Goal: Task Accomplishment & Management: Manage account settings

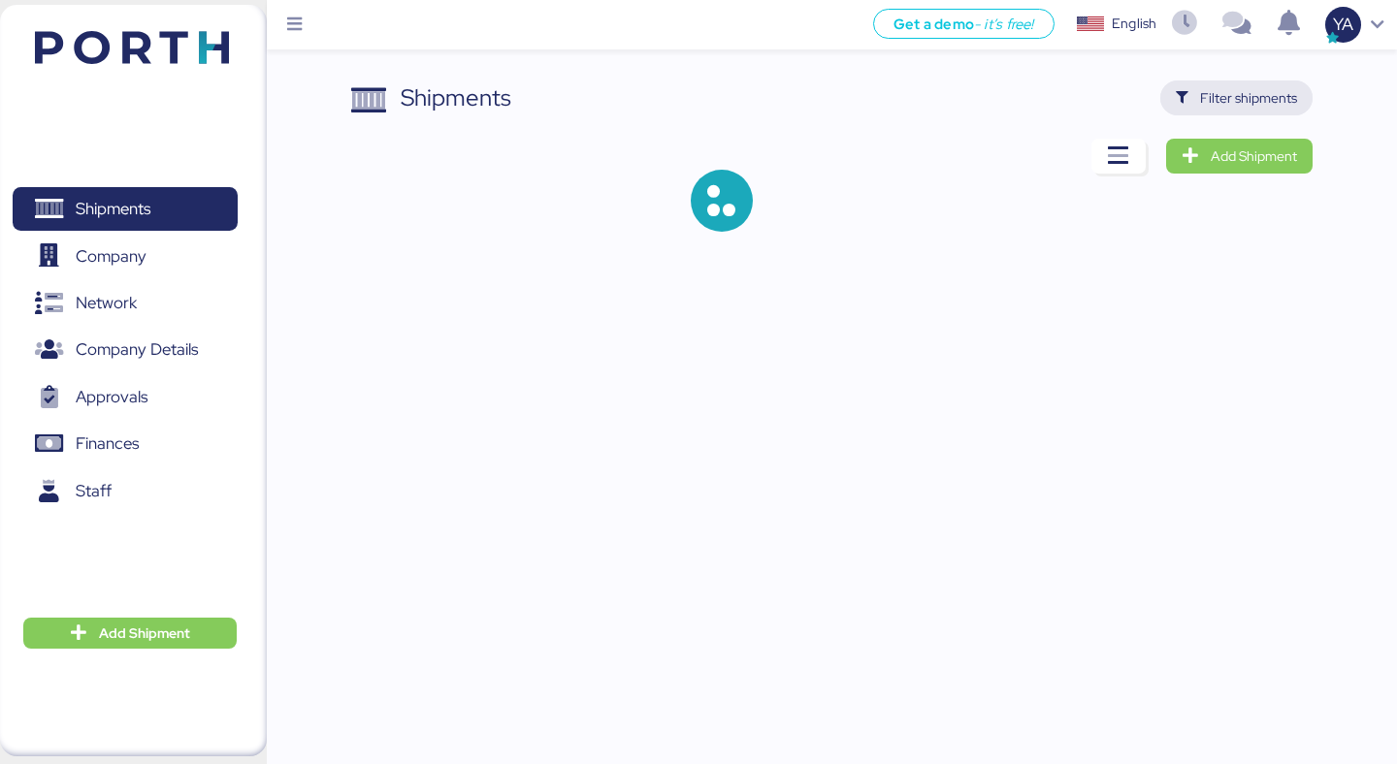
click at [1278, 94] on span "Filter shipments" at bounding box center [1248, 97] width 97 height 23
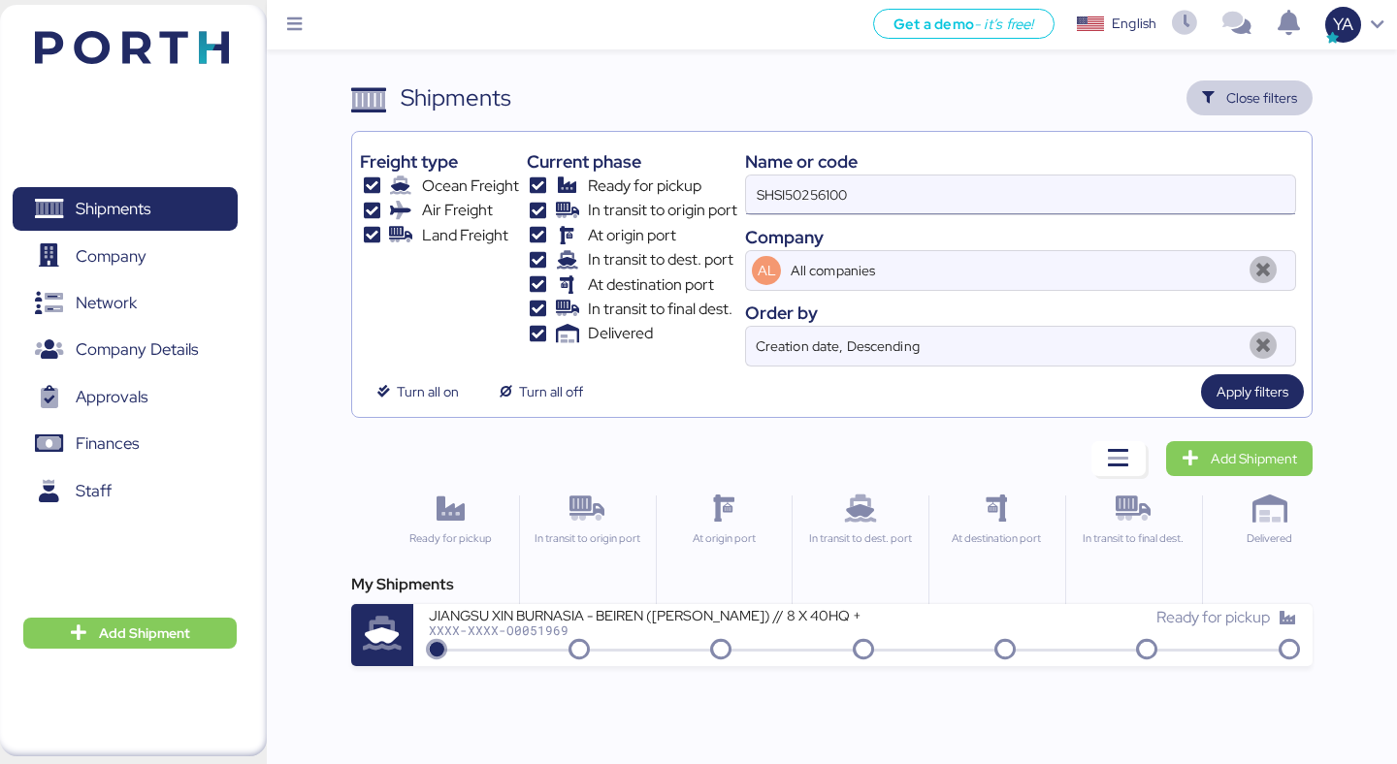
click at [959, 201] on input "SHSI50256100" at bounding box center [1020, 195] width 549 height 39
paste input "O0051987"
type input "O0051987"
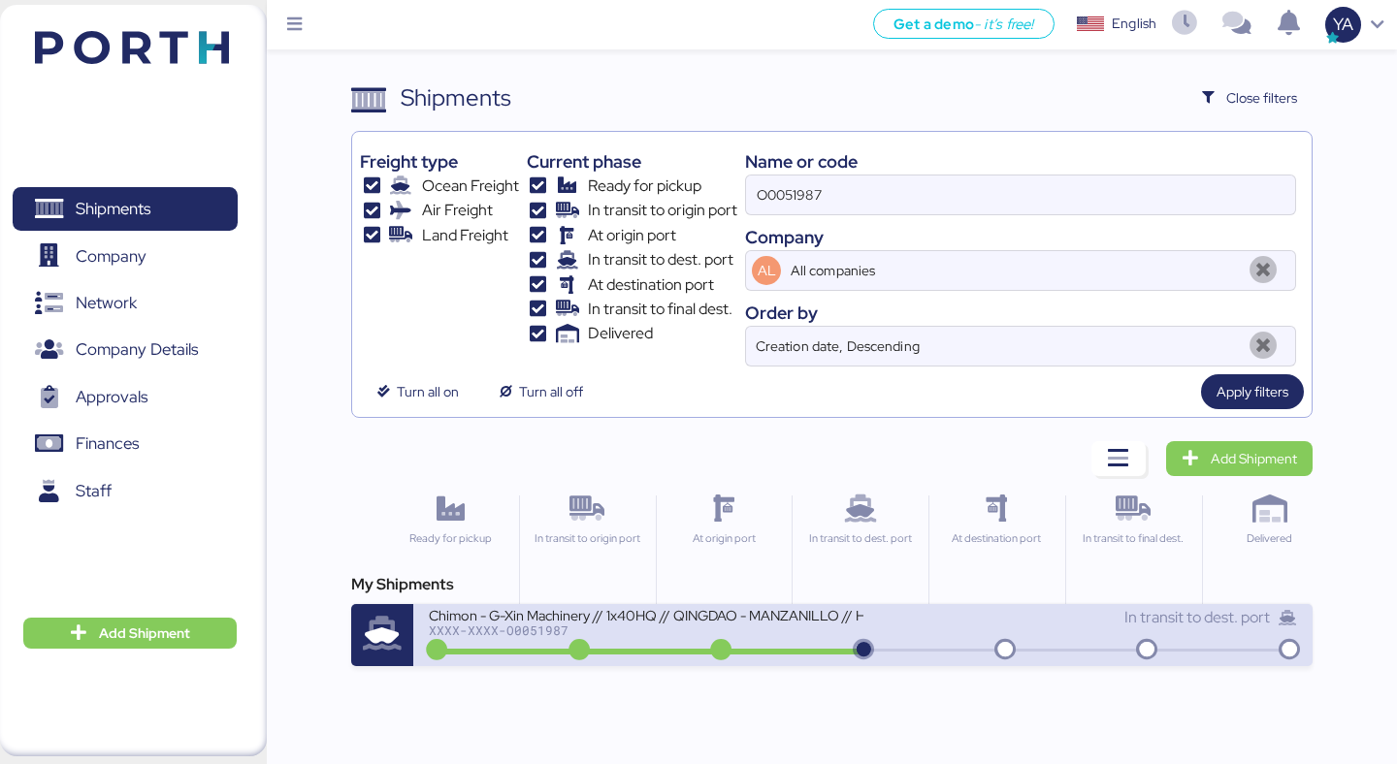
click at [660, 613] on div "Chimon - G-Xin Machinery // 1x40HQ // QINGDAO - MANZANILLO // HBL: BJSSE2507008…" at bounding box center [646, 614] width 434 height 16
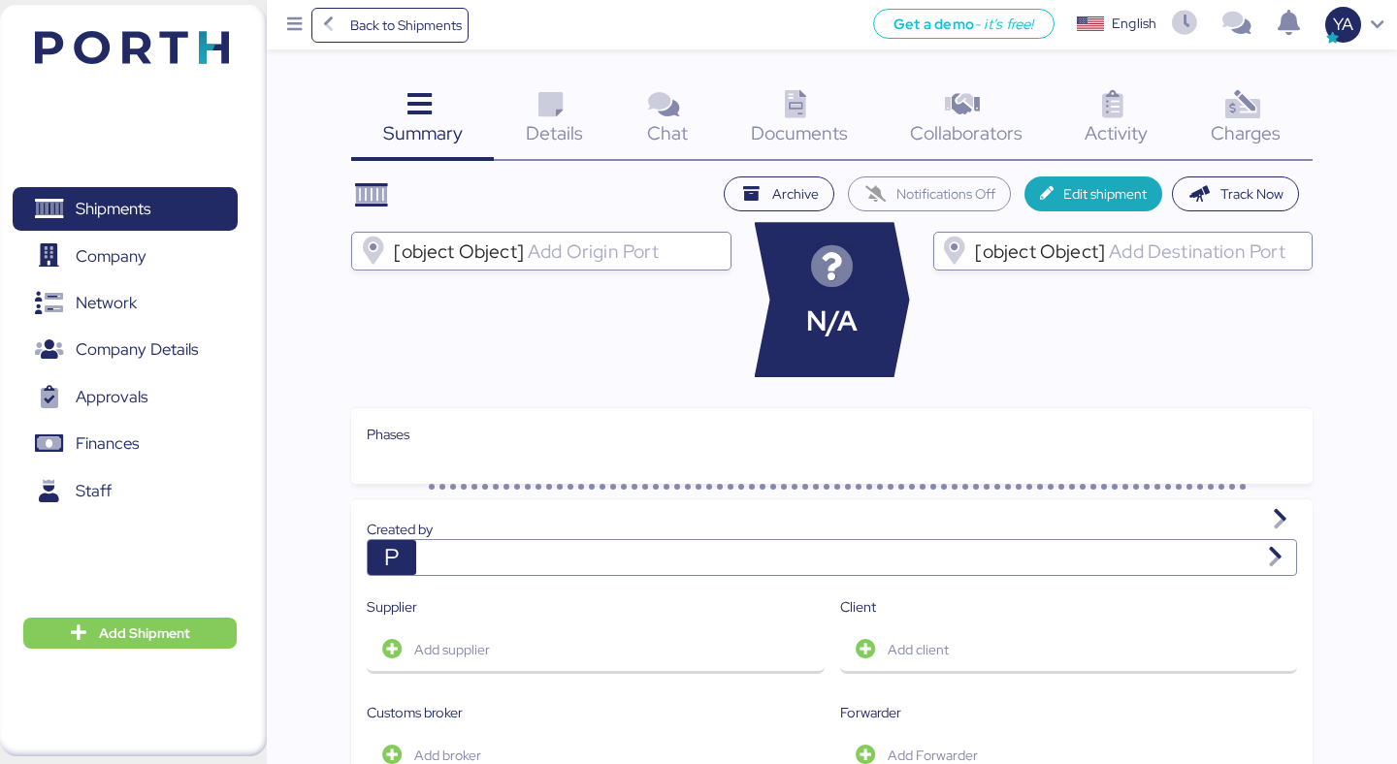
click at [1250, 80] on div "Summary 0 Details 0 Chat 0 Documents 0 Collaborators 0 Activity 0 Charges 0 Arc…" at bounding box center [698, 745] width 1397 height 1490
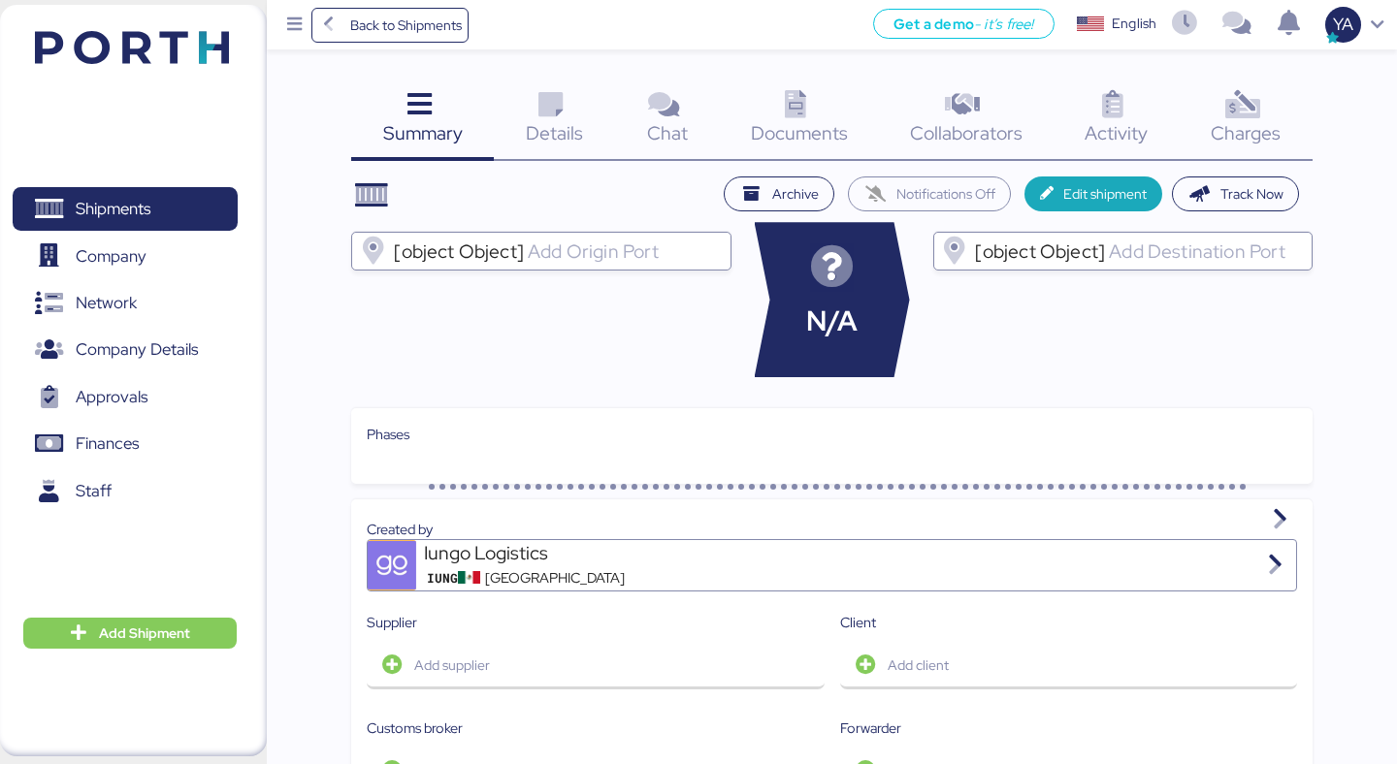
click at [1222, 86] on div "Charges 0" at bounding box center [1246, 121] width 133 height 81
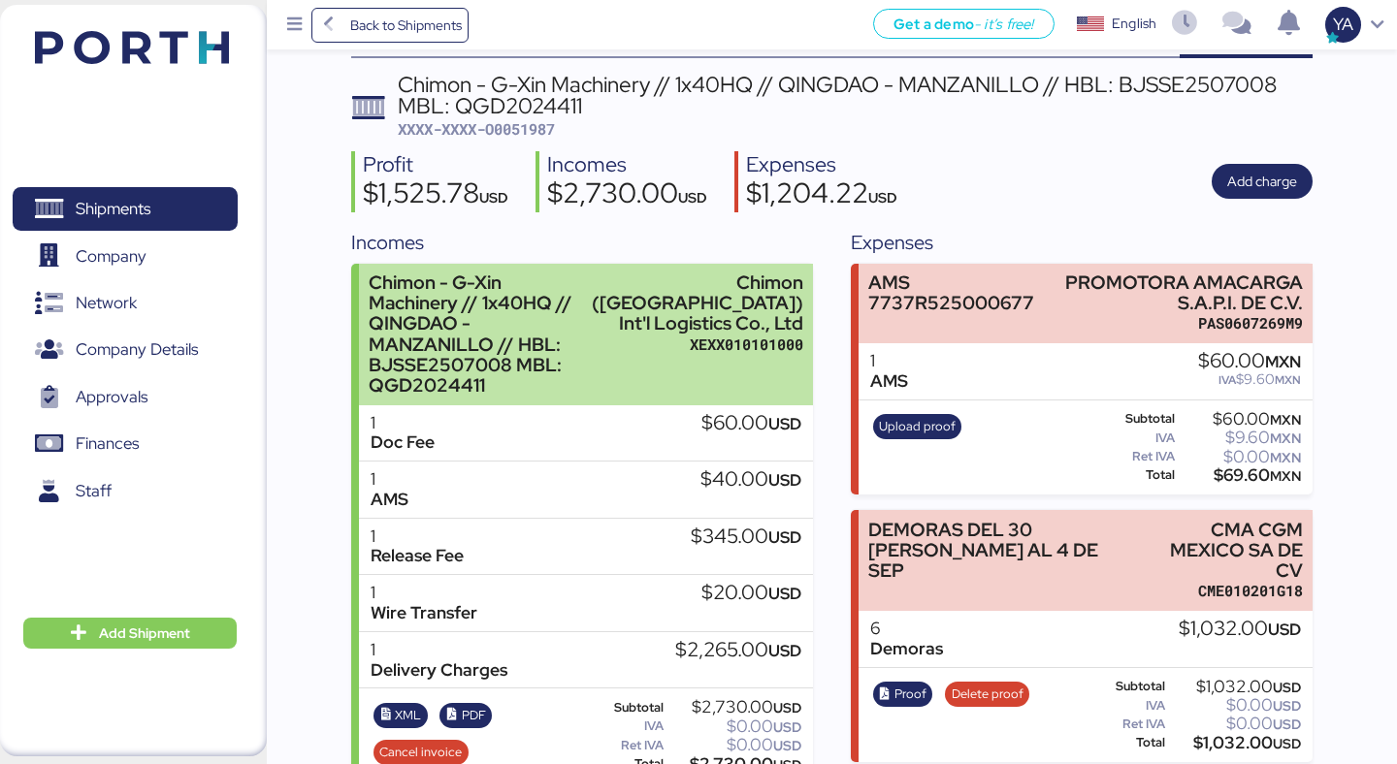
scroll to position [81, 0]
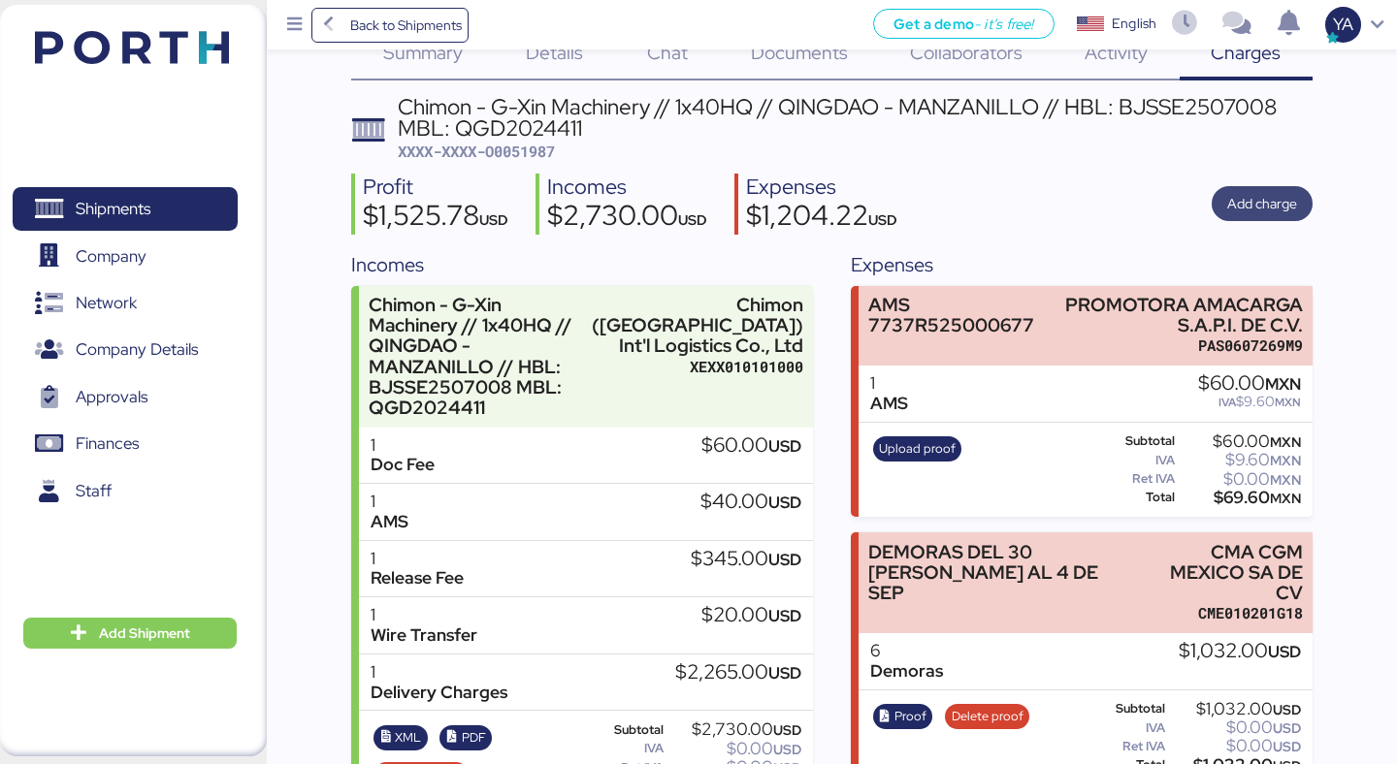
click at [1277, 201] on span "Add charge" at bounding box center [1262, 203] width 70 height 23
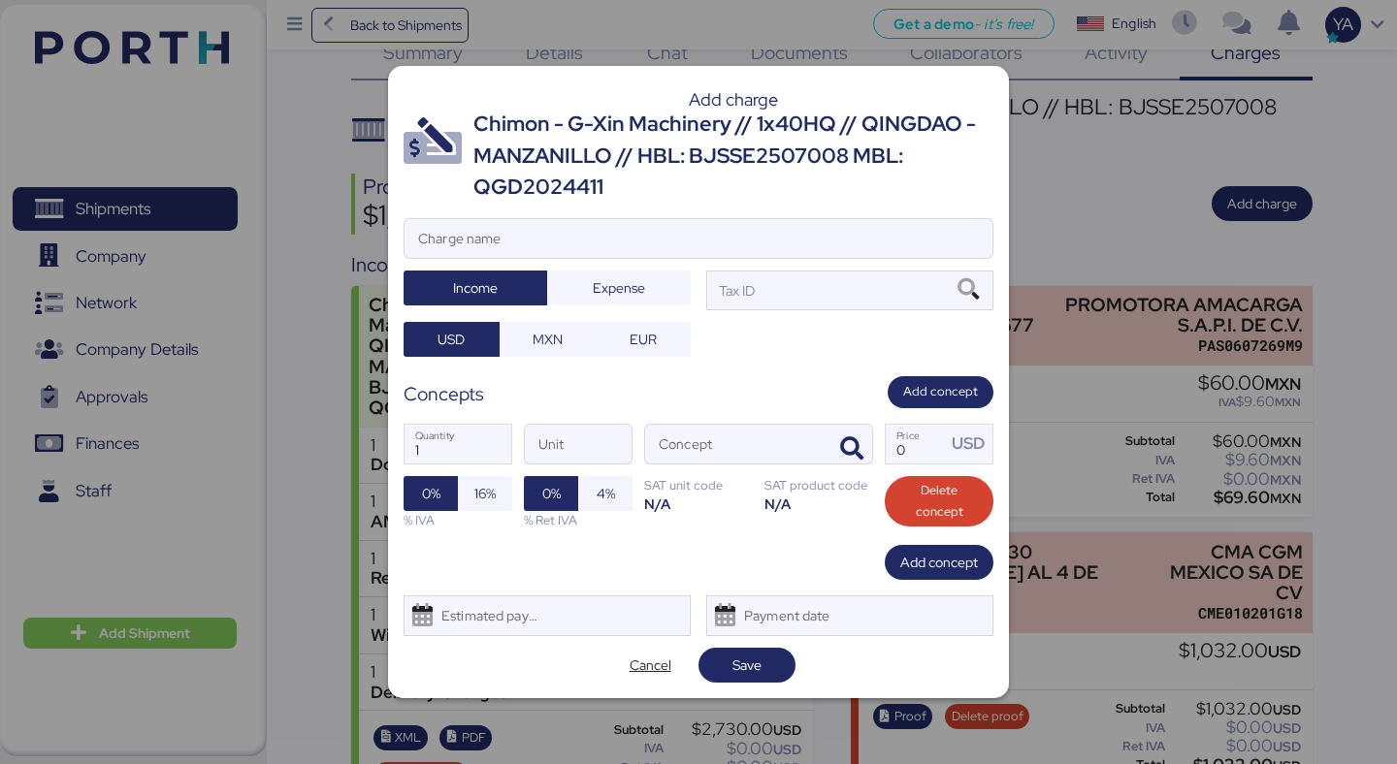
scroll to position [0, 0]
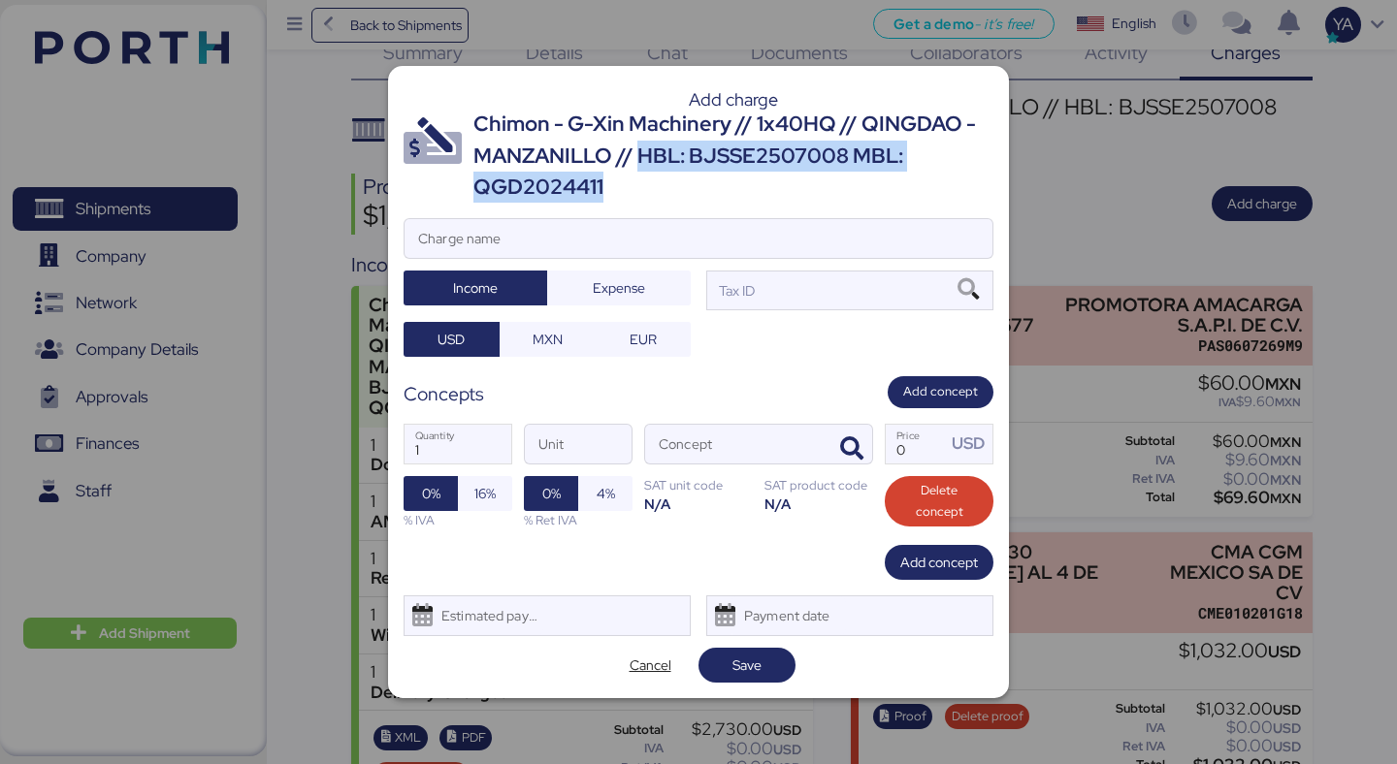
drag, startPoint x: 695, startPoint y: 189, endPoint x: 640, endPoint y: 150, distance: 67.5
click at [640, 151] on div "Chimon - G-Xin Machinery // 1x40HQ // QINGDAO - MANZANILLO // HBL: BJSSE2507008…" at bounding box center [733, 156] width 520 height 94
copy div "HBL: BJSSE2507008 MBL: QGD2024411"
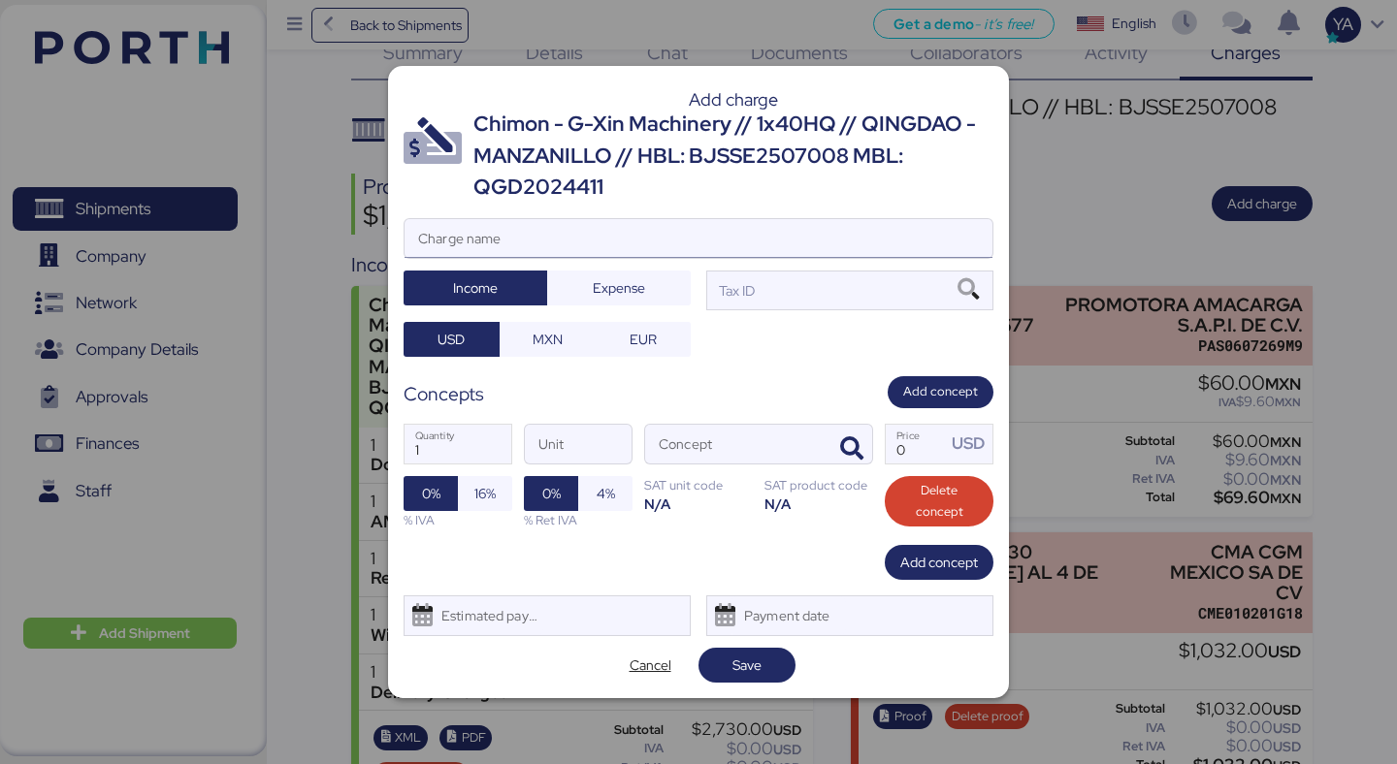
click at [614, 245] on input "Charge name" at bounding box center [698, 238] width 588 height 39
paste input "HBL: BJSSE2507008 MBL: QGD2024411"
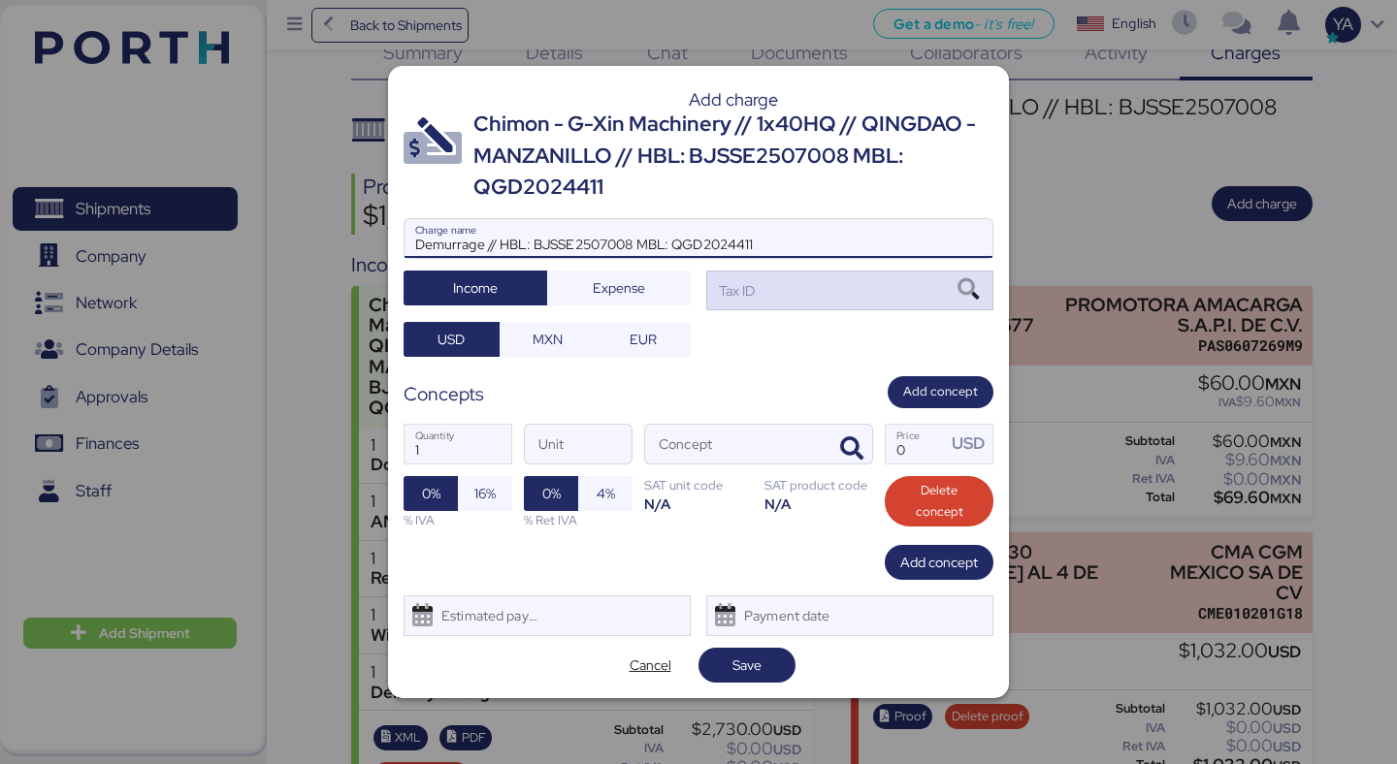
type input "Demurrage // HBL: BJSSE2507008 MBL: QGD2024411"
click at [794, 302] on div "Tax ID" at bounding box center [849, 290] width 287 height 39
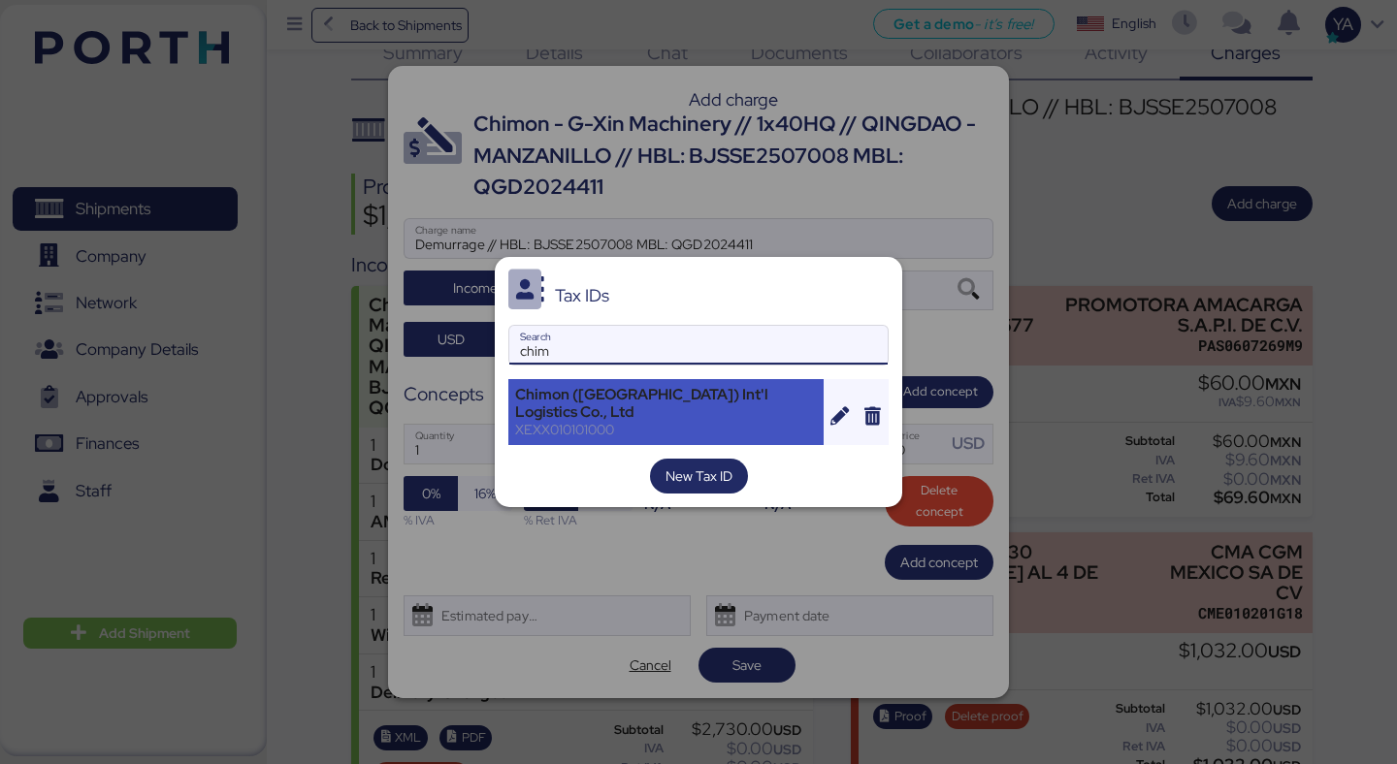
type input "chim"
click at [684, 405] on div "Chimon ([GEOGRAPHIC_DATA]) Int'l Logistics Co., Ltd" at bounding box center [666, 403] width 302 height 35
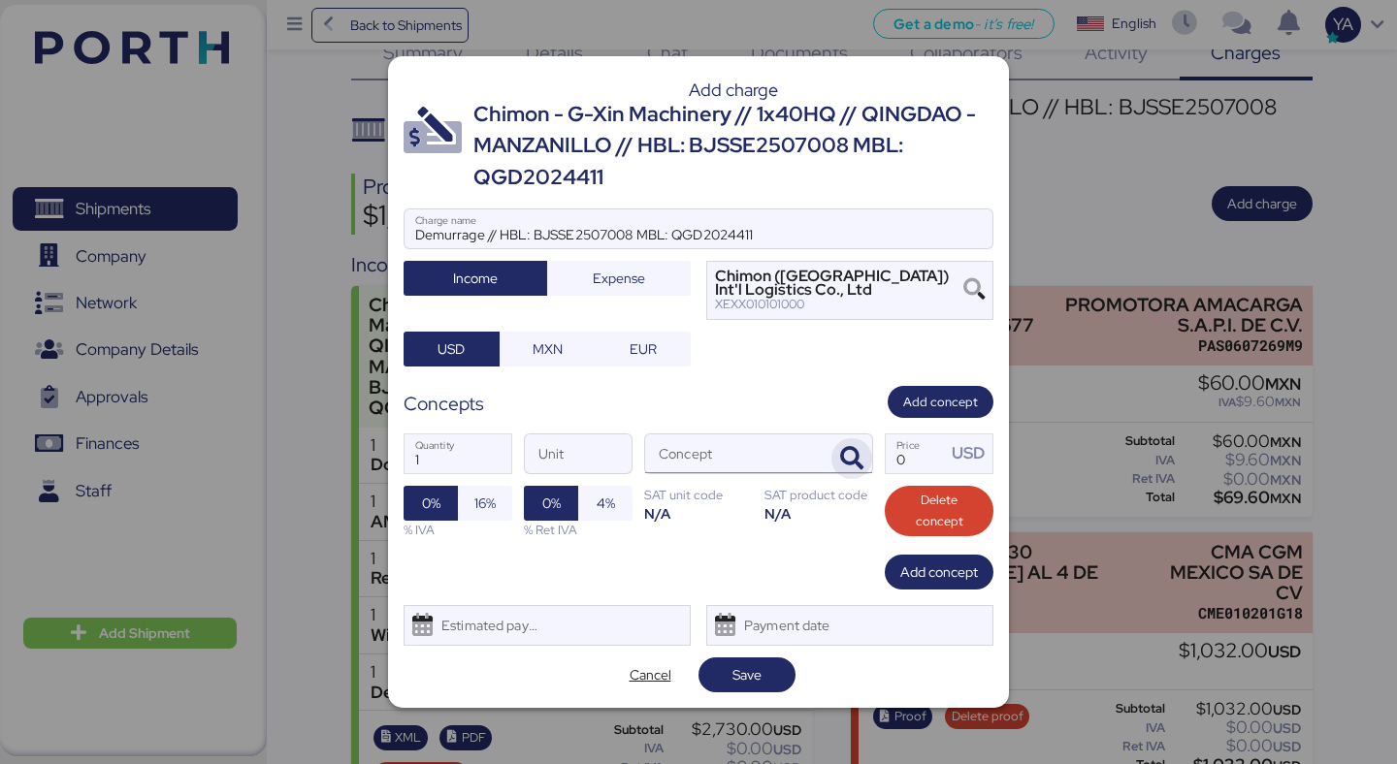
click at [846, 449] on icon "button" at bounding box center [851, 458] width 23 height 23
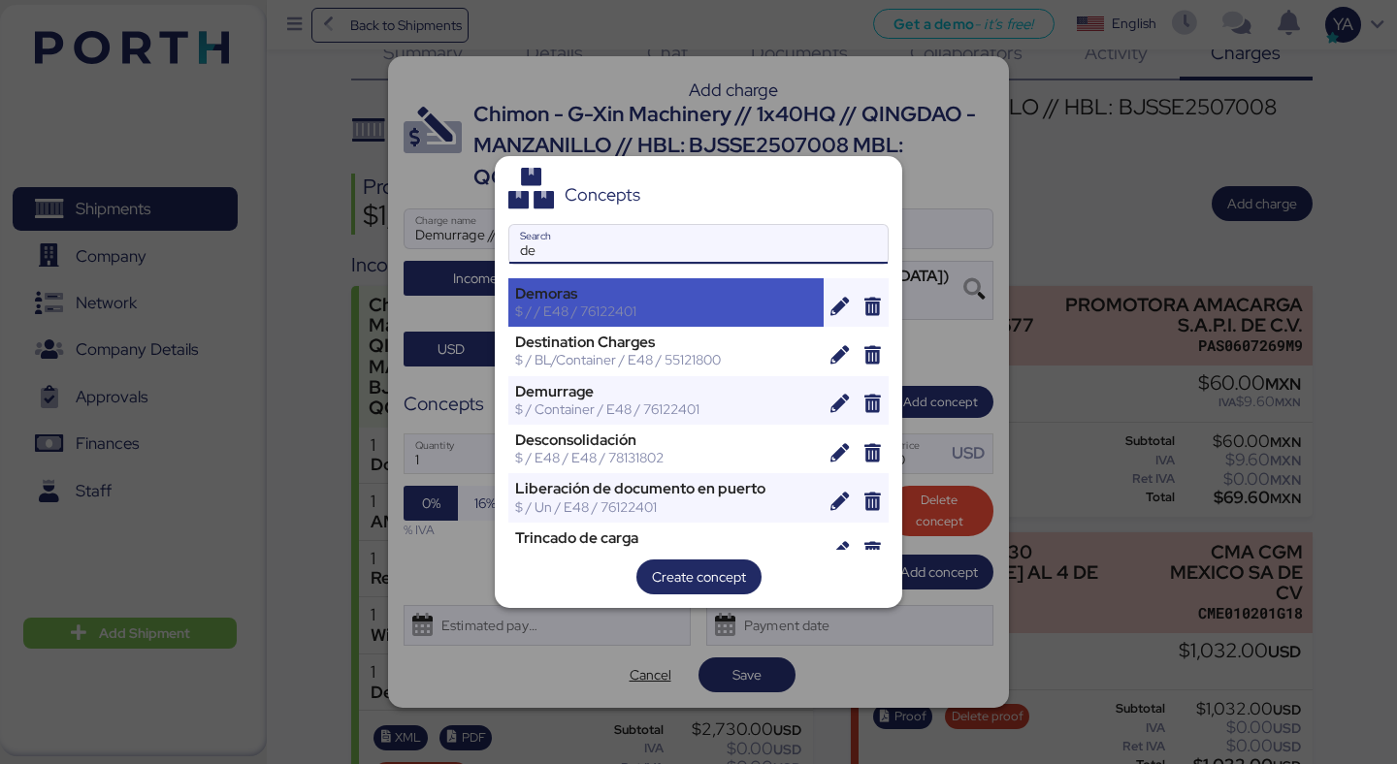
type input "de"
click at [719, 306] on div "$ / / E48 / 76122401" at bounding box center [666, 311] width 302 height 17
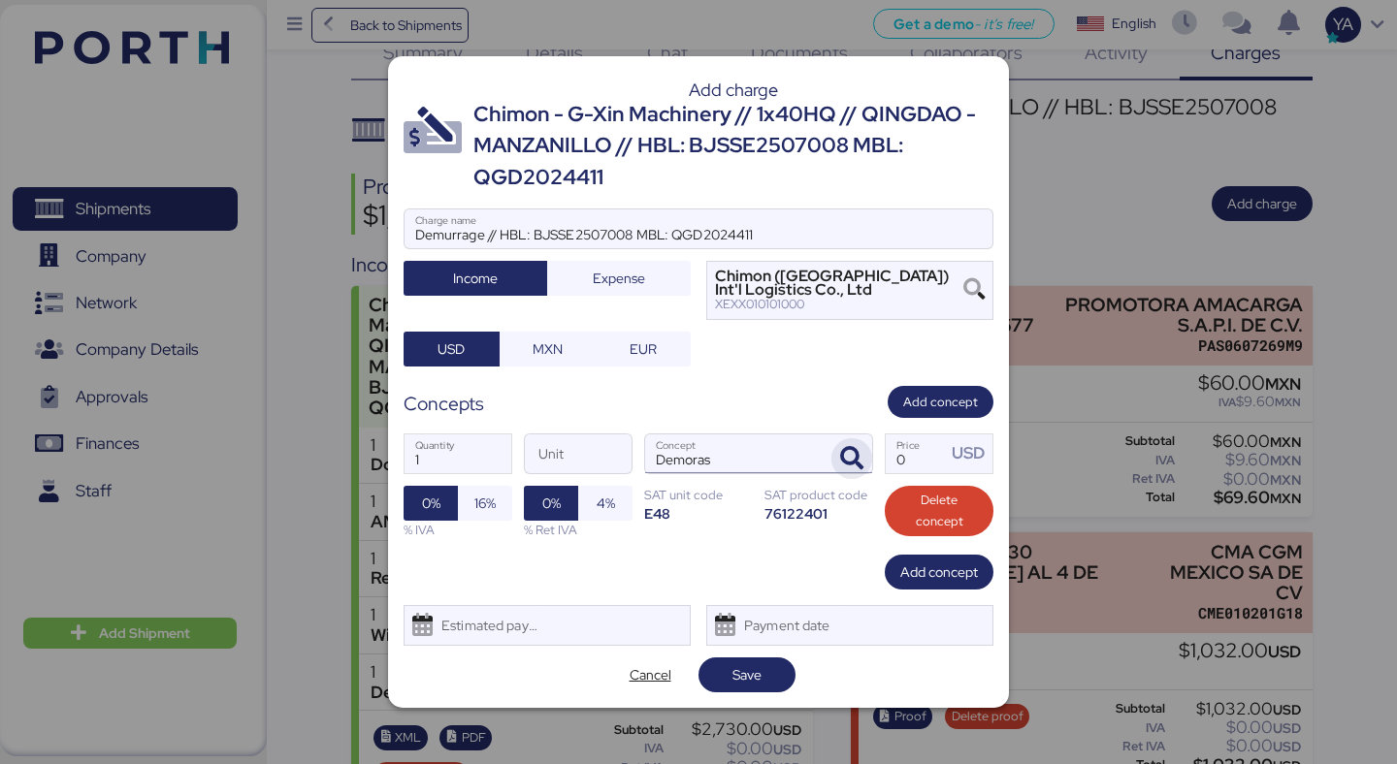
click at [855, 462] on icon "button" at bounding box center [851, 458] width 23 height 23
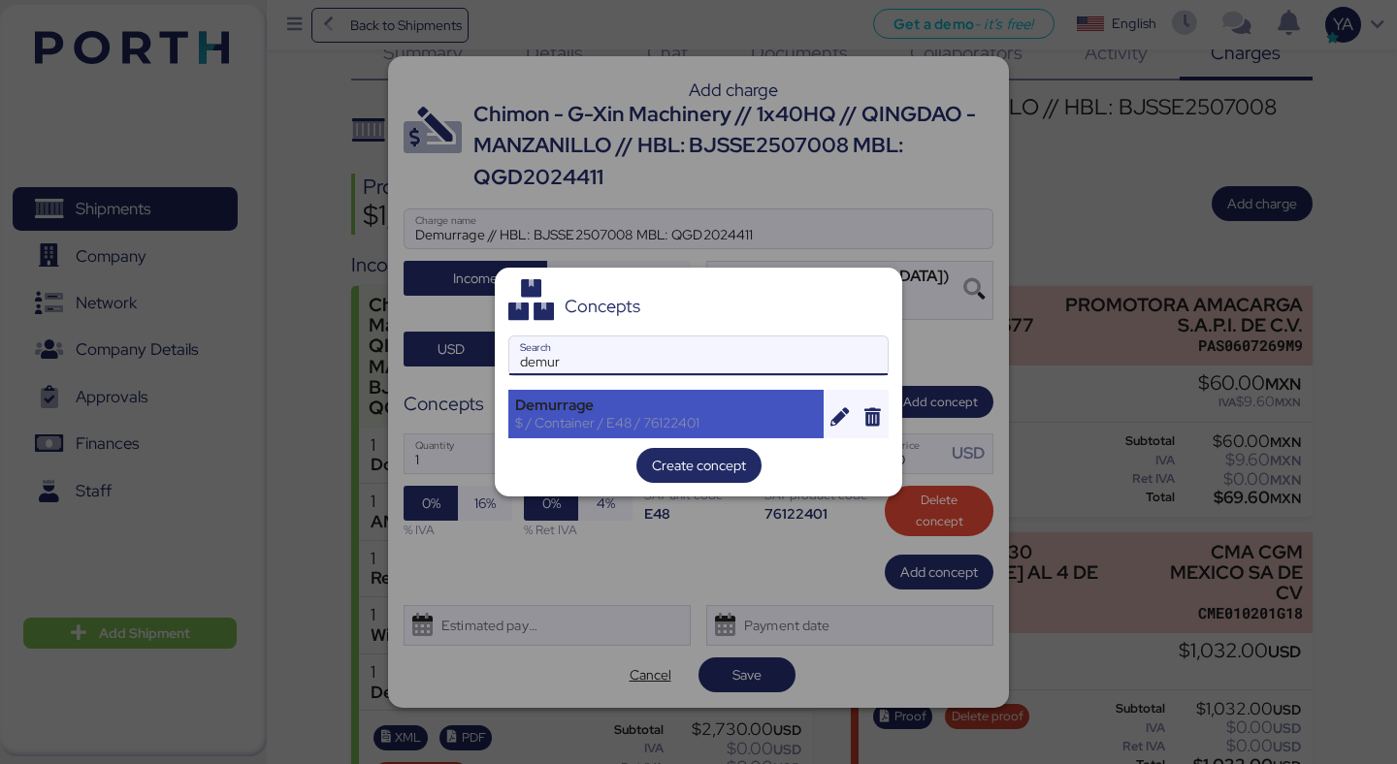
type input "demur"
click at [640, 424] on div "$ / Container / E48 / 76122401" at bounding box center [666, 422] width 302 height 17
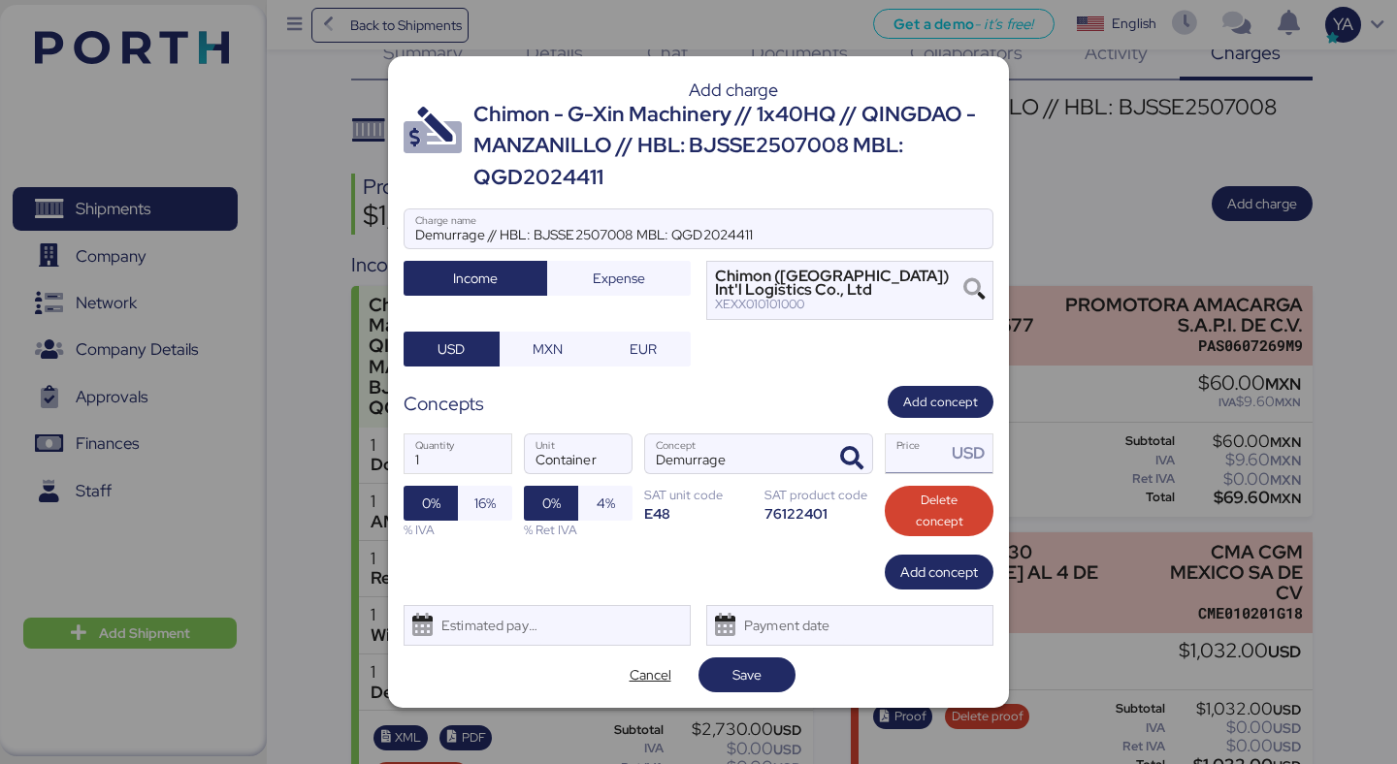
click at [919, 463] on input "Price USD" at bounding box center [916, 454] width 60 height 39
type input "1"
click at [771, 670] on span "Save" at bounding box center [747, 675] width 66 height 27
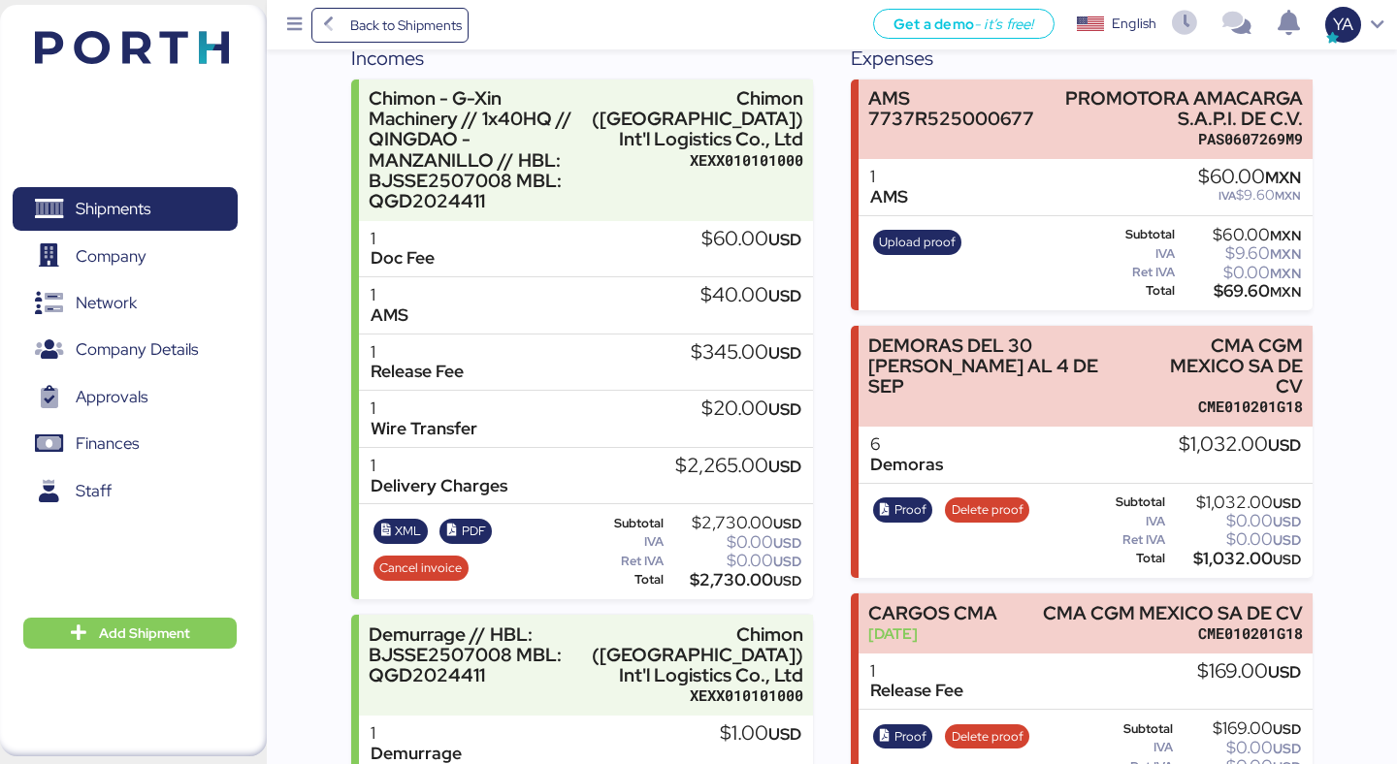
scroll to position [385, 0]
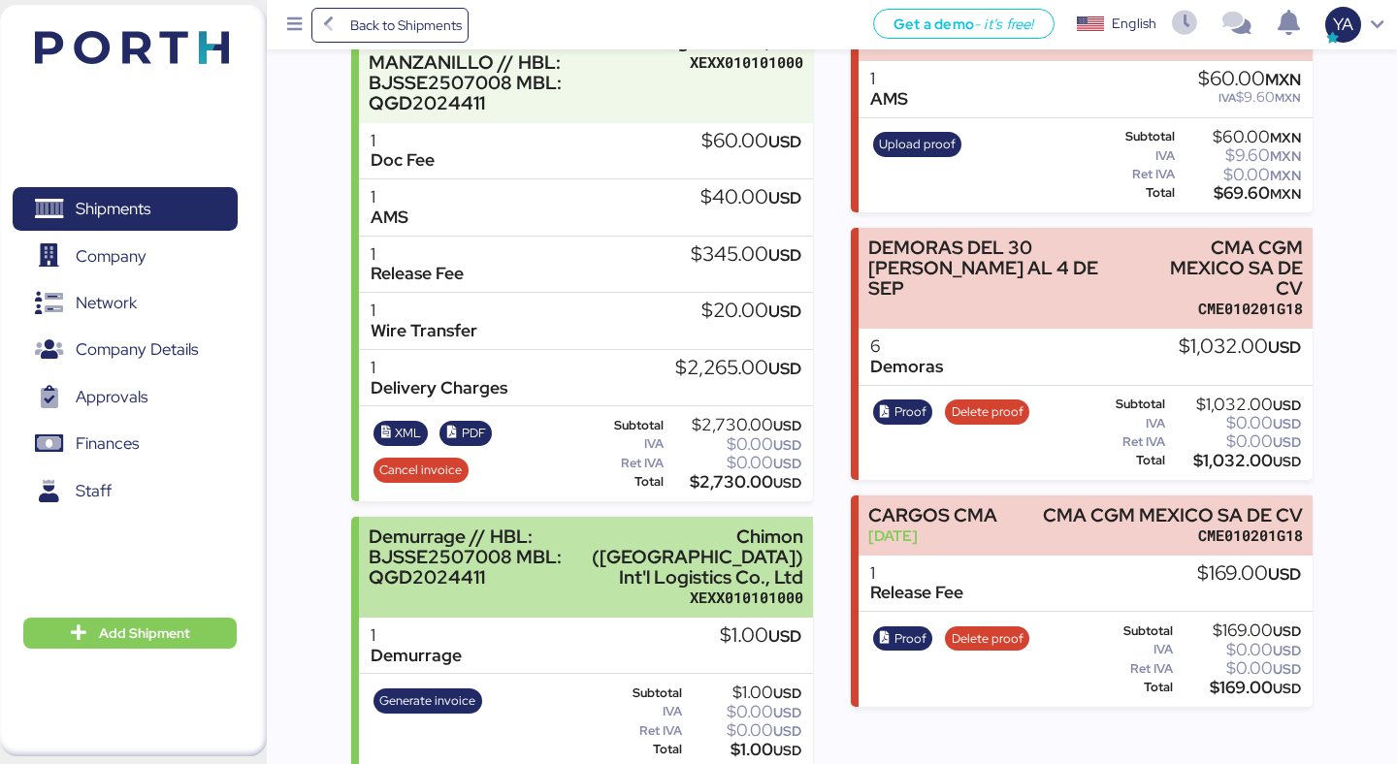
click at [737, 561] on div "Chimon ([GEOGRAPHIC_DATA]) Int'l Logistics Co., Ltd" at bounding box center [697, 557] width 211 height 61
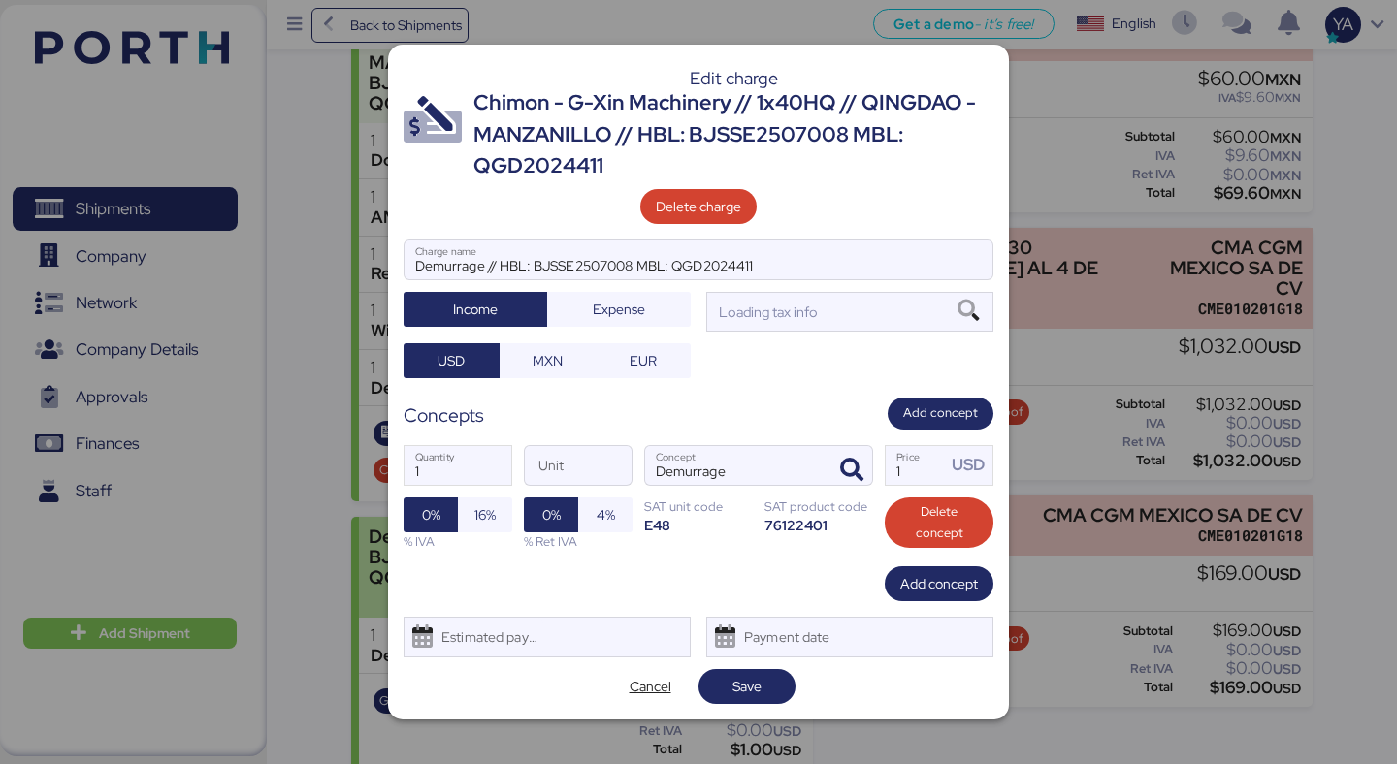
scroll to position [0, 0]
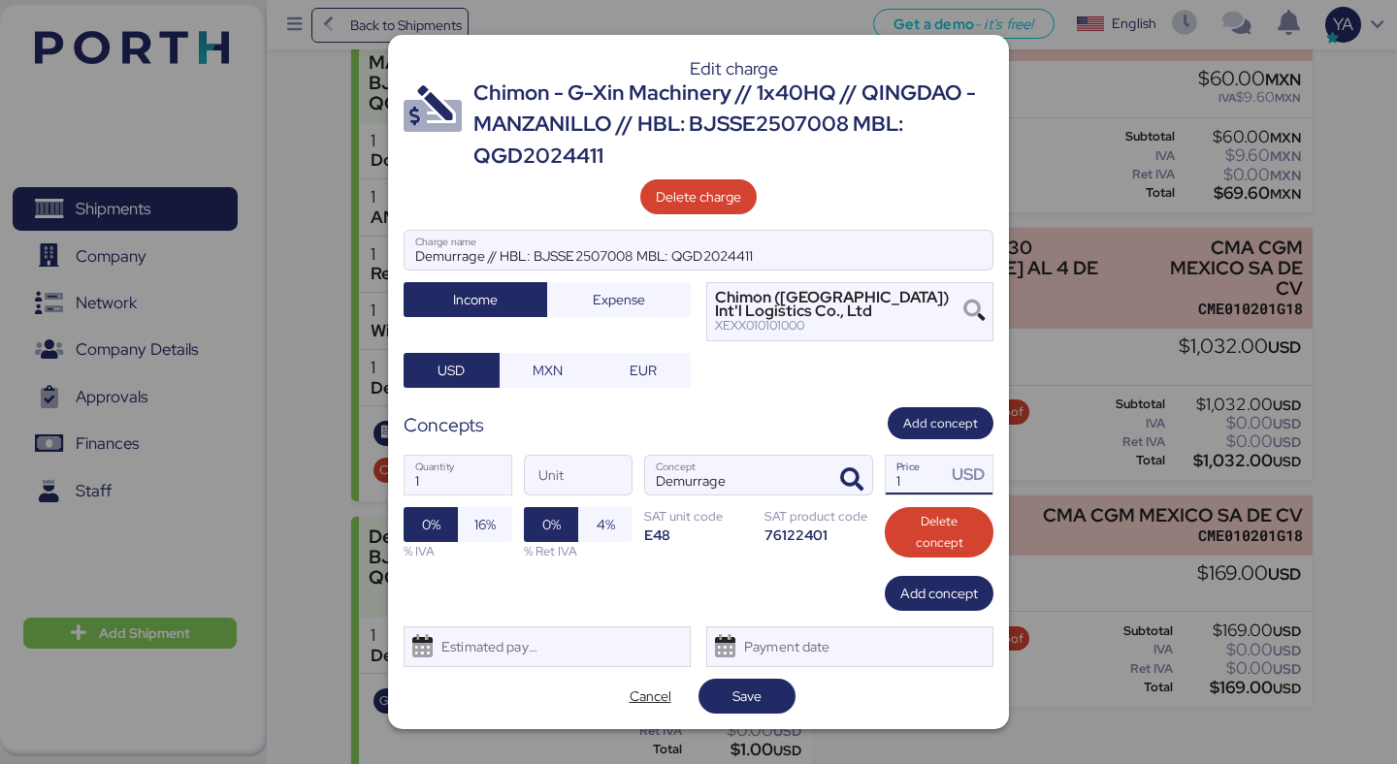
click at [936, 479] on input "1" at bounding box center [916, 475] width 60 height 39
type input "1032"
click at [744, 708] on span "Save" at bounding box center [747, 696] width 66 height 27
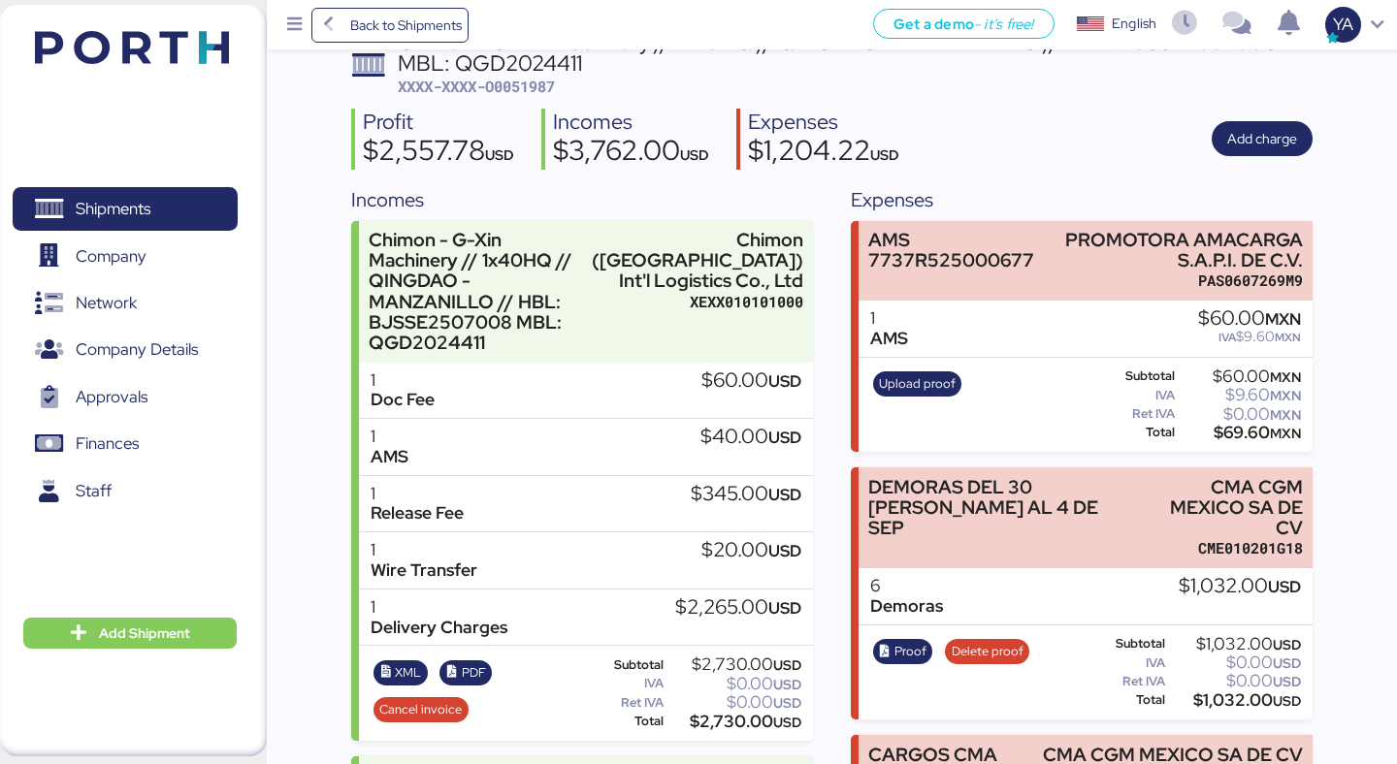
scroll to position [117, 0]
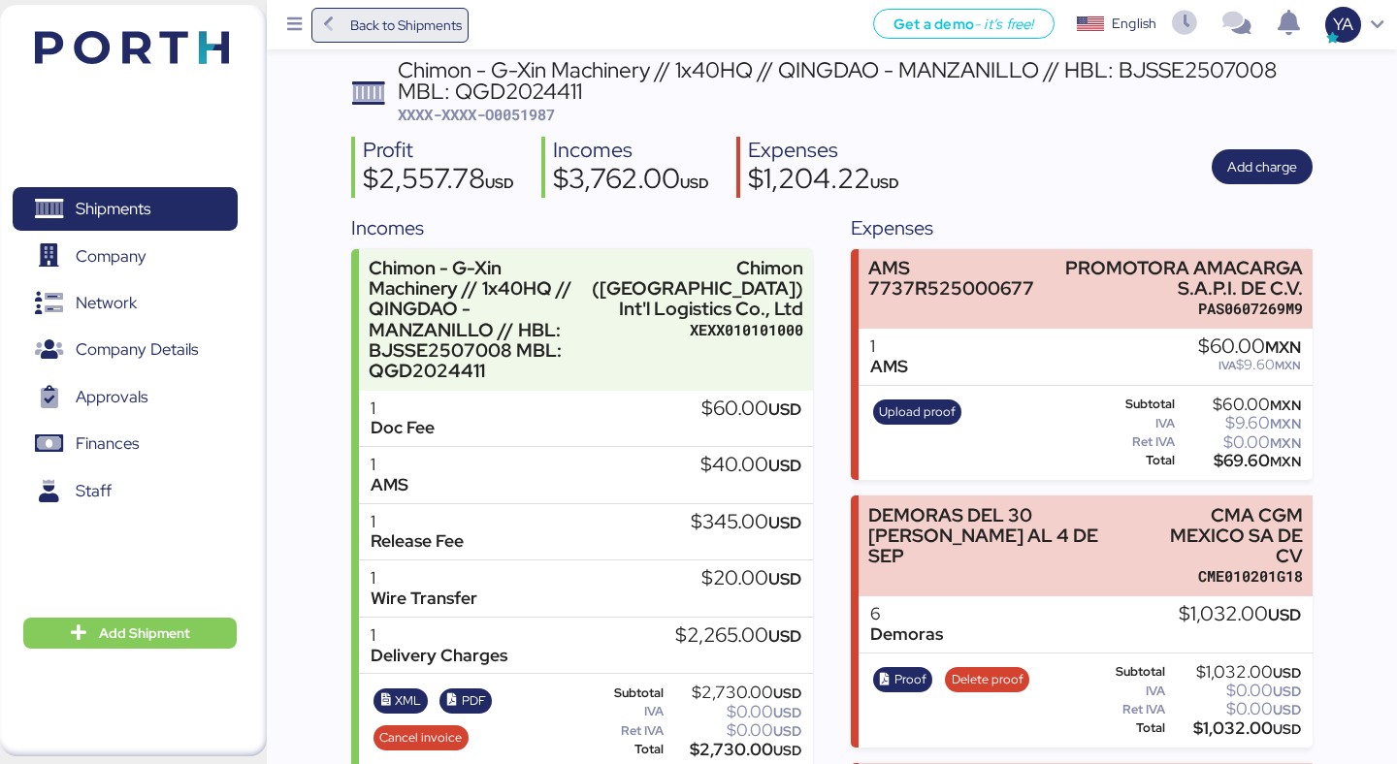
click at [392, 25] on span "Back to Shipments" at bounding box center [406, 25] width 112 height 23
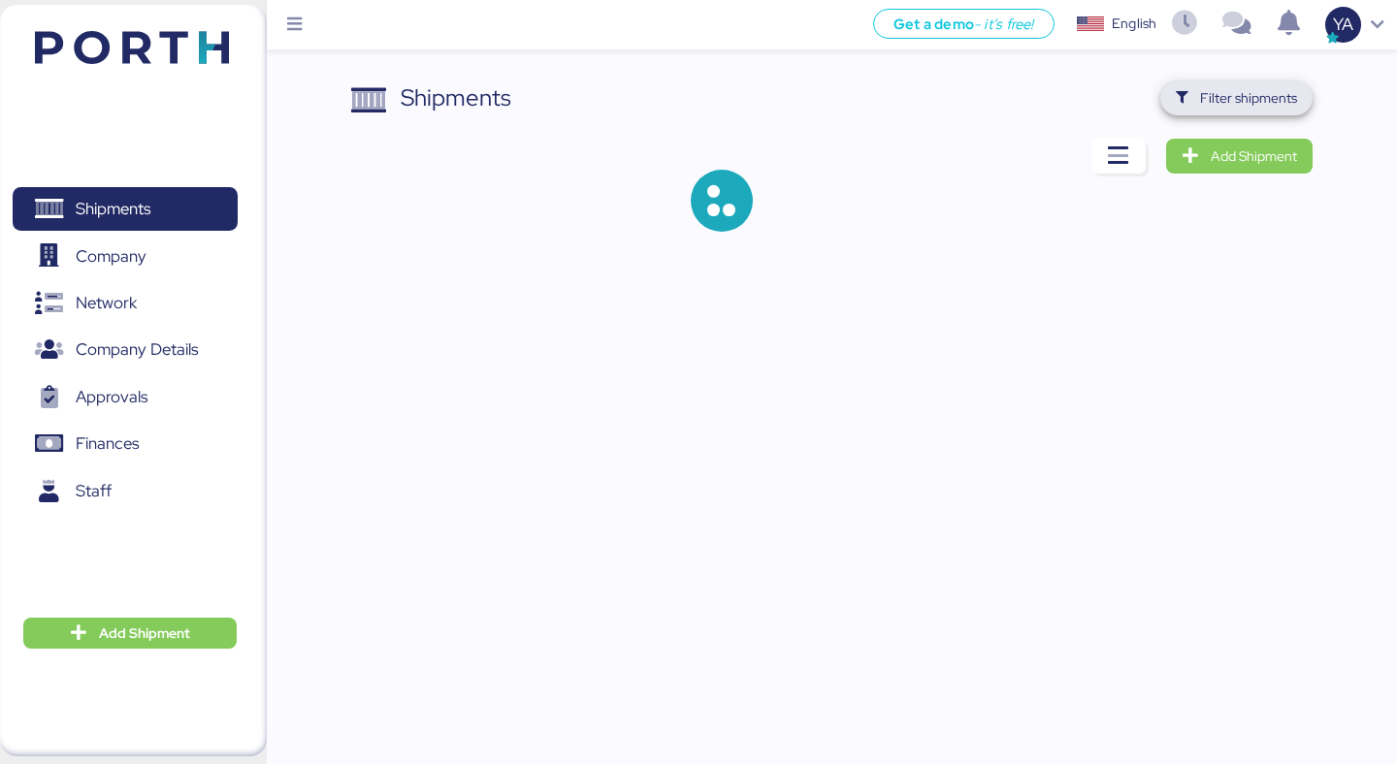
click at [1267, 104] on span "Filter shipments" at bounding box center [1248, 97] width 97 height 23
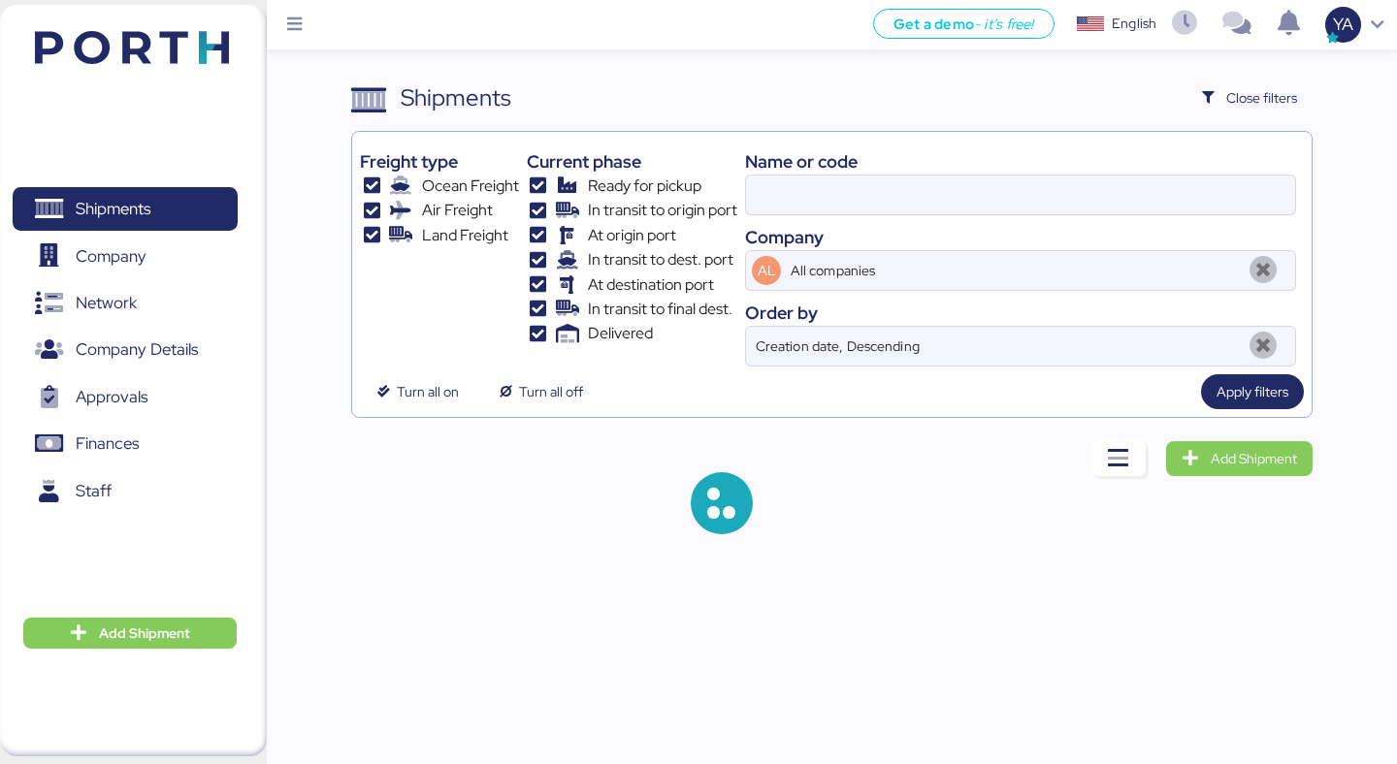
click at [1050, 219] on div "Name or code Company AL All companies Order by Creation date, Descending" at bounding box center [1020, 253] width 551 height 227
click at [1042, 194] on input at bounding box center [1020, 195] width 549 height 39
paste input "O0051912"
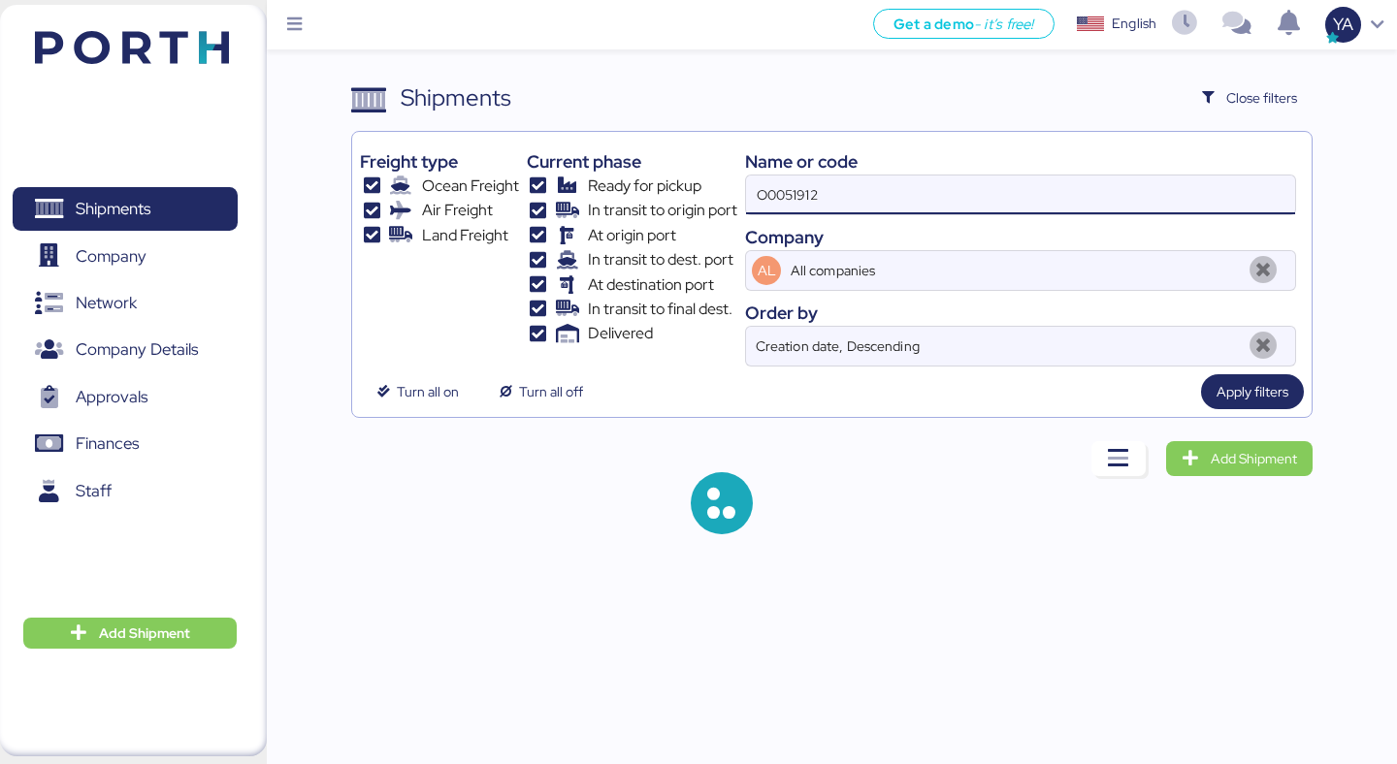
type input "O0051912"
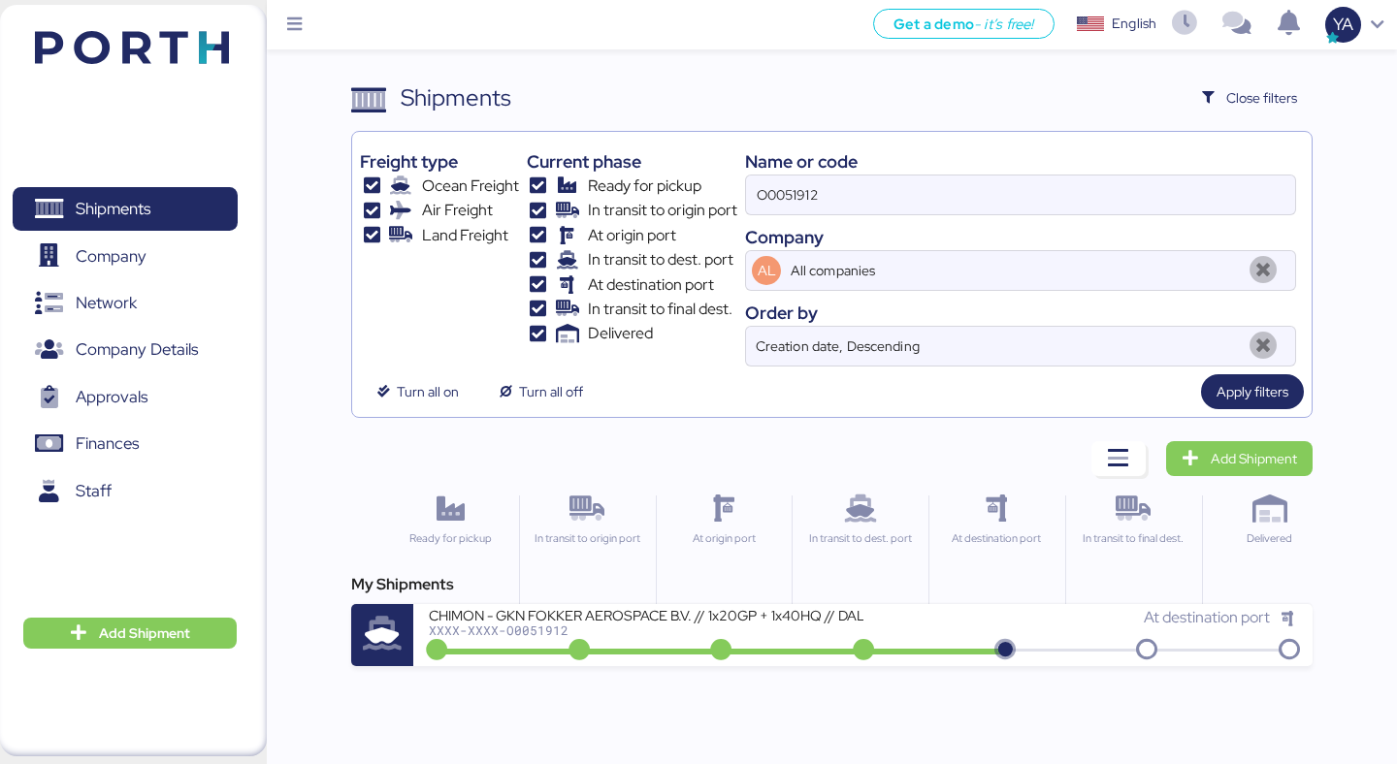
click at [747, 603] on div "My Shipments CHIMON - GKN FOKKER AEROSPACE B.V. // 1x20GP + 1x40HQ // DALIAN - …" at bounding box center [831, 619] width 960 height 93
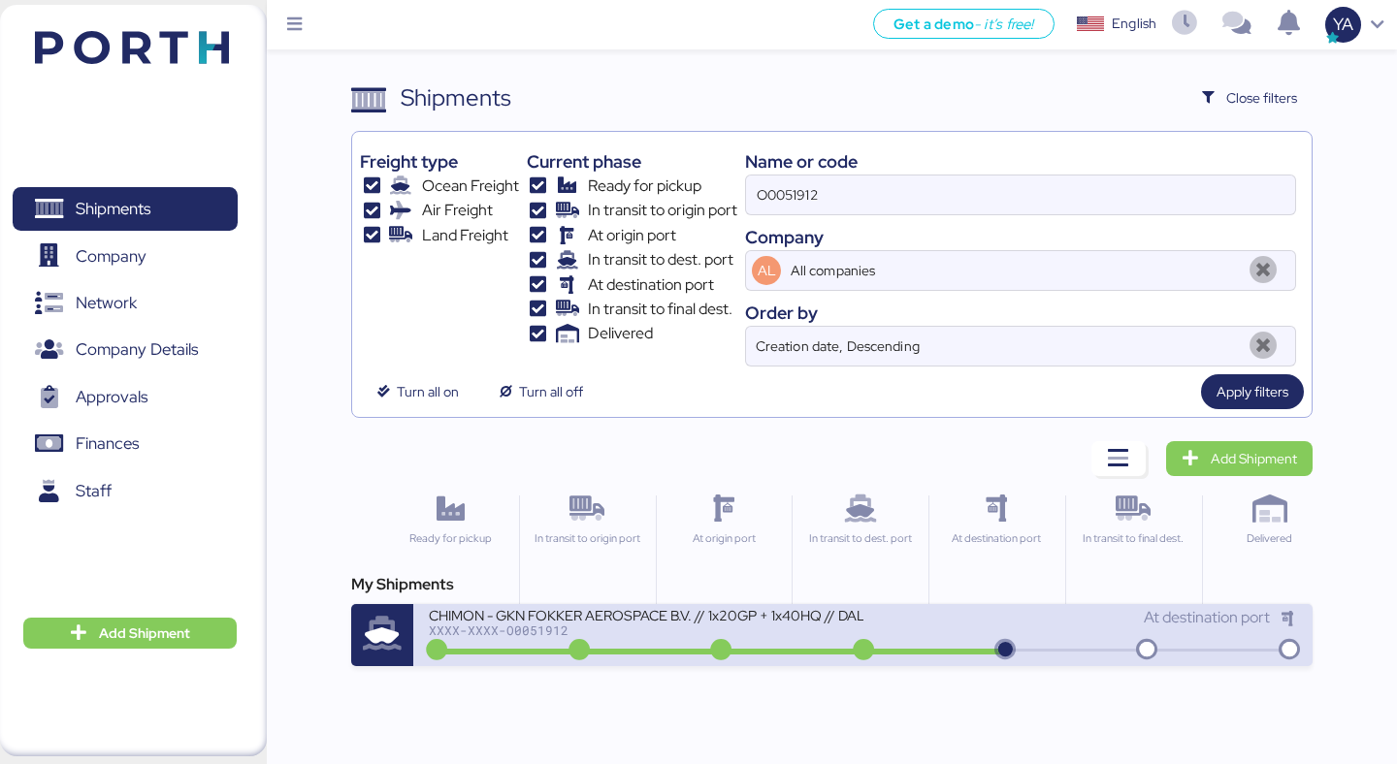
click at [747, 623] on div "CHIMON - GKN FOKKER AEROSPACE B.V. // 1x20GP + 1x40HQ // DALIAN - MANZANILLO //…" at bounding box center [646, 614] width 434 height 16
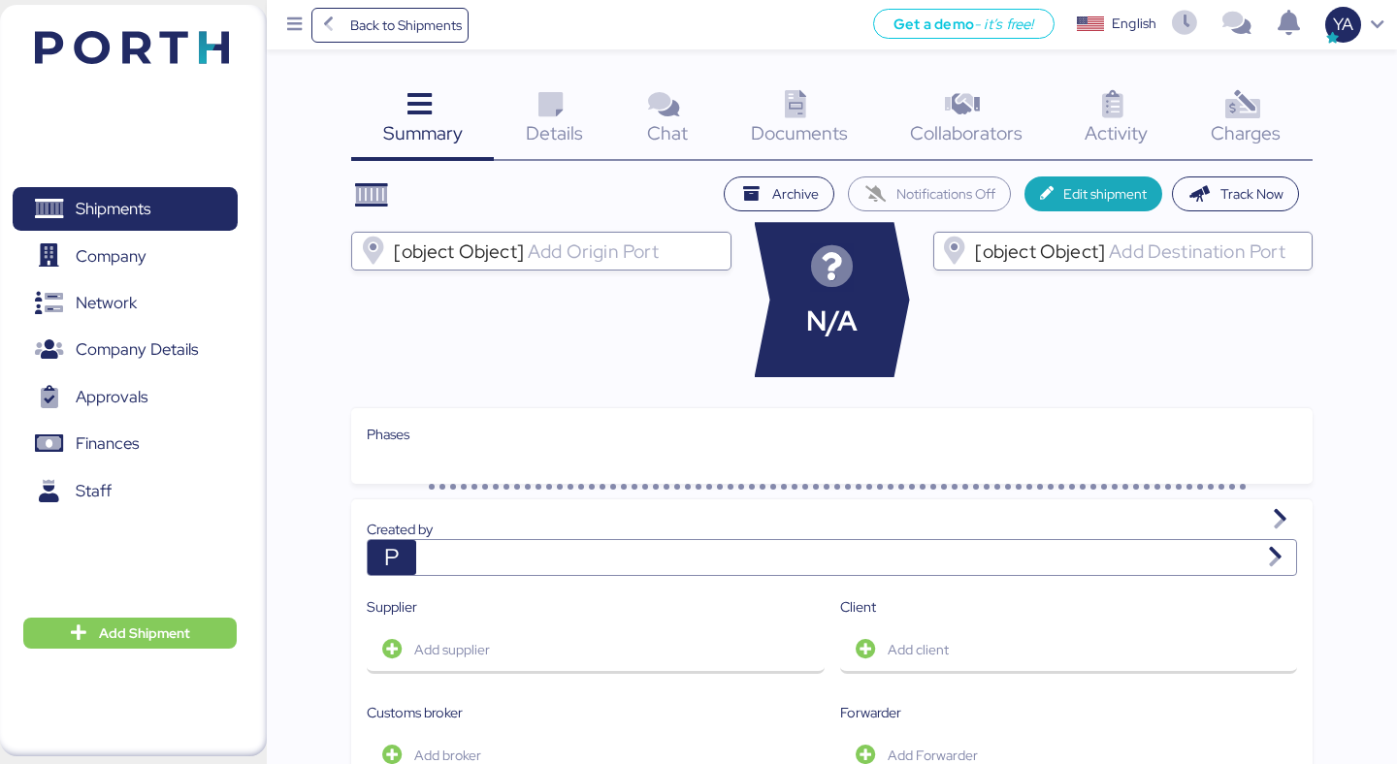
click at [1234, 106] on icon at bounding box center [1242, 105] width 42 height 28
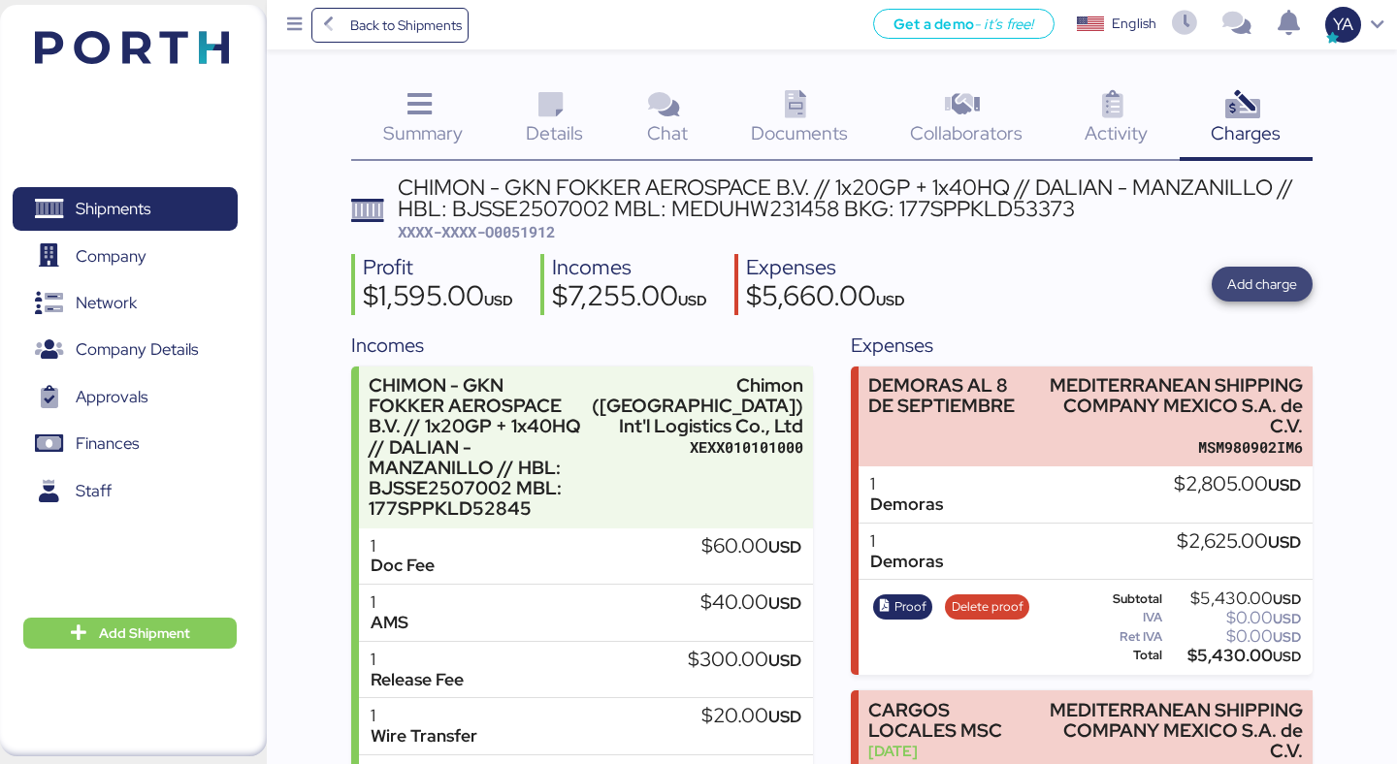
click at [1261, 281] on span "Add charge" at bounding box center [1262, 284] width 70 height 23
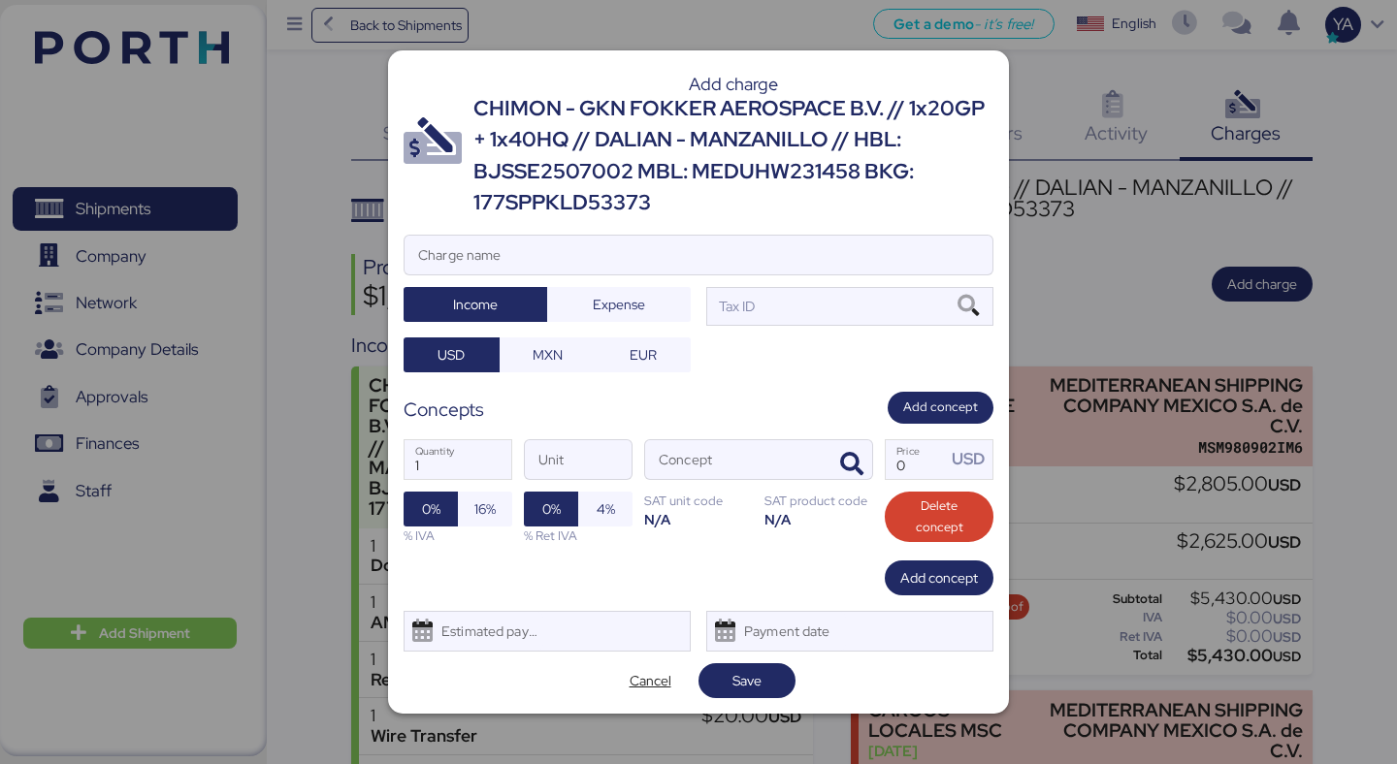
click at [727, 139] on div "CHIMON - GKN FOKKER AEROSPACE B.V. // 1x20GP + 1x40HQ // DALIAN - MANZANILLO //…" at bounding box center [733, 156] width 520 height 126
click at [733, 200] on div "CHIMON - GKN FOKKER AEROSPACE B.V. // 1x20GP + 1x40HQ // DALIAN - MANZANILLO //…" at bounding box center [733, 156] width 520 height 126
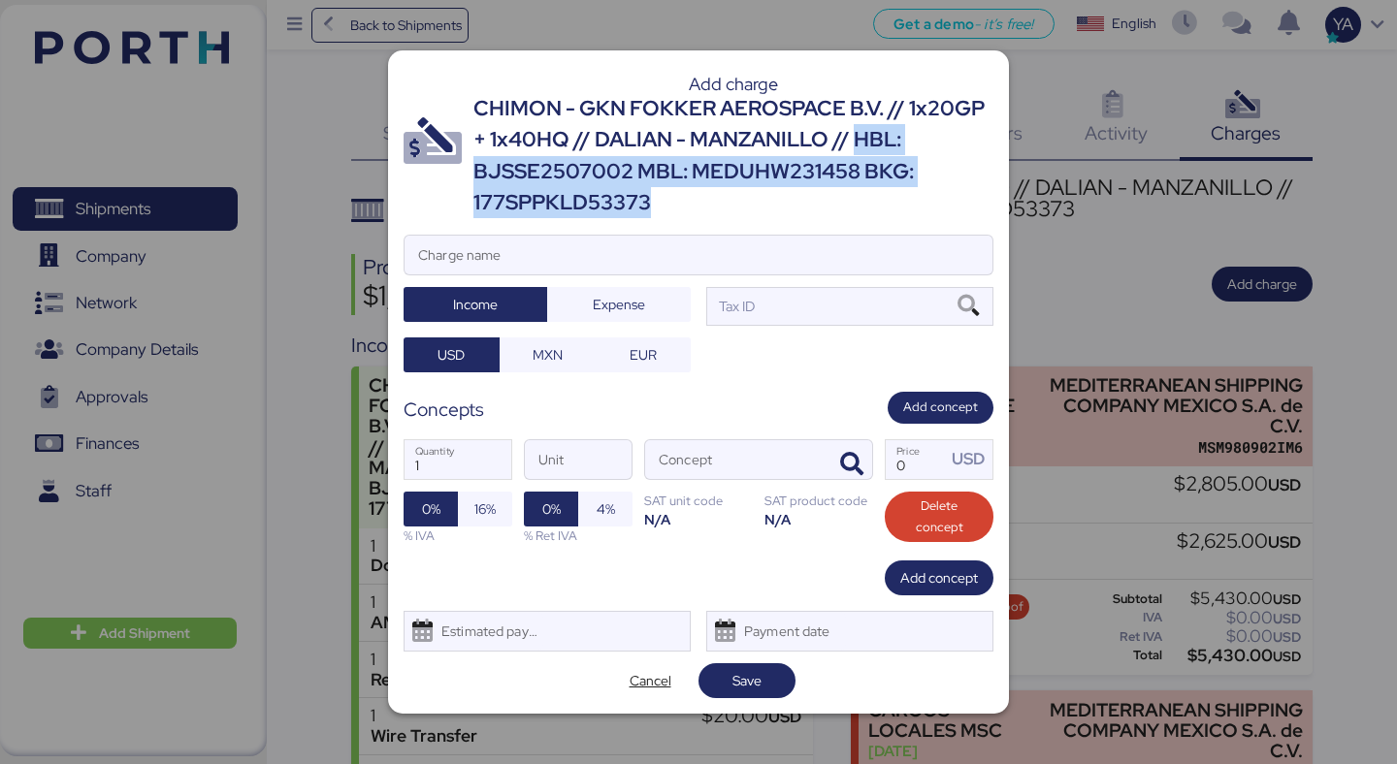
drag, startPoint x: 733, startPoint y: 200, endPoint x: 855, endPoint y: 147, distance: 132.1
click at [856, 147] on div "CHIMON - GKN FOKKER AEROSPACE B.V. // 1x20GP + 1x40HQ // DALIAN - MANZANILLO //…" at bounding box center [733, 156] width 520 height 126
copy div "HBL: BJSSE2507002 MBL: MEDUHW231458 BKG: 177SPPKLD53373"
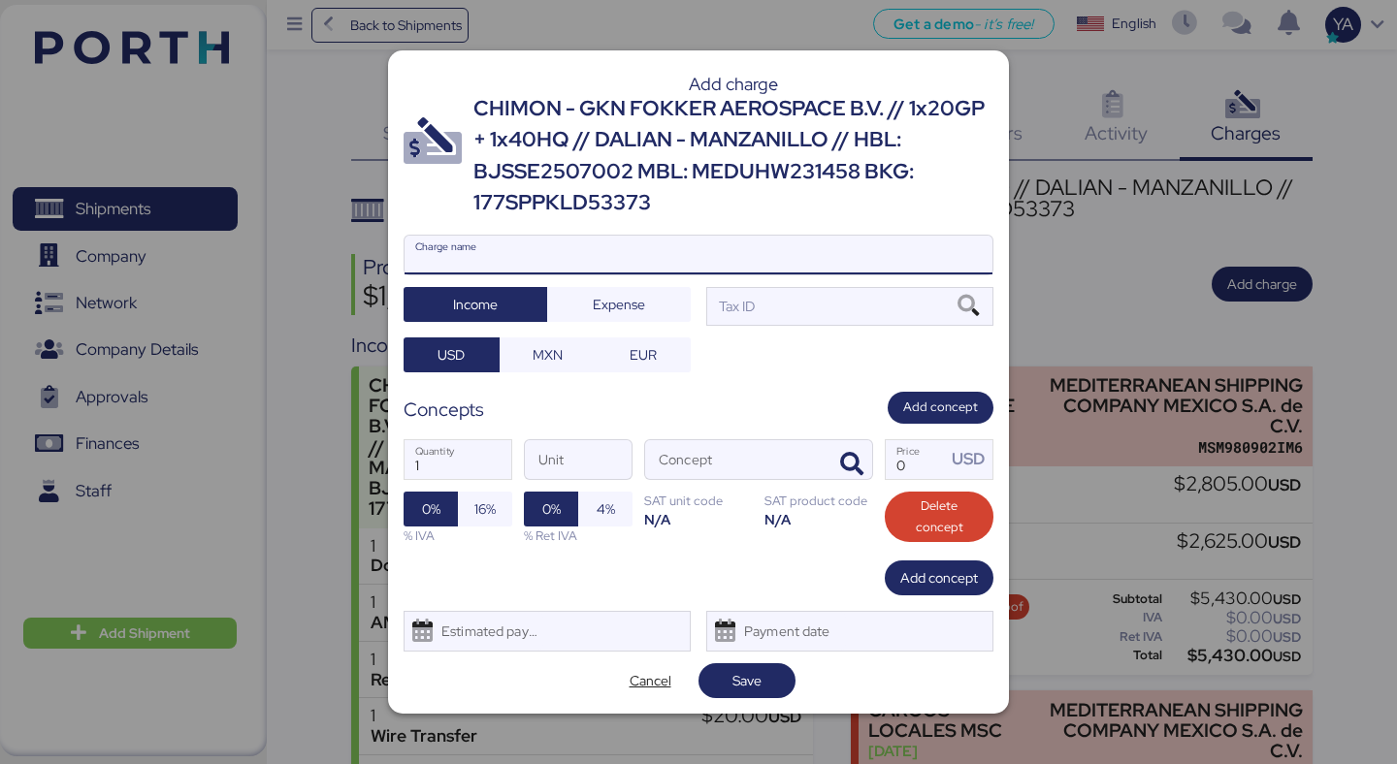
click at [696, 250] on input "Charge name" at bounding box center [698, 255] width 588 height 39
paste input "HBL: BJSSE2507002 MBL: MEDUHW231458 BKG: 177SPPKLD53373"
type input "Demurrage // HBL: BJSSE2507002 MBL: MEDUHW231458 BKG: 177SPPKLD53373"
click at [832, 328] on div "Demurrage // HBL: BJSSE2507002 MBL: MEDUHW231458 BKG: 177SPPKLD53373 Charge nam…" at bounding box center [699, 304] width 590 height 138
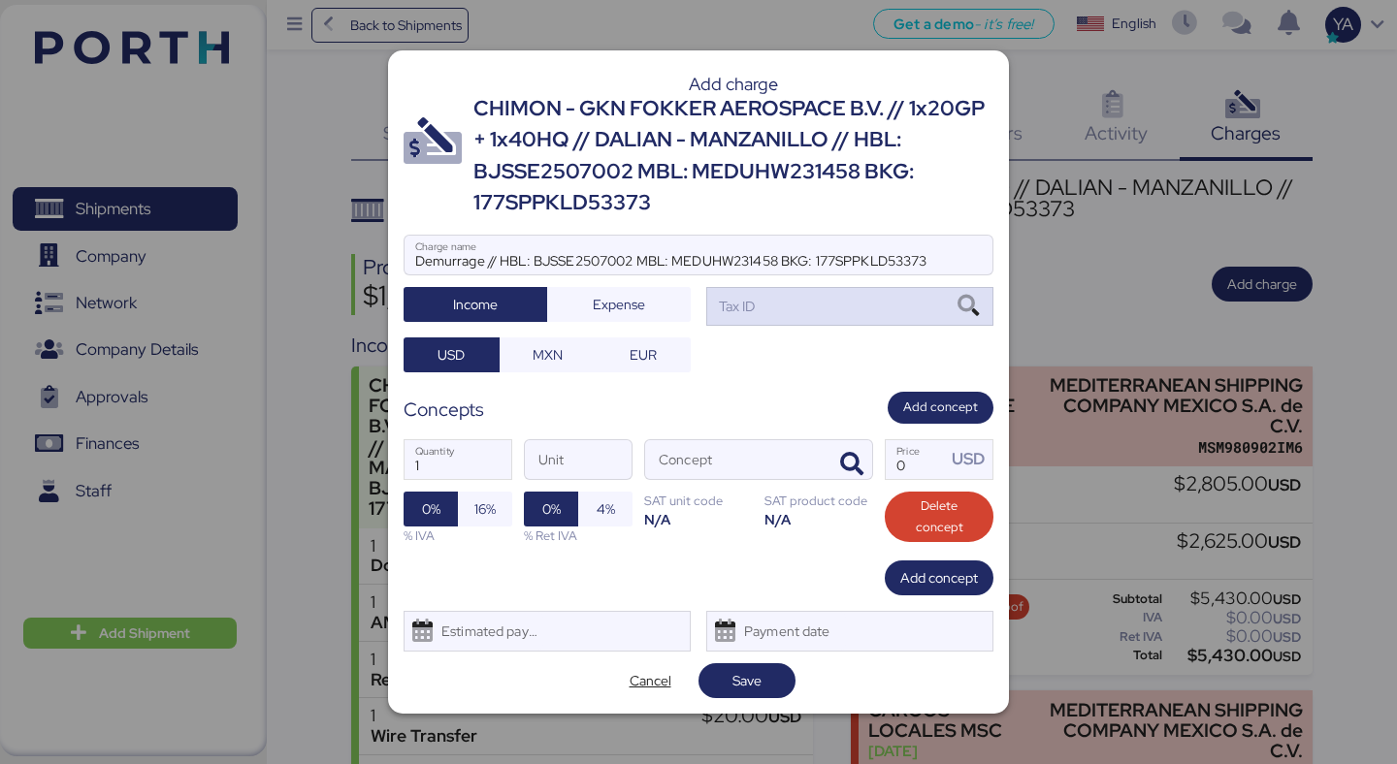
click at [832, 313] on div "Tax ID" at bounding box center [849, 306] width 287 height 39
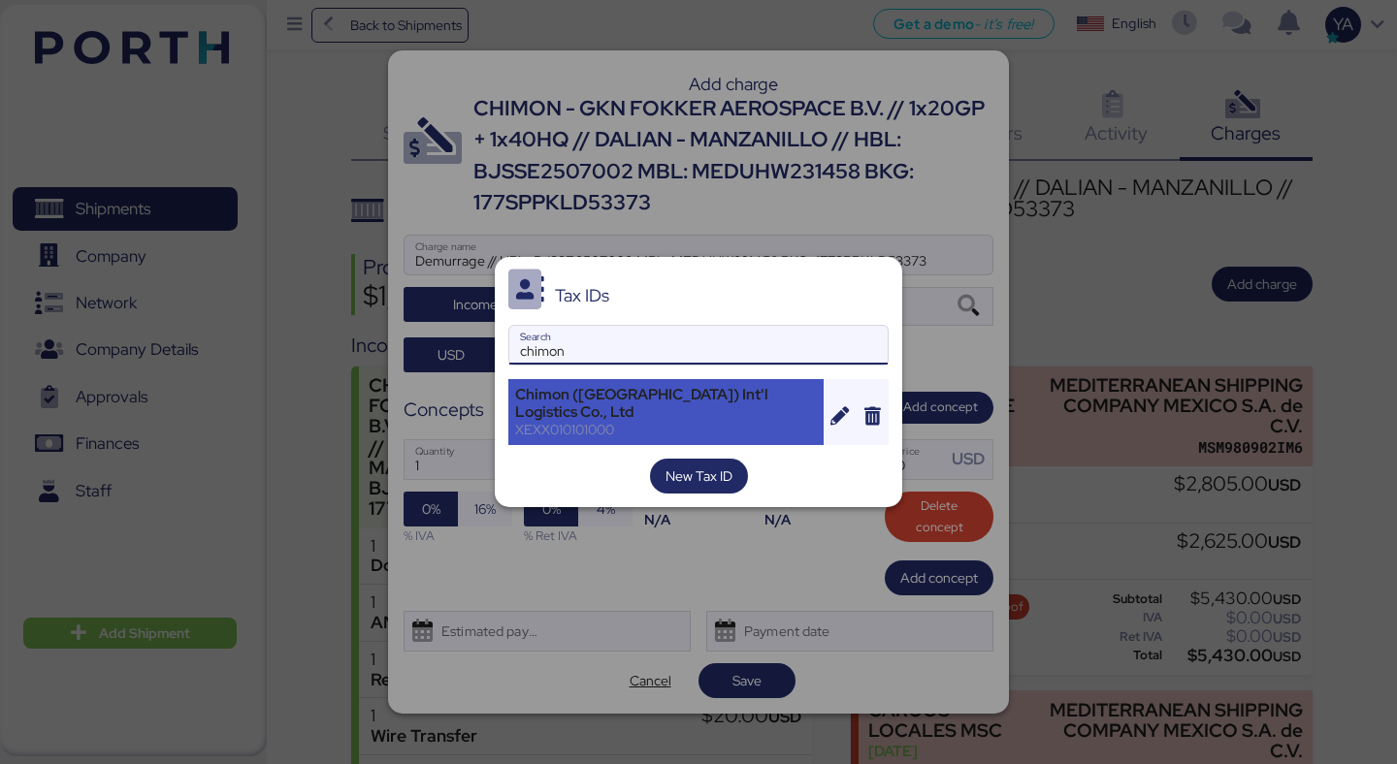
type input "chimon"
click at [599, 421] on div "XEXX010101000" at bounding box center [666, 429] width 302 height 17
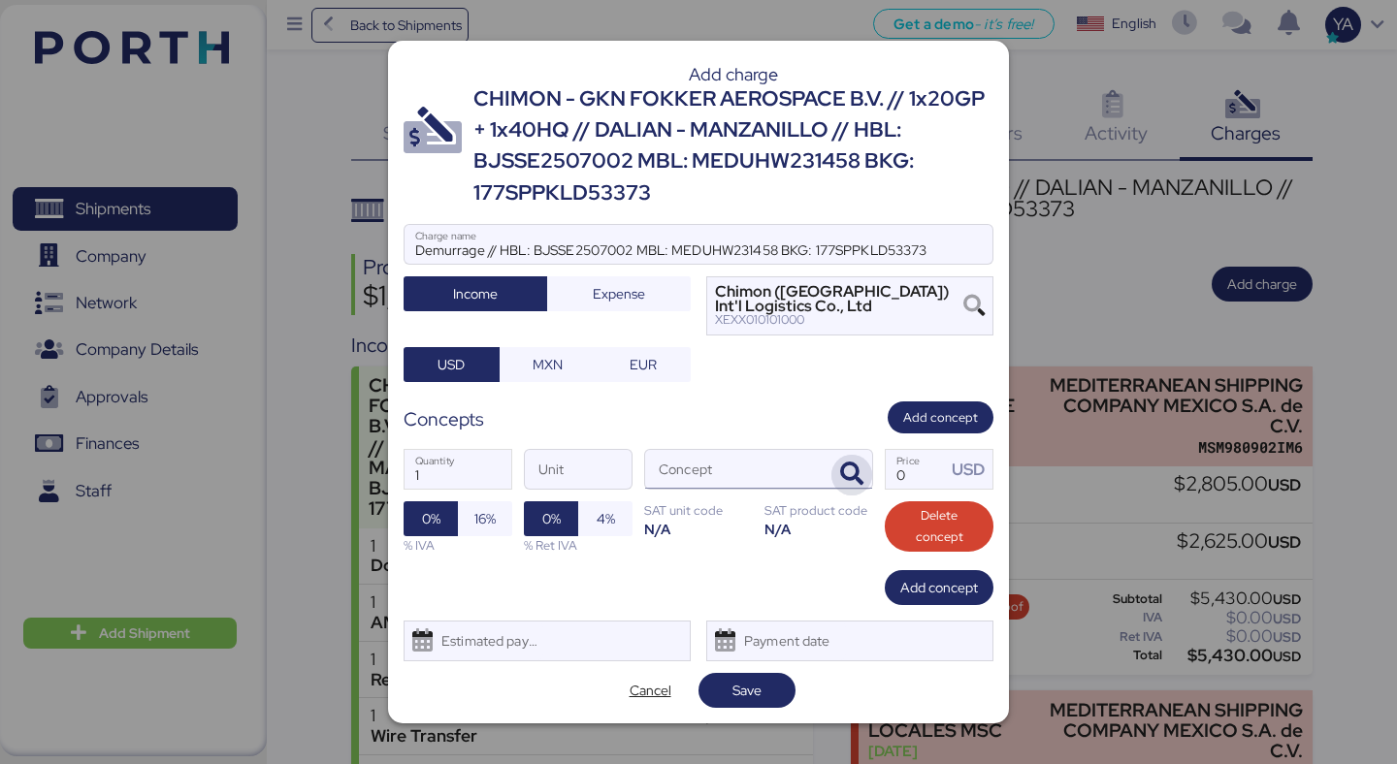
click at [851, 471] on icon "button" at bounding box center [851, 474] width 23 height 23
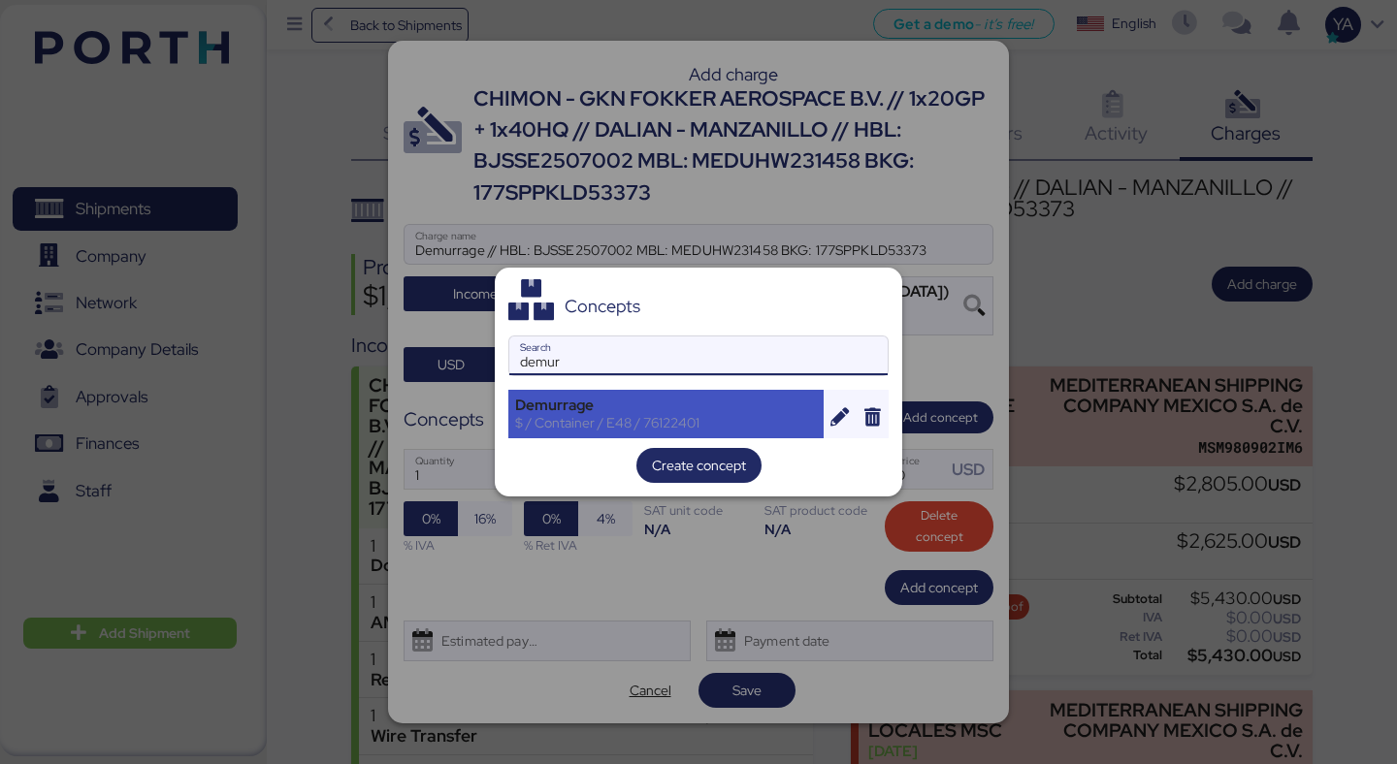
type input "demur"
click at [697, 425] on div "$ / Container / E48 / 76122401" at bounding box center [666, 422] width 302 height 17
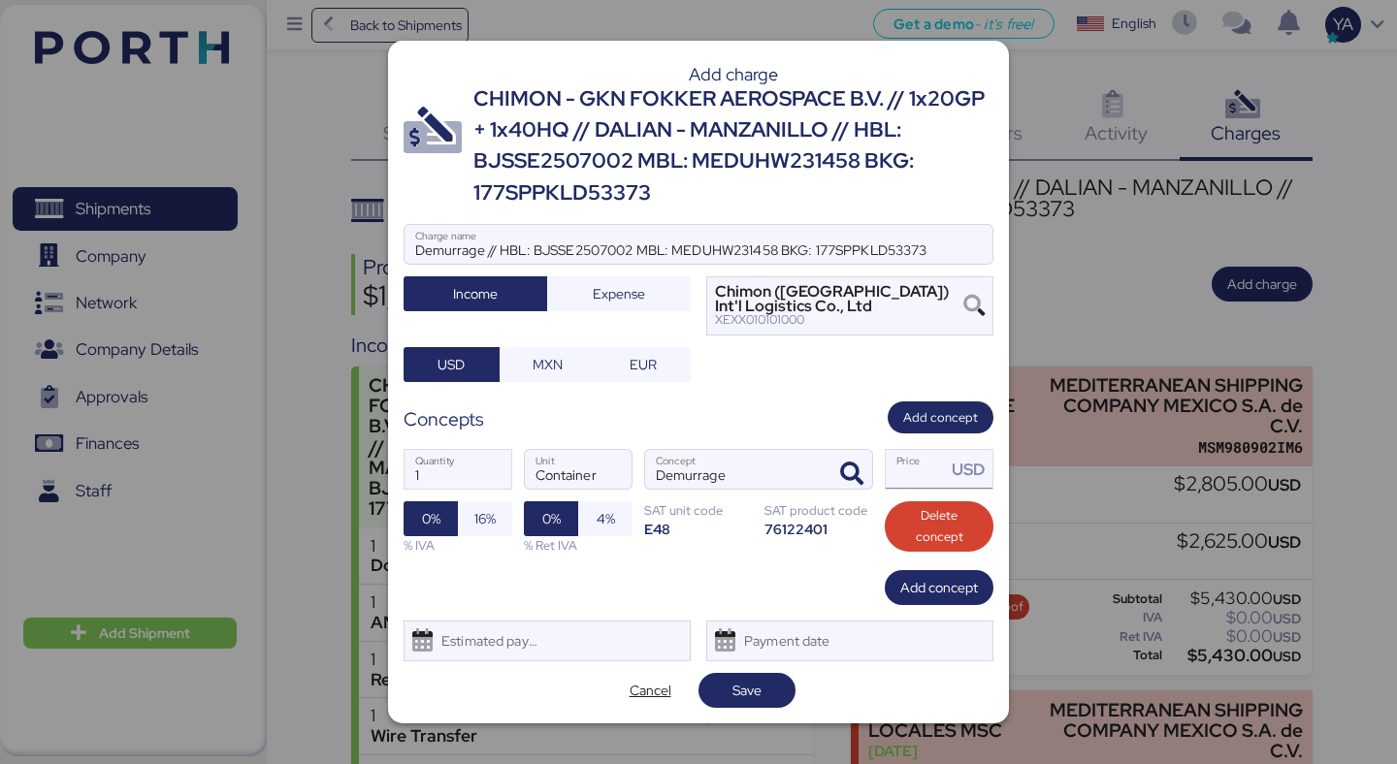
click at [928, 475] on input "Price USD" at bounding box center [916, 469] width 60 height 39
type input "5430"
click at [745, 706] on span "Save" at bounding box center [746, 690] width 97 height 35
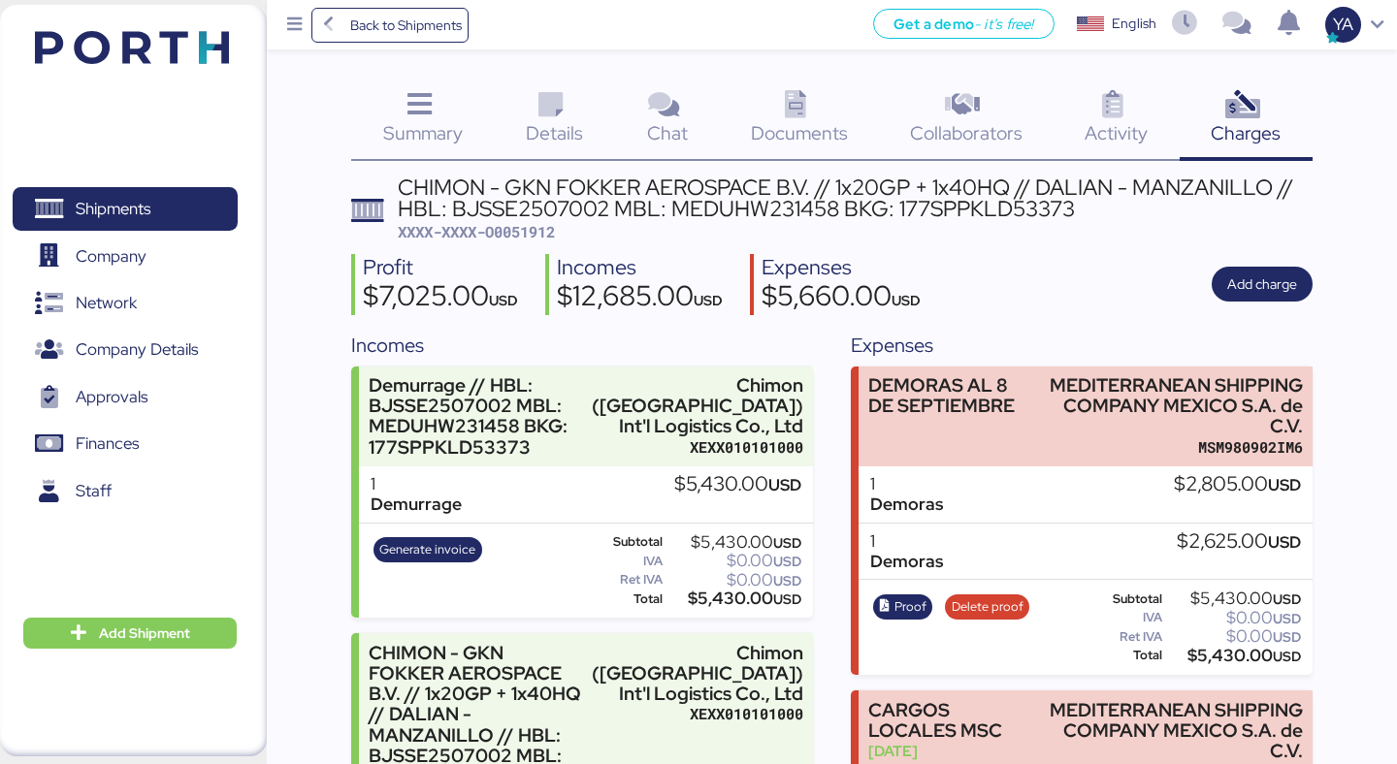
click at [522, 110] on div "Details 0" at bounding box center [554, 121] width 121 height 81
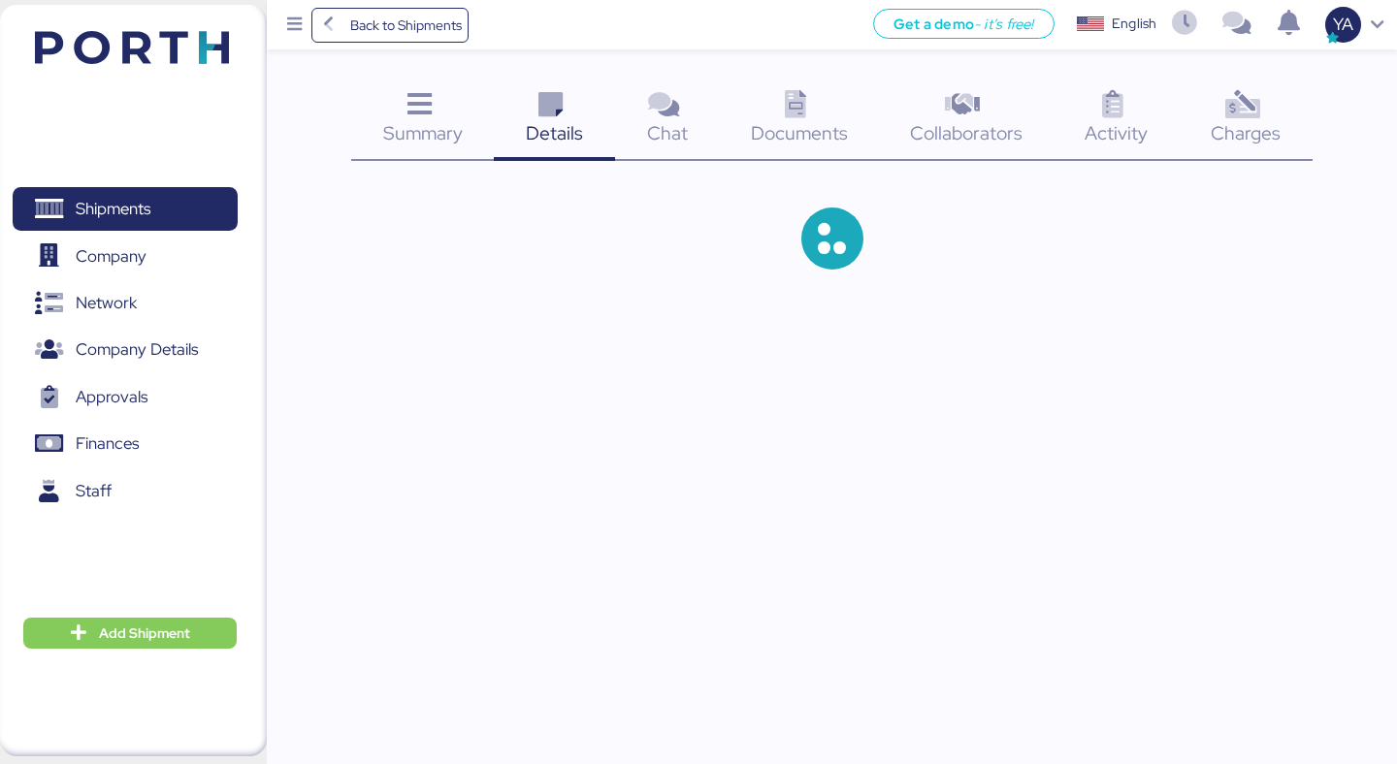
click at [751, 109] on div "Documents 0" at bounding box center [799, 121] width 159 height 81
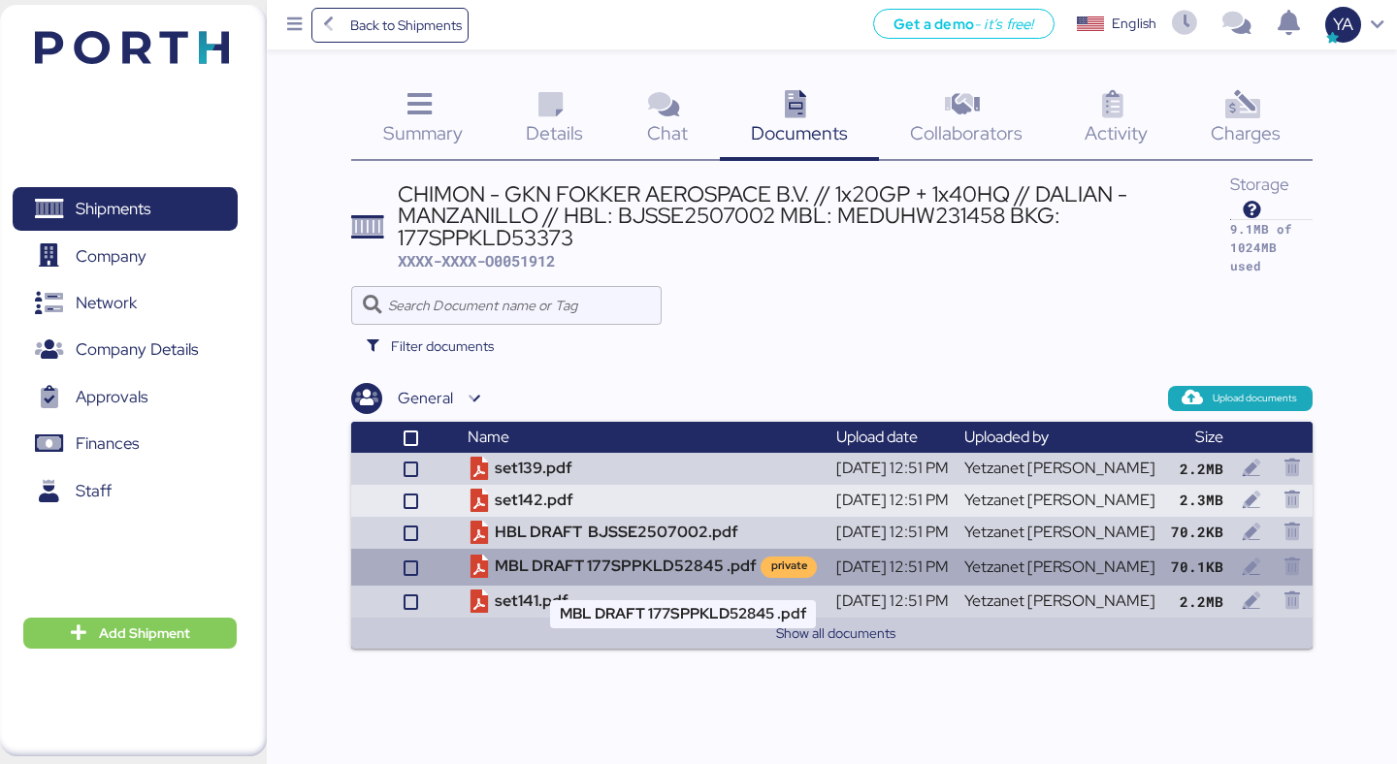
click at [590, 574] on td "MBL DRAFT 177SPPKLD52845 .pdf private" at bounding box center [644, 567] width 368 height 37
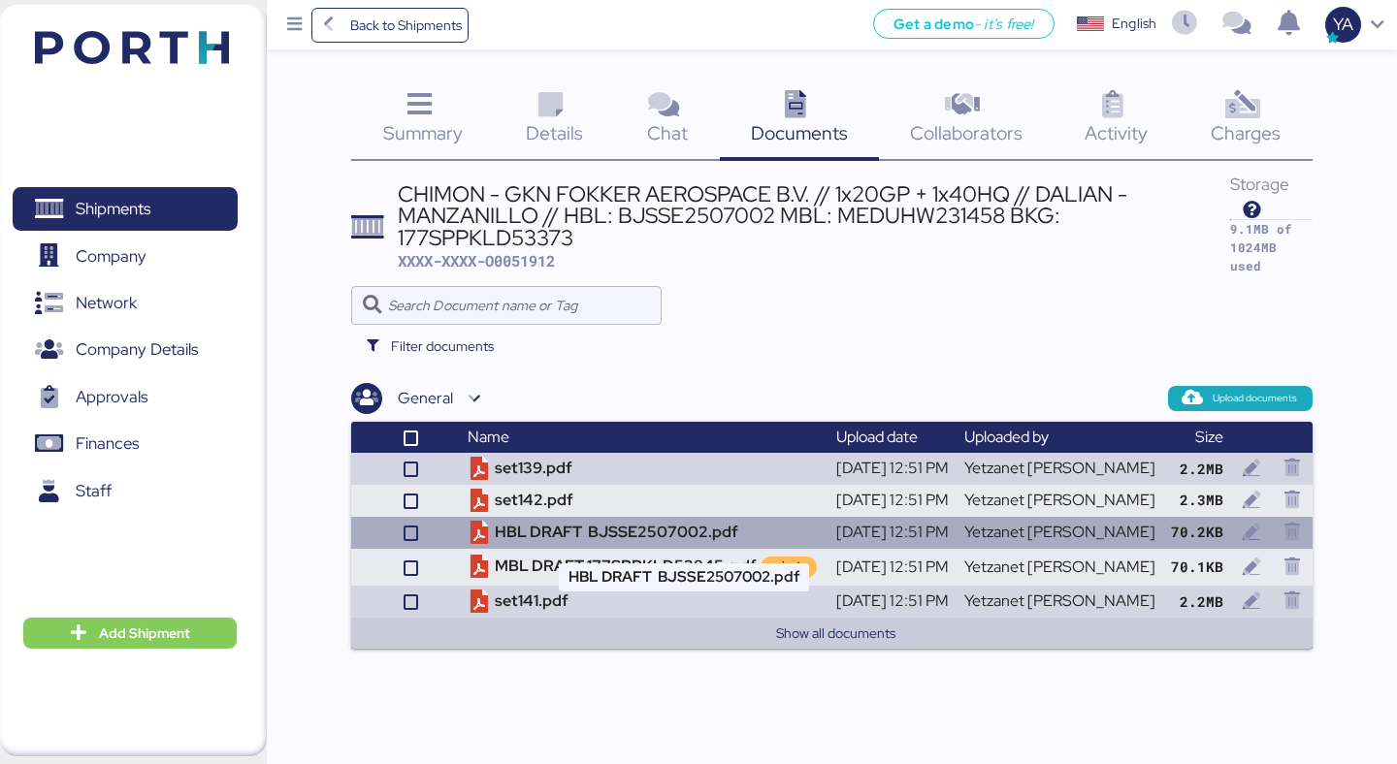
click at [623, 541] on td "HBL DRAFT BJSSE2507002.pdf" at bounding box center [644, 533] width 368 height 32
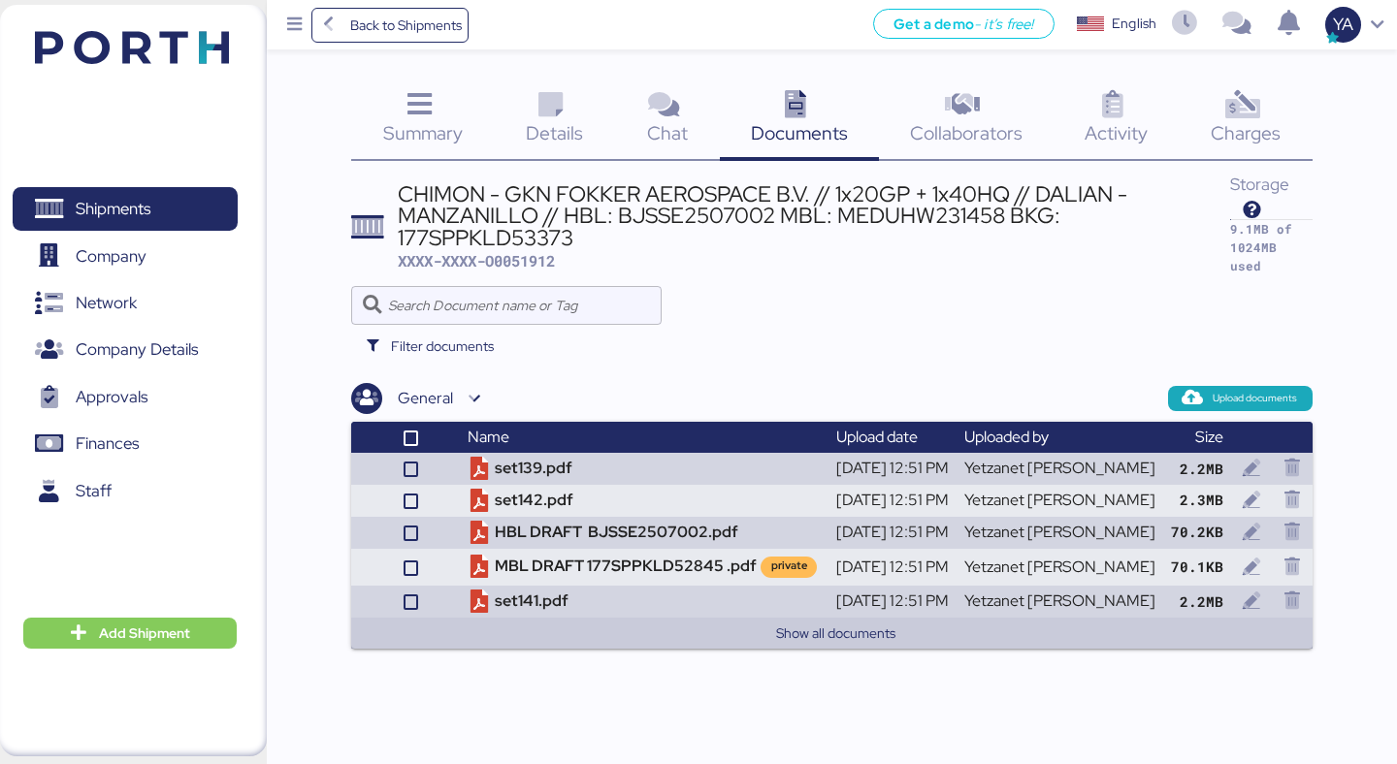
click at [713, 394] on div "Upload documents" at bounding box center [900, 398] width 824 height 25
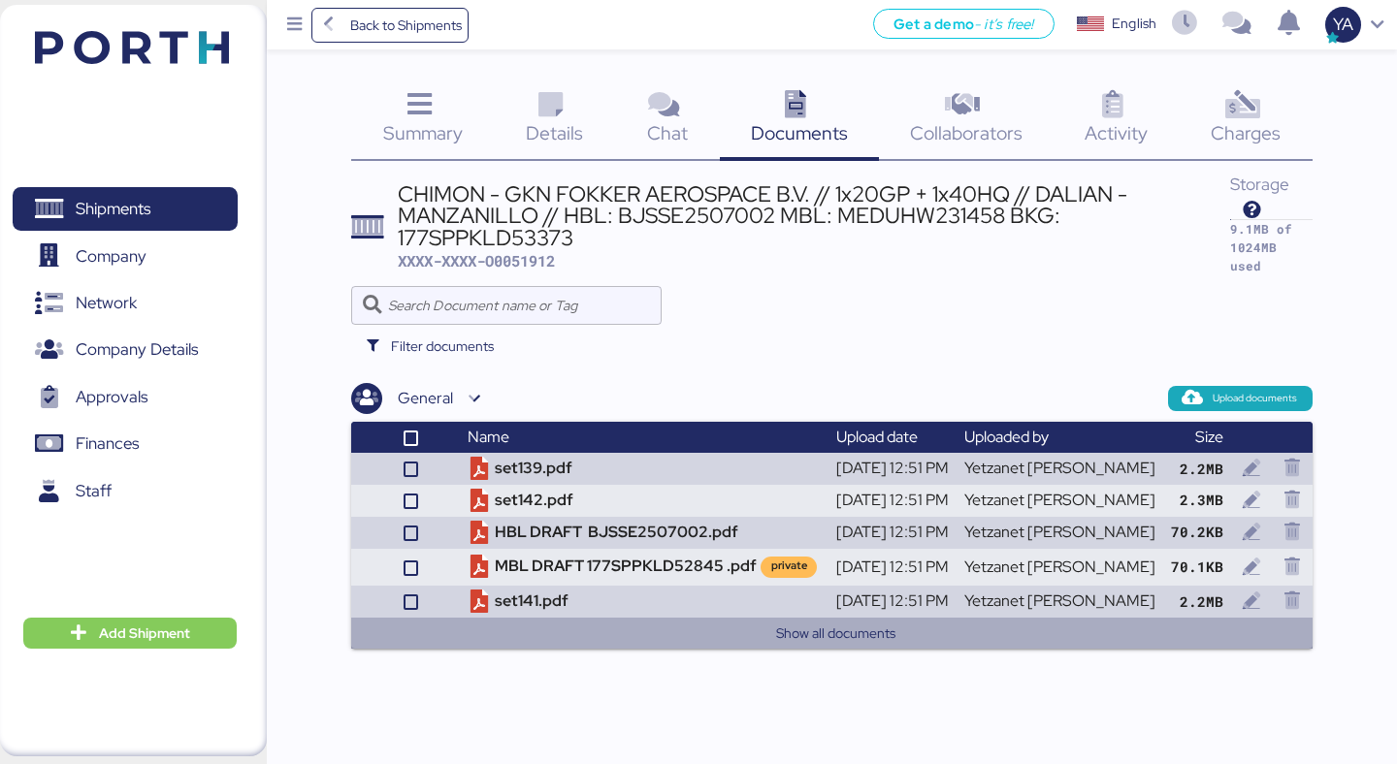
click at [635, 644] on button "Show all documents" at bounding box center [834, 633] width 921 height 23
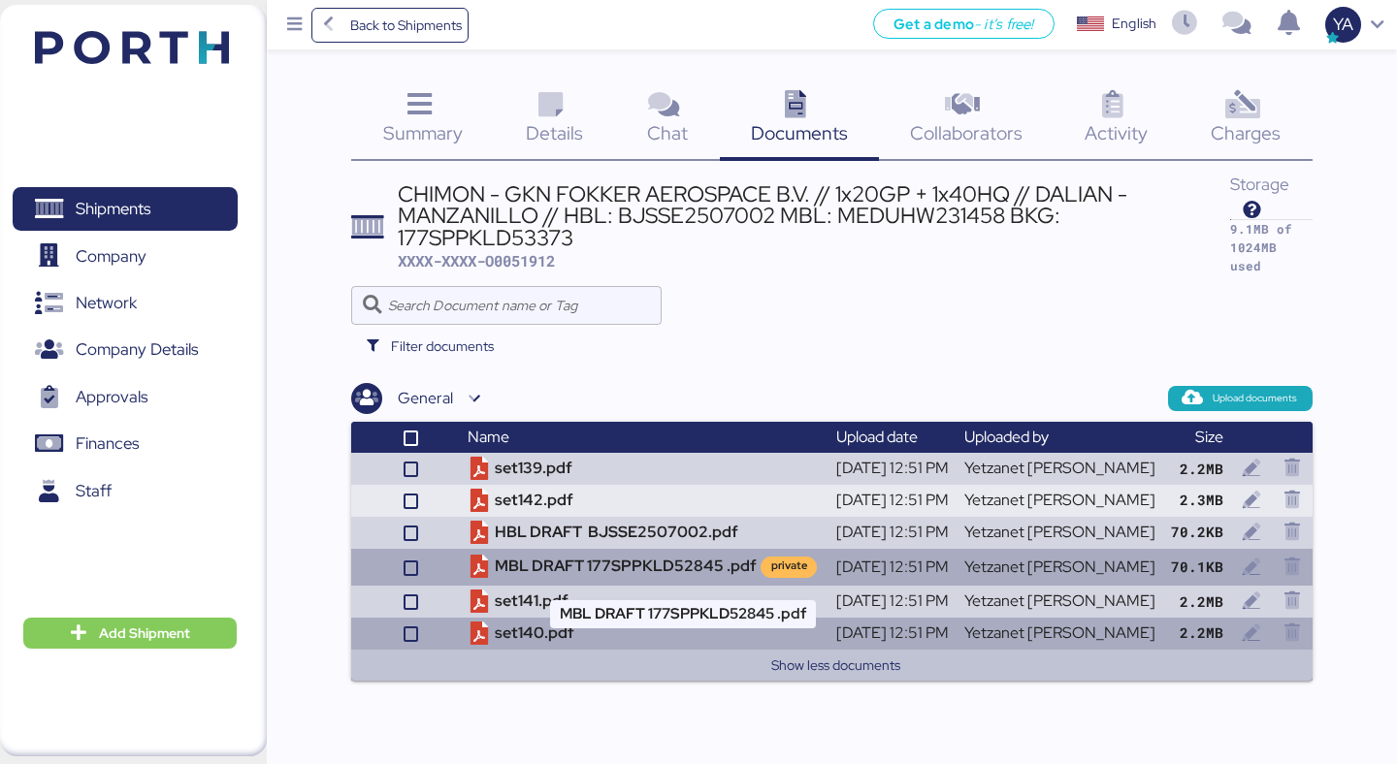
click at [676, 559] on td "MBL DRAFT 177SPPKLD52845 .pdf private" at bounding box center [644, 567] width 368 height 37
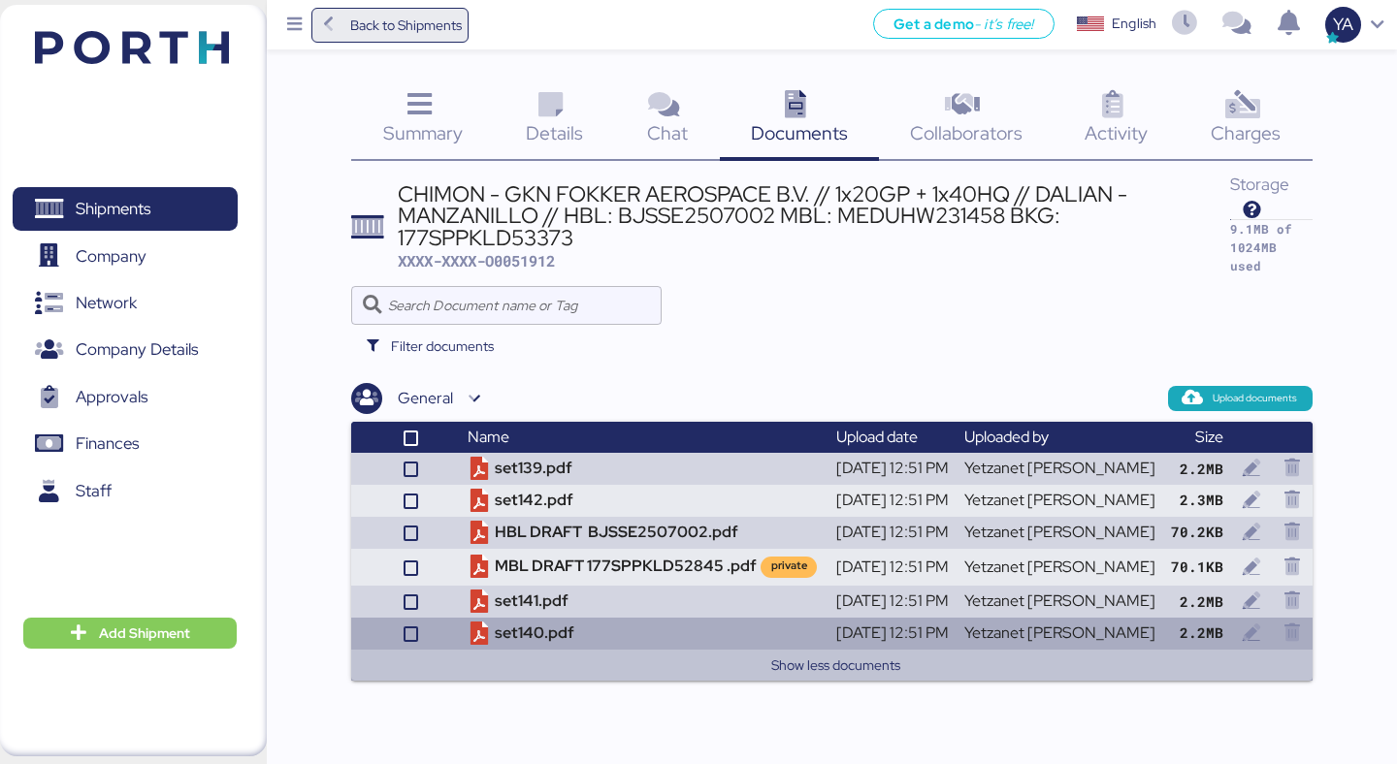
click at [391, 34] on span "Back to Shipments" at bounding box center [406, 25] width 112 height 23
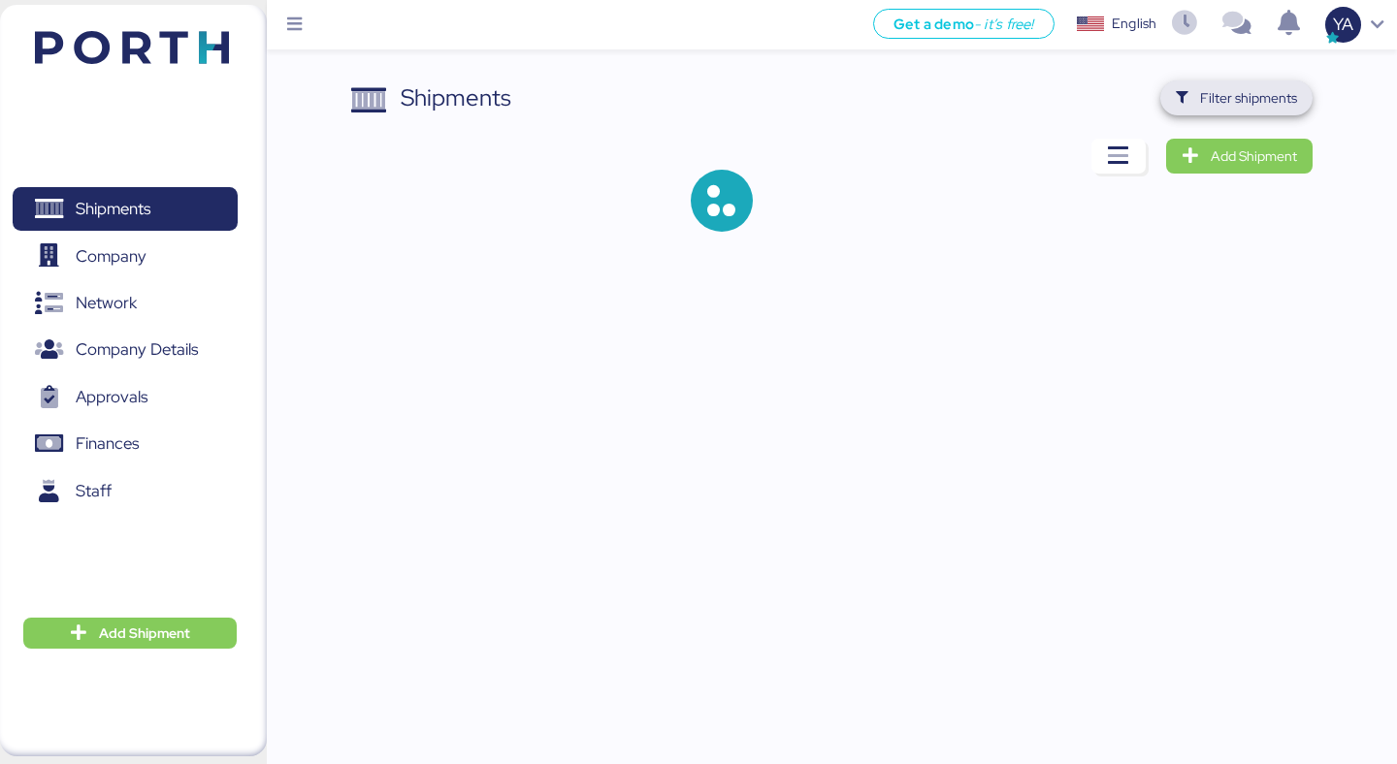
click at [1290, 113] on span "Filter shipments" at bounding box center [1236, 98] width 152 height 35
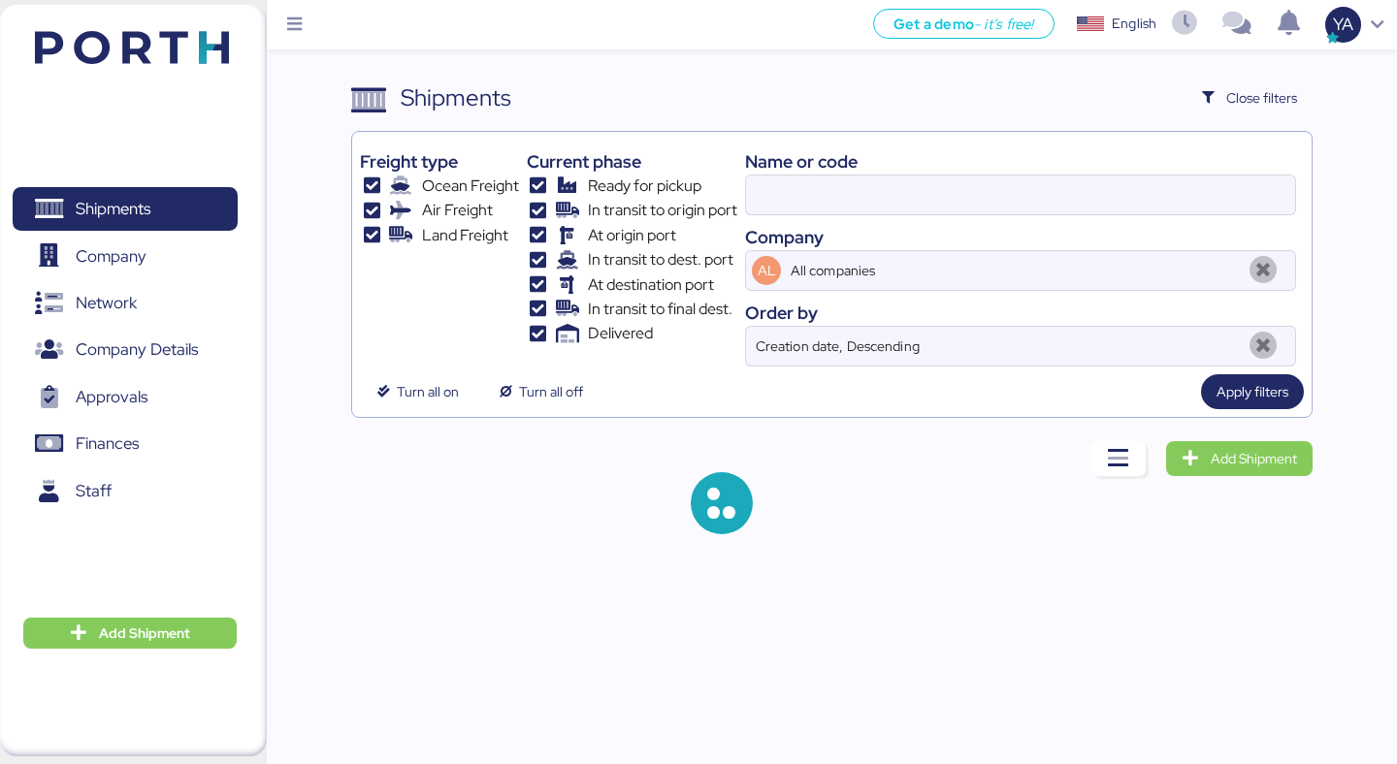
click at [960, 220] on div "Name or code Company AL All companies Order by Creation date, Descending" at bounding box center [1020, 253] width 551 height 227
click at [958, 209] on input at bounding box center [1020, 195] width 549 height 39
paste input "O0051842"
type input "x"
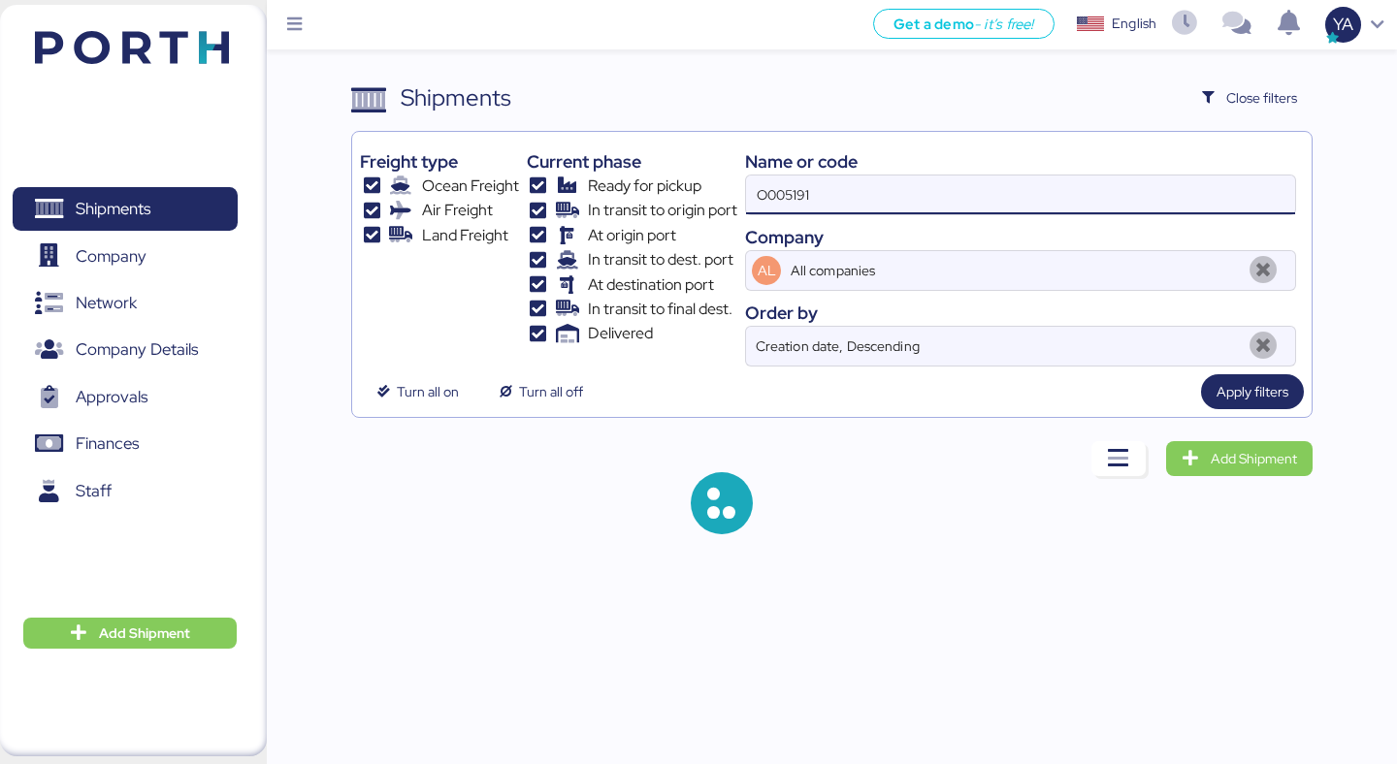
paste input "O0051842"
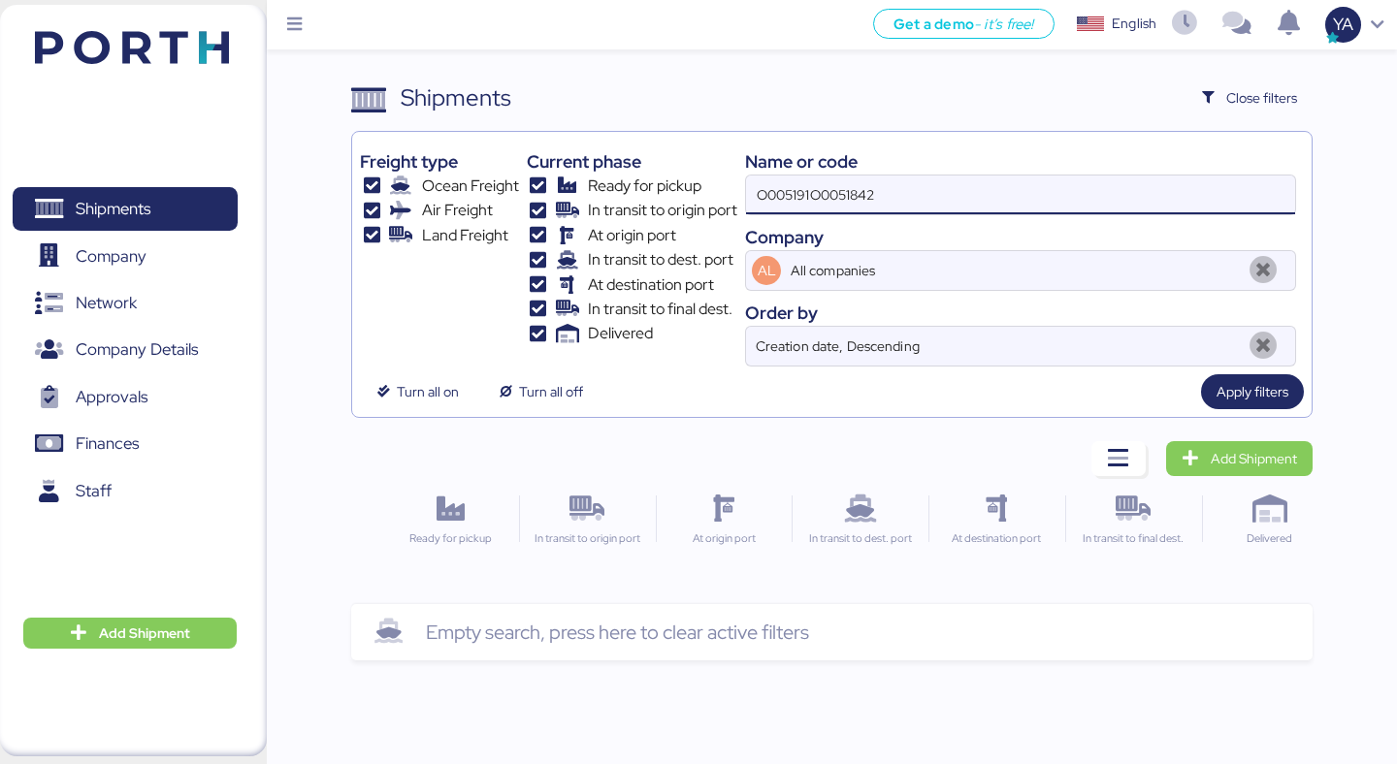
click at [912, 206] on input "O005191O0051842" at bounding box center [1020, 195] width 549 height 39
paste input
type input "O0051842"
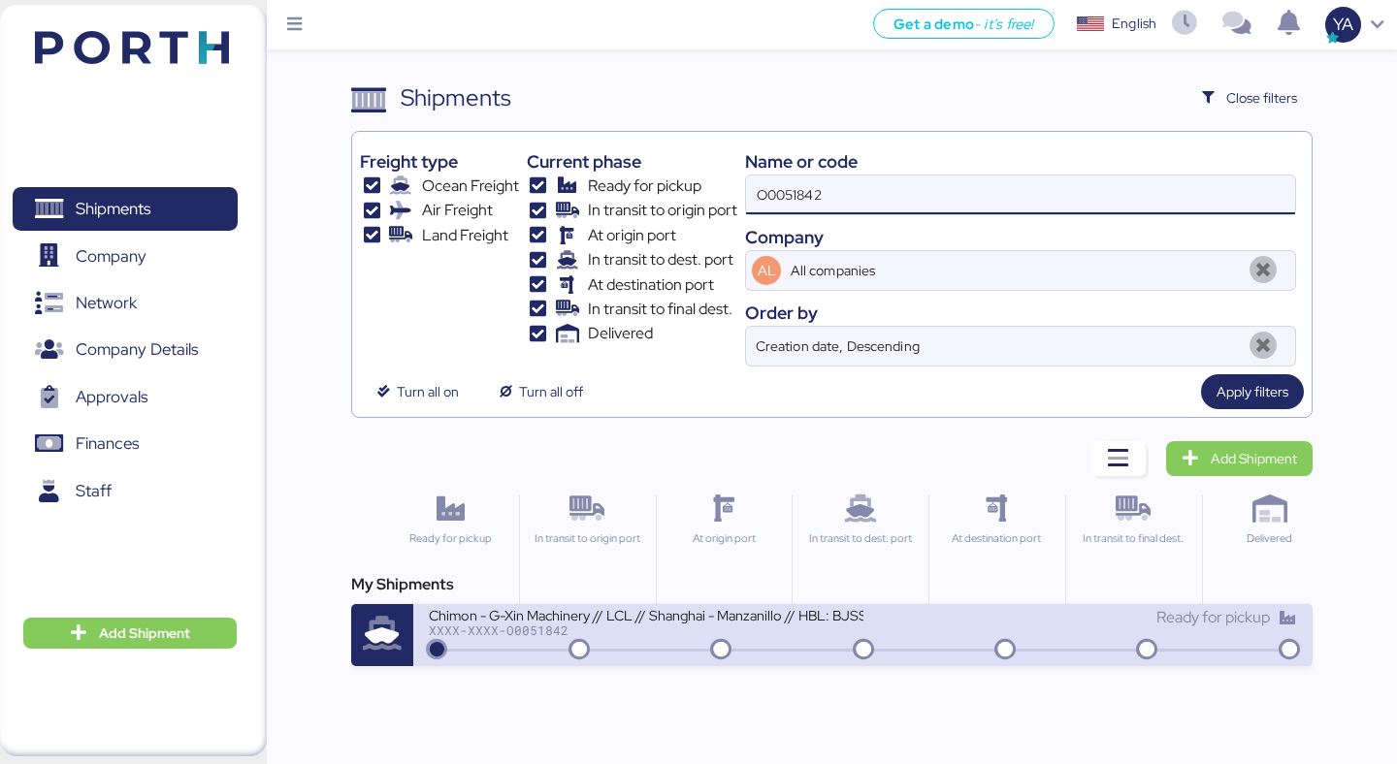
click at [570, 621] on div "Chimon - G-Xin Machinery // LCL // Shanghai - Manzanillo // HBL: BJSSE2506015 /…" at bounding box center [646, 614] width 434 height 16
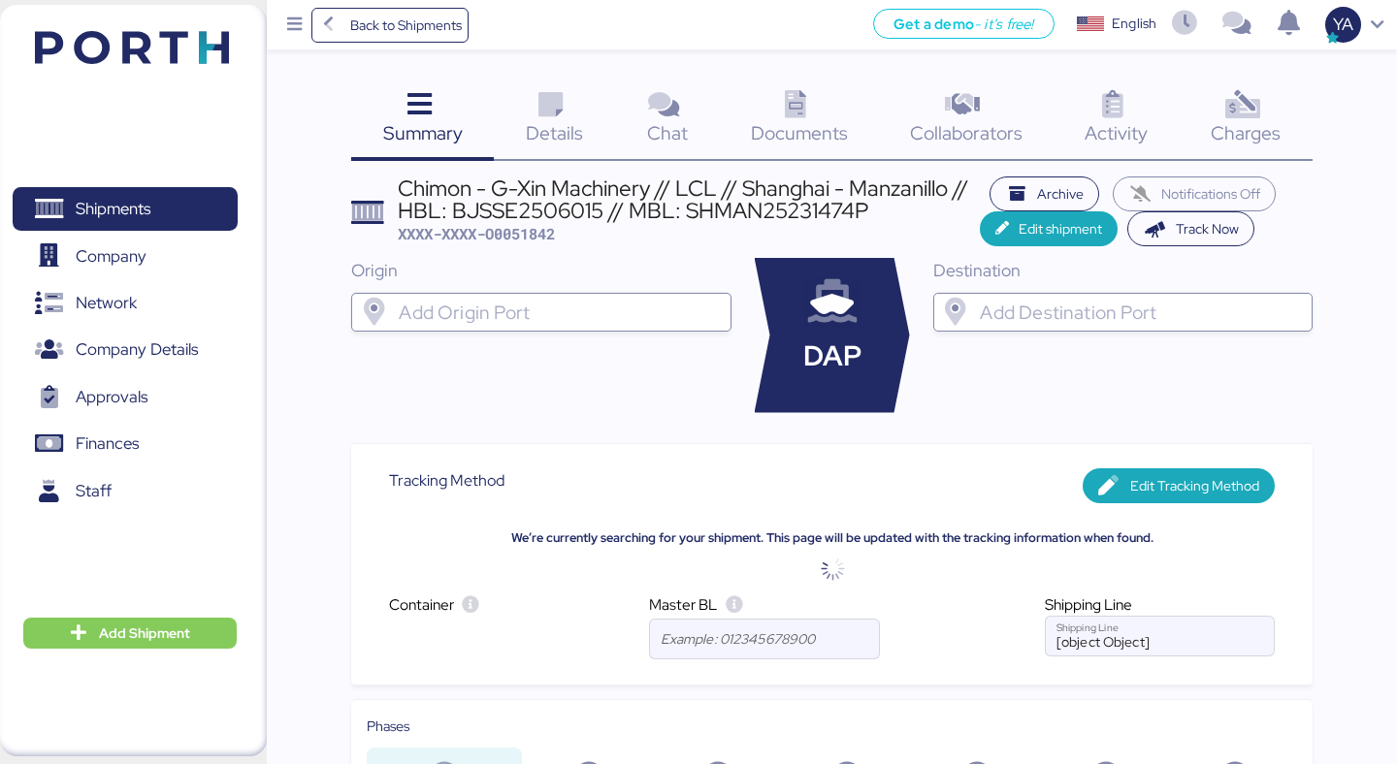
click at [1188, 113] on div "Charges 0" at bounding box center [1246, 121] width 133 height 81
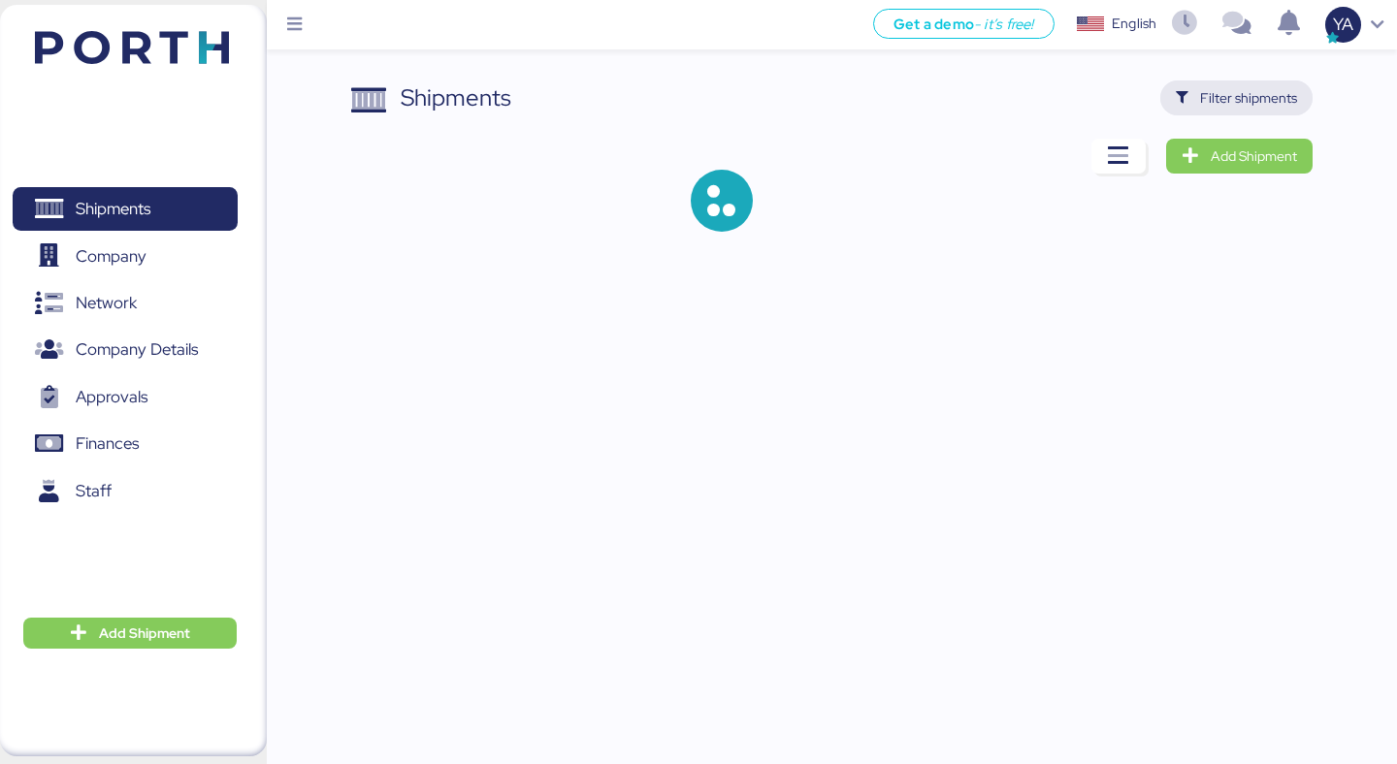
click at [1240, 95] on span "Filter shipments" at bounding box center [1248, 97] width 97 height 23
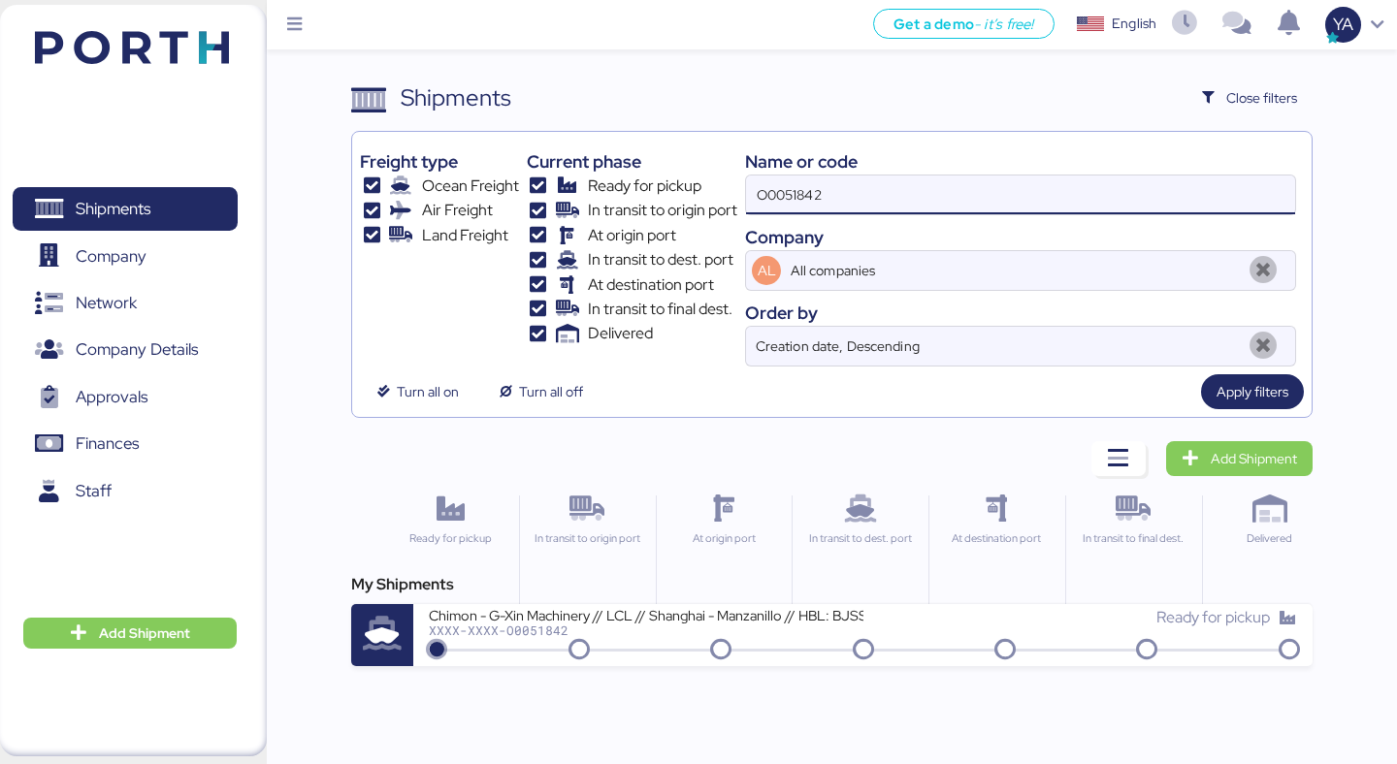
click at [851, 205] on input "O0051842" at bounding box center [1020, 195] width 549 height 39
paste input "91"
type input "O0051912"
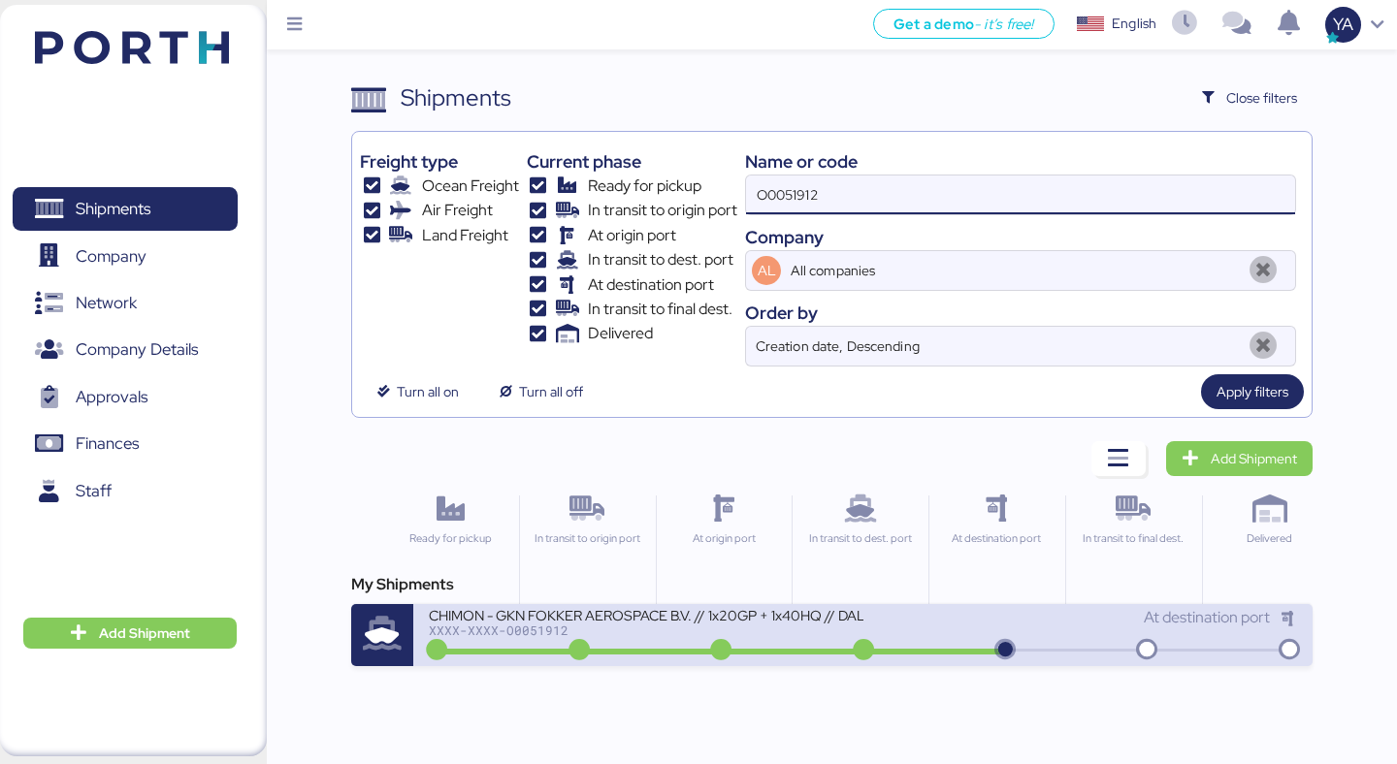
click at [602, 614] on div "CHIMON - GKN FOKKER AEROSPACE B.V. // 1x20GP + 1x40HQ // DALIAN - MANZANILLO //…" at bounding box center [646, 614] width 434 height 16
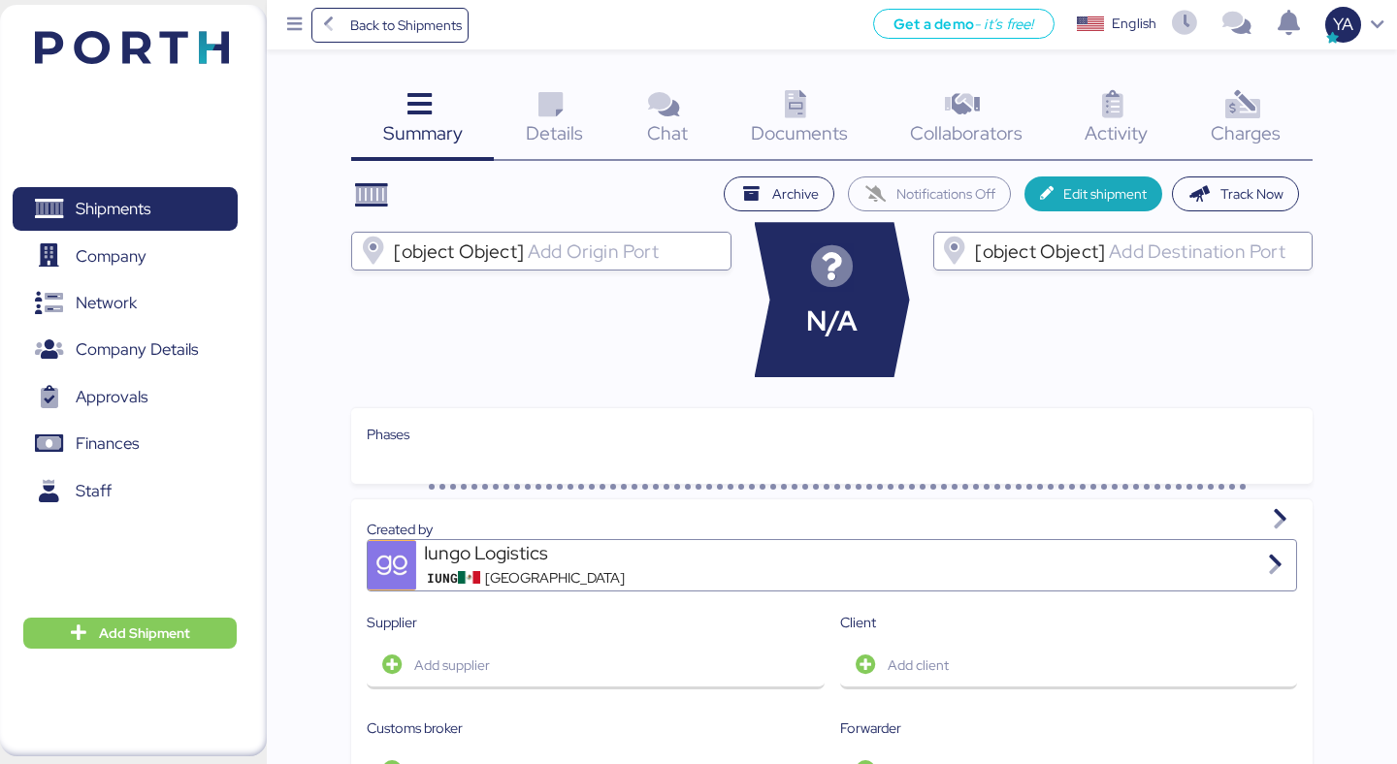
click at [1234, 103] on icon at bounding box center [1242, 105] width 42 height 28
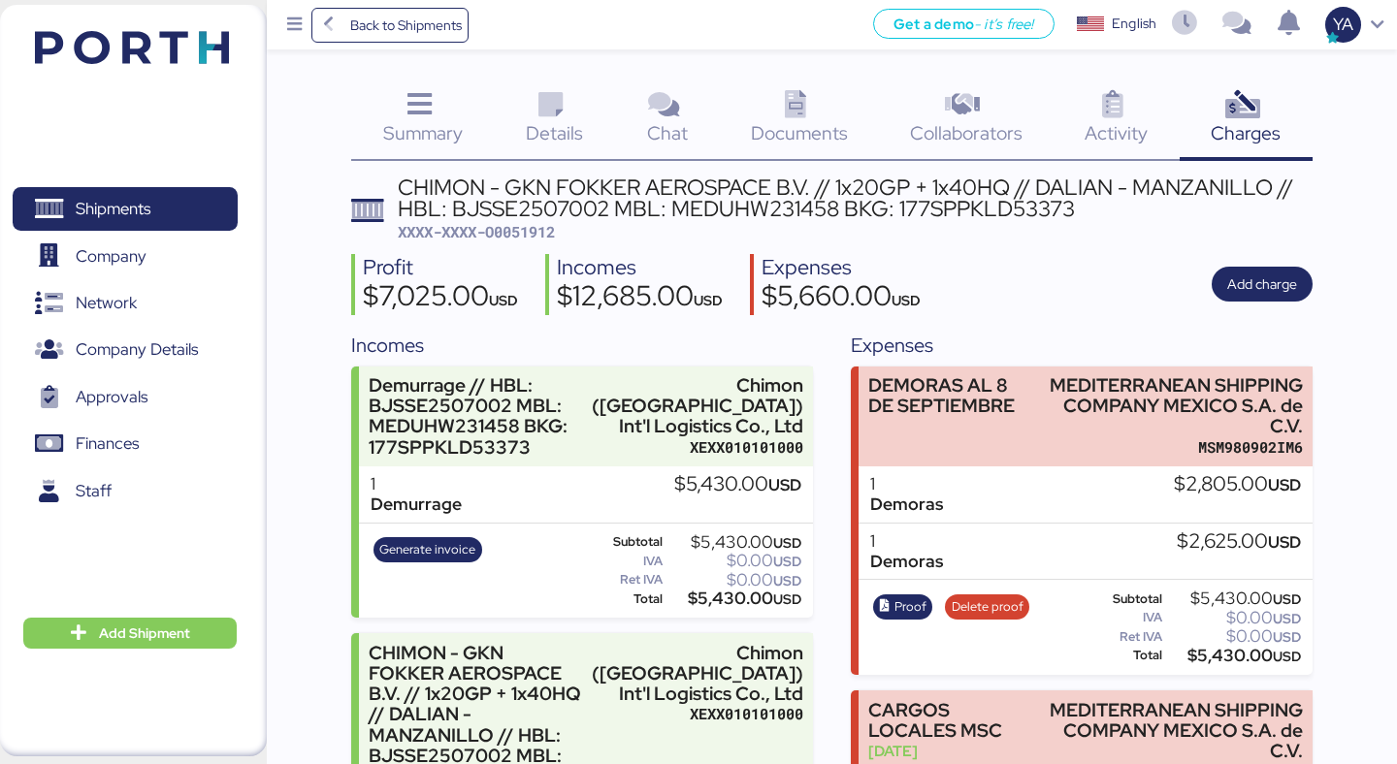
click at [539, 123] on span "Details" at bounding box center [554, 132] width 57 height 25
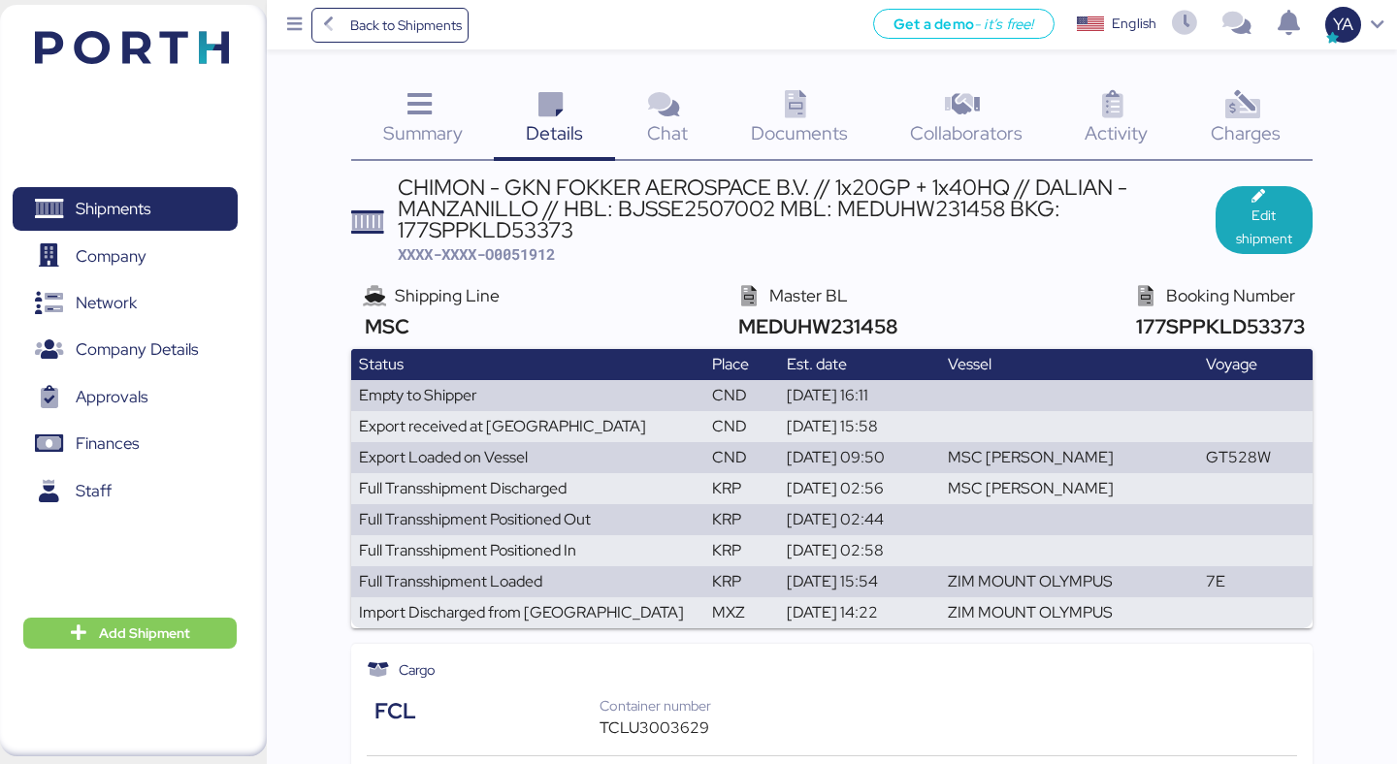
click at [758, 112] on div "Documents 0" at bounding box center [799, 121] width 159 height 81
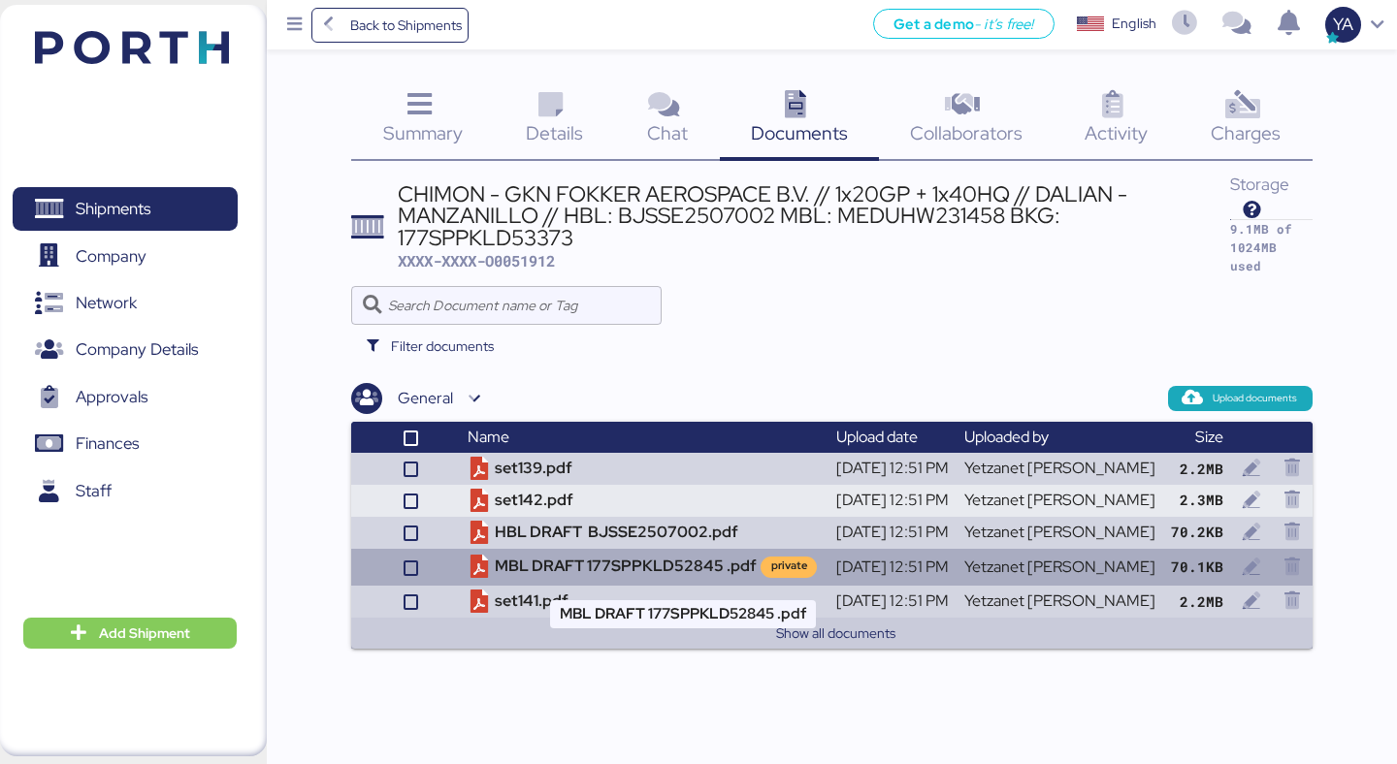
click at [598, 568] on td "MBL DRAFT 177SPPKLD52845 .pdf private" at bounding box center [644, 567] width 368 height 37
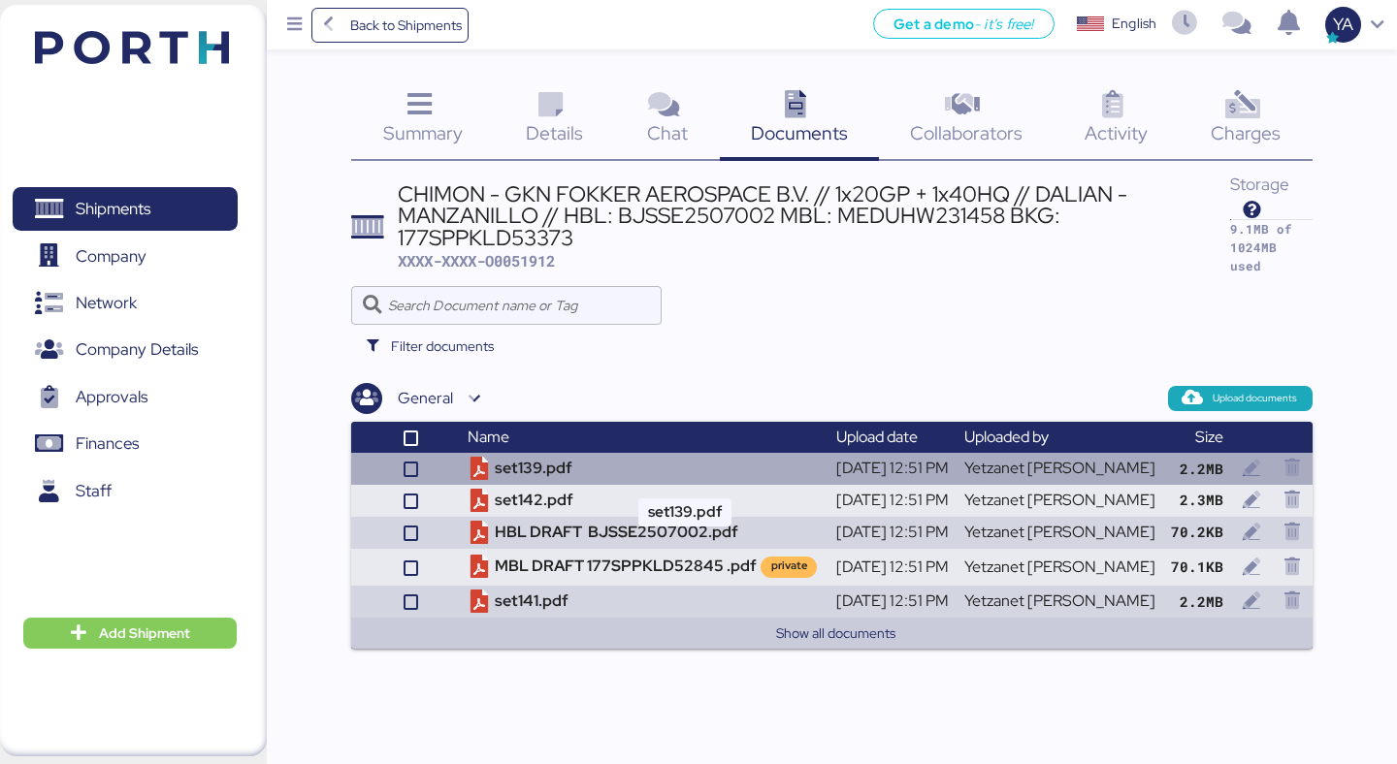
click at [714, 472] on td "set139.pdf" at bounding box center [644, 469] width 368 height 32
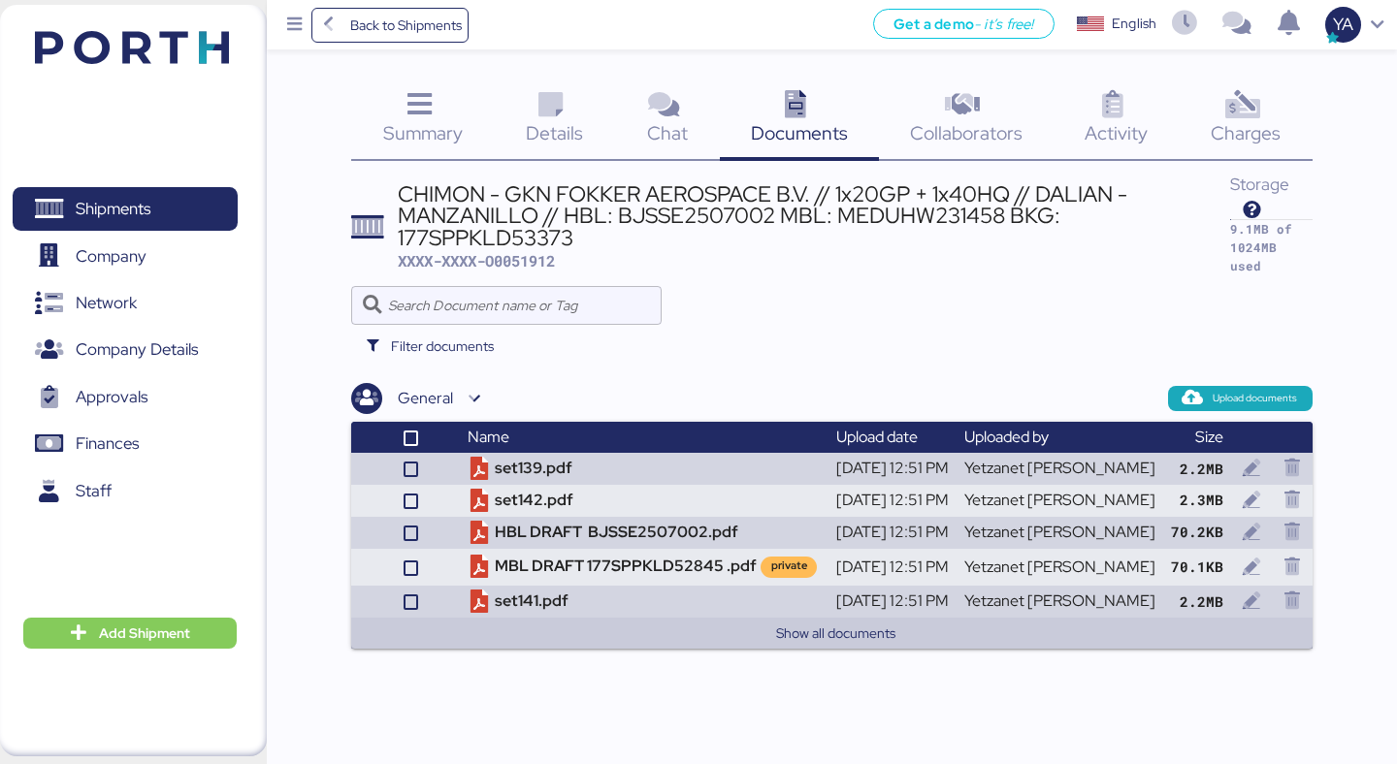
click at [860, 219] on div "CHIMON - GKN FOKKER AEROSPACE B.V. // 1x20GP + 1x40HQ // DALIAN - MANZANILLO //…" at bounding box center [814, 215] width 832 height 65
copy div "MEDUHW231458"
click at [418, 16] on span "Back to Shipments" at bounding box center [406, 25] width 112 height 23
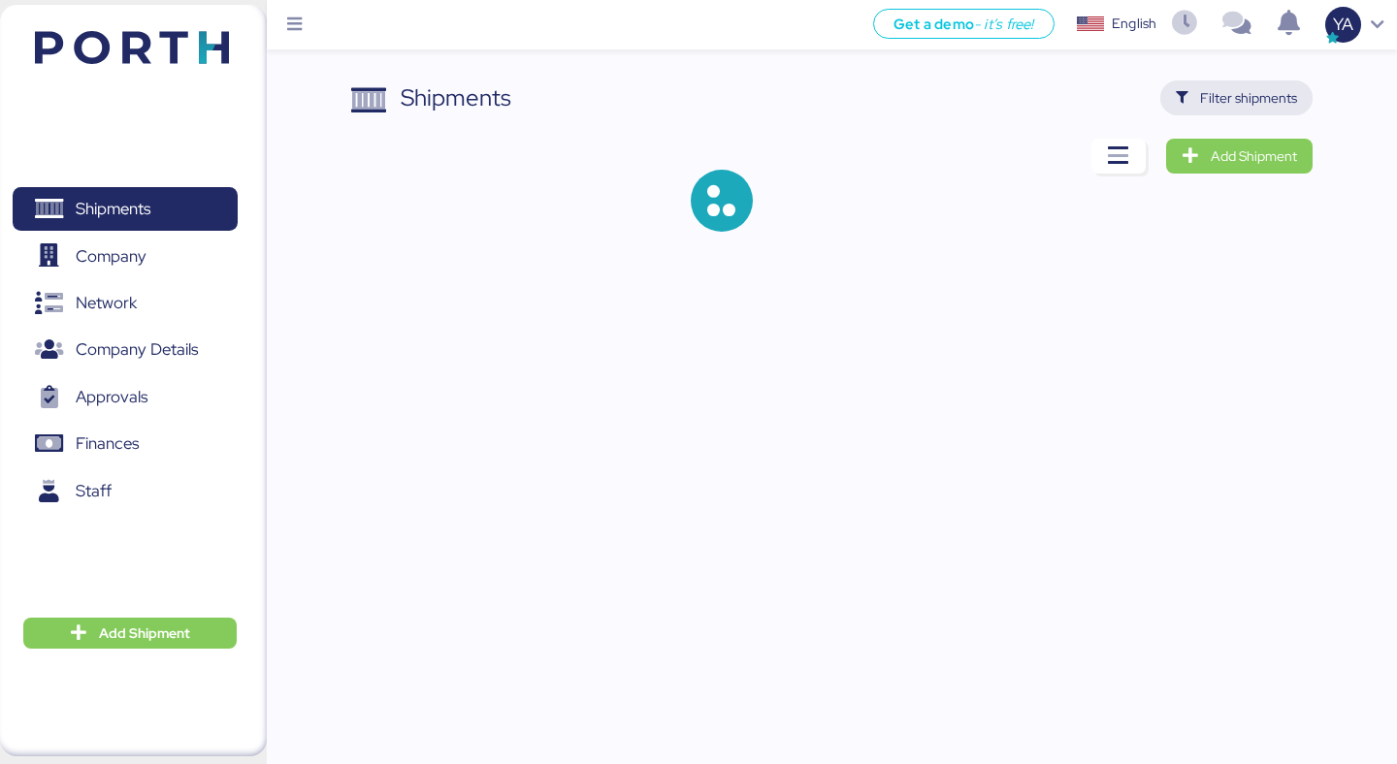
click at [1221, 91] on span "Filter shipments" at bounding box center [1248, 97] width 97 height 23
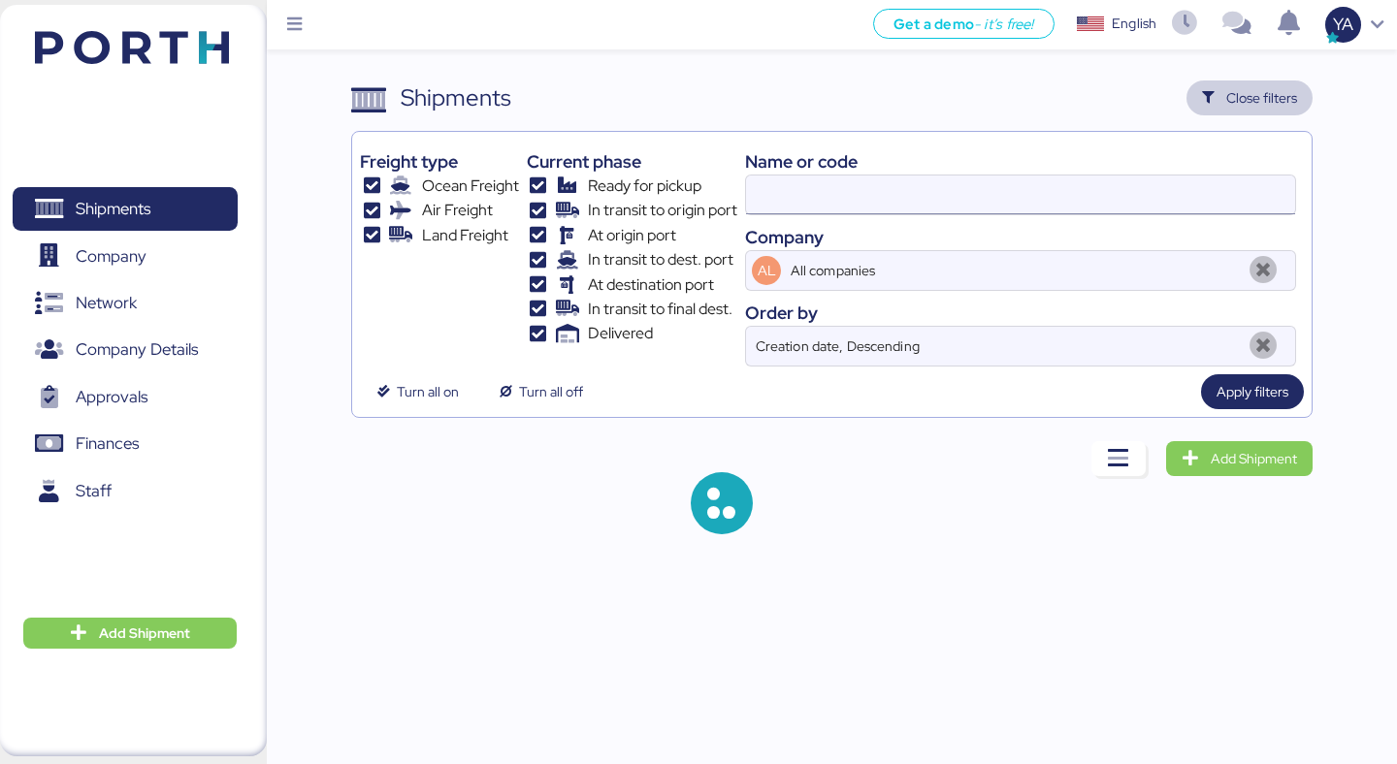
click at [970, 182] on input at bounding box center [1020, 195] width 549 height 39
paste input "O0051977"
type input "O0051977"
click at [1295, 388] on span "Apply filters" at bounding box center [1252, 391] width 103 height 35
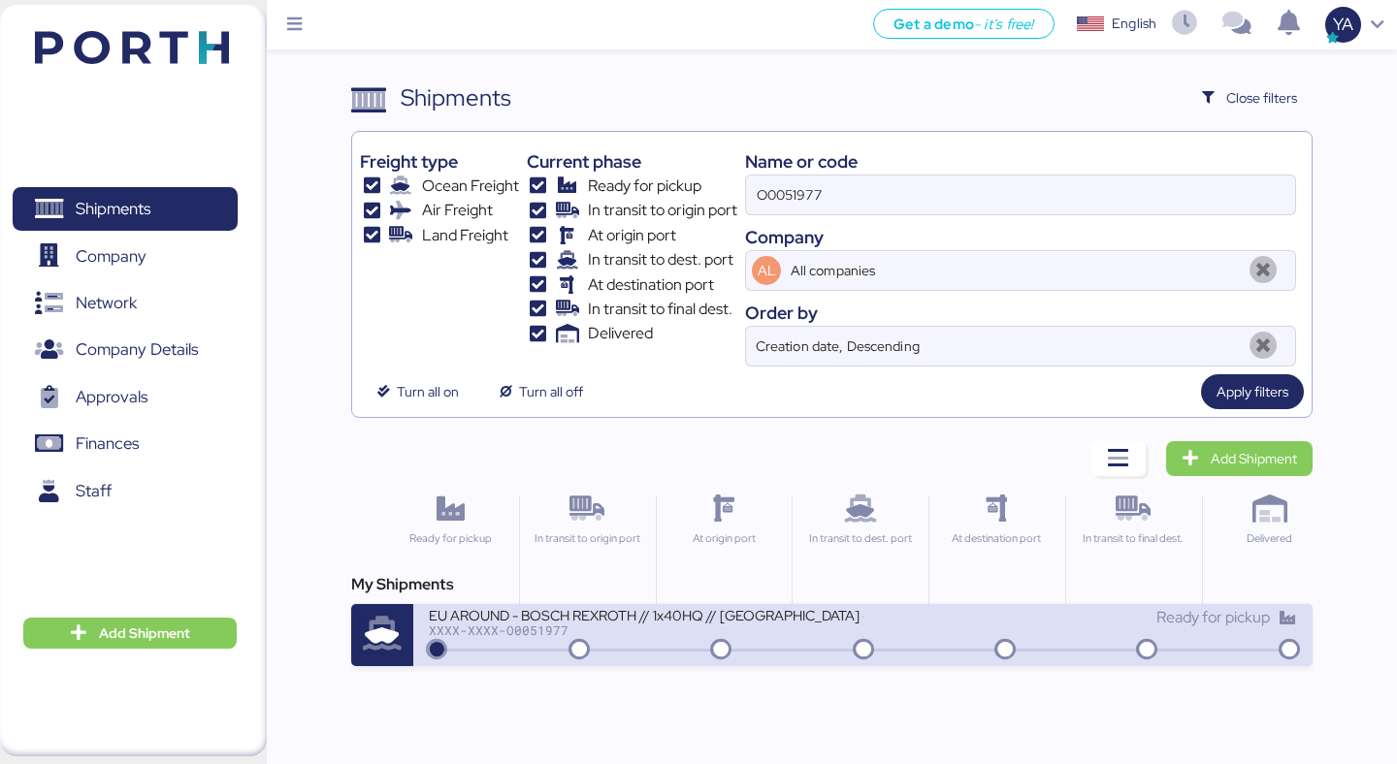
click at [730, 621] on div "EU AROUND - BOSCH REXROTH // 1x40HQ // [GEOGRAPHIC_DATA] - MANZANILLO // MBL: 7…" at bounding box center [646, 614] width 434 height 16
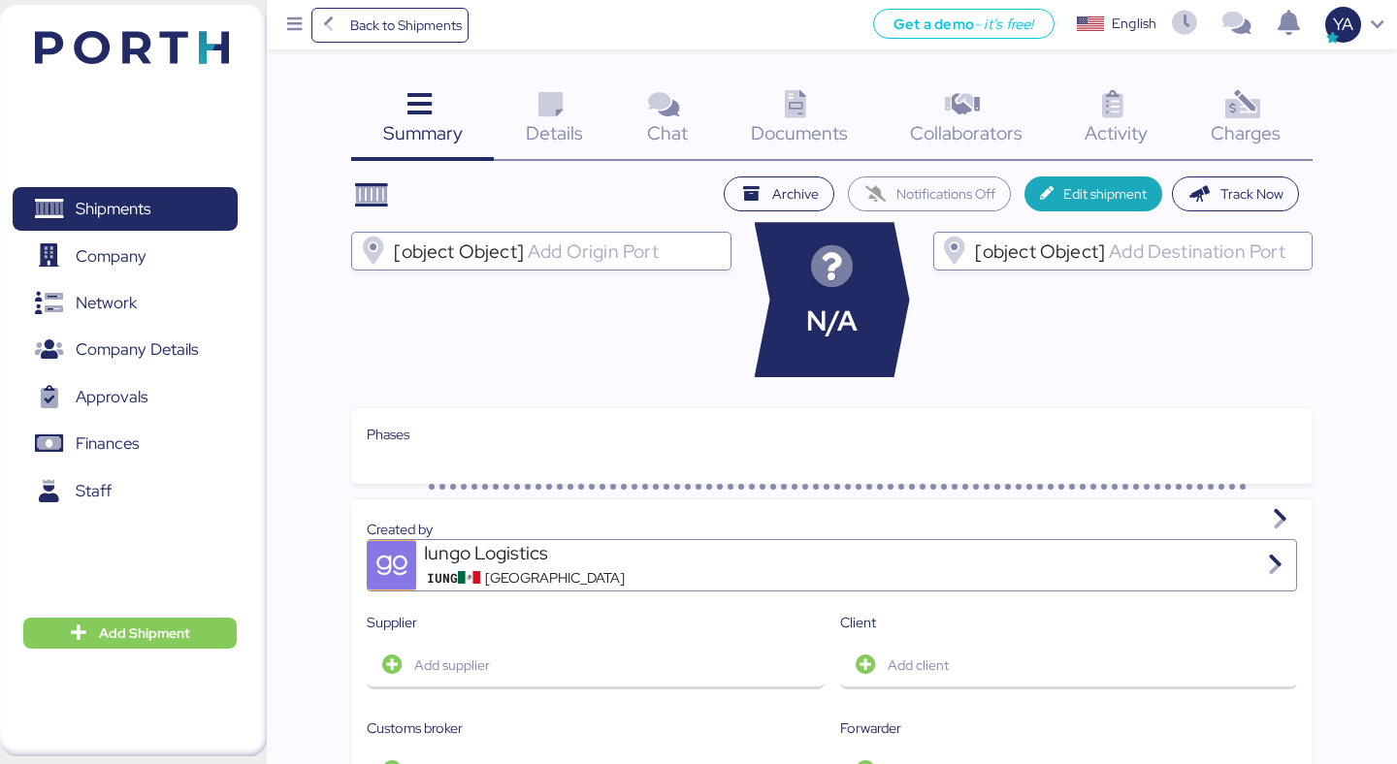
click at [526, 116] on div "Details 0" at bounding box center [554, 121] width 121 height 81
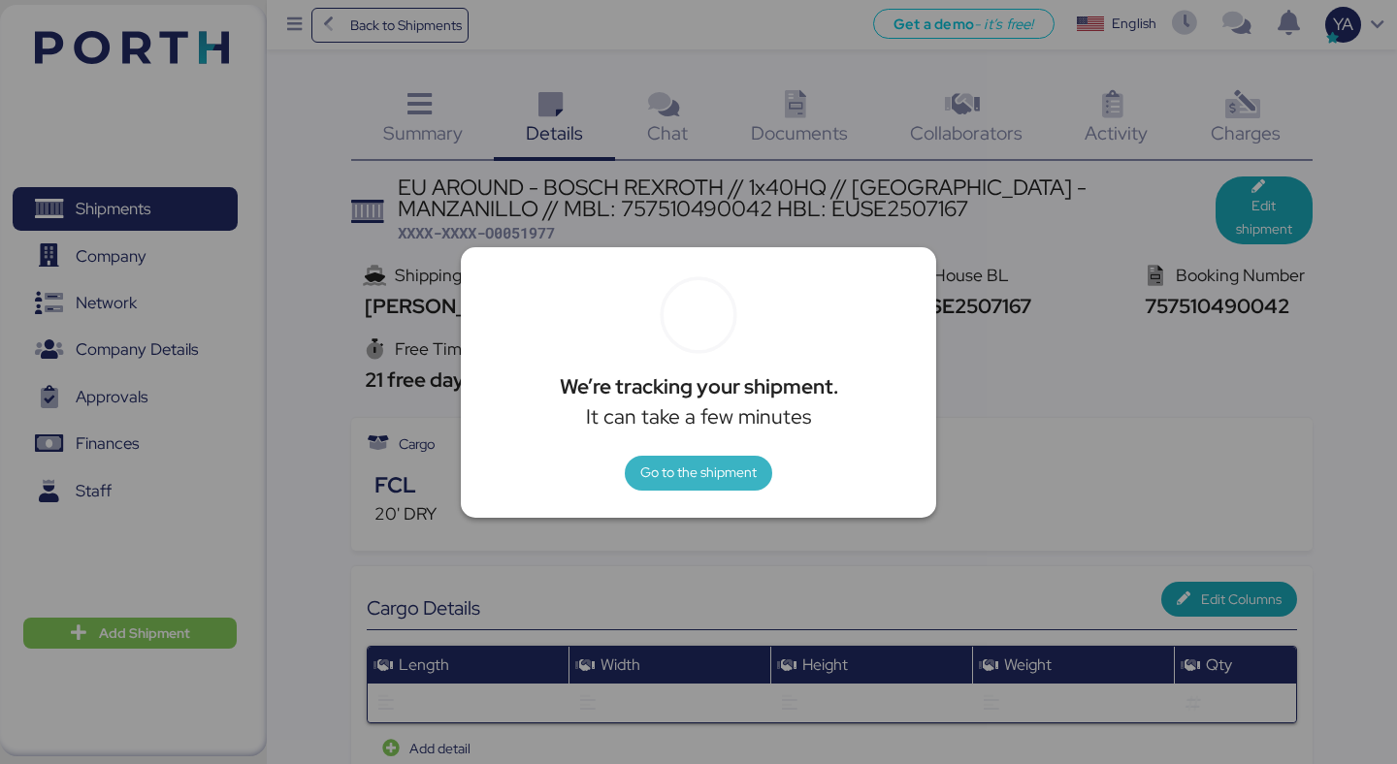
click at [711, 474] on span "Go to the shipment" at bounding box center [698, 472] width 116 height 23
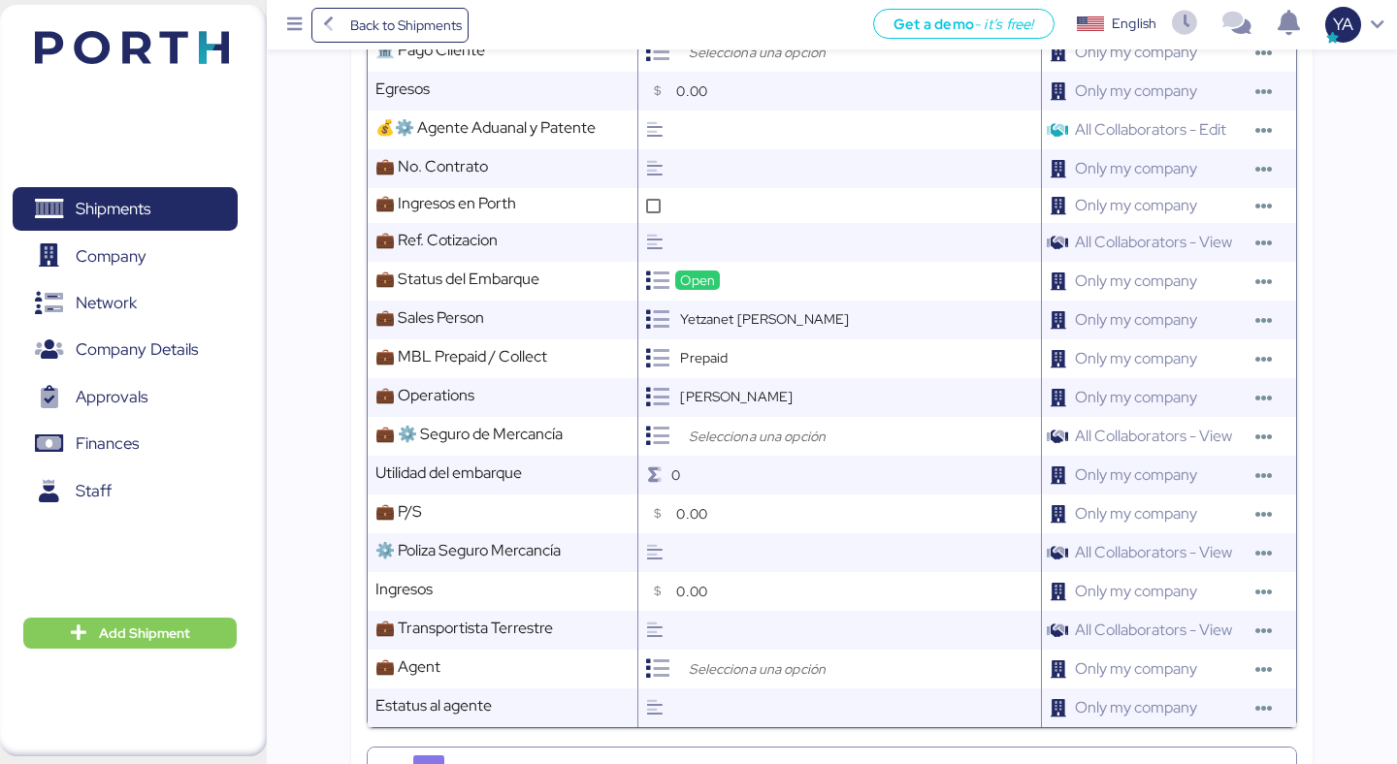
scroll to position [1294, 0]
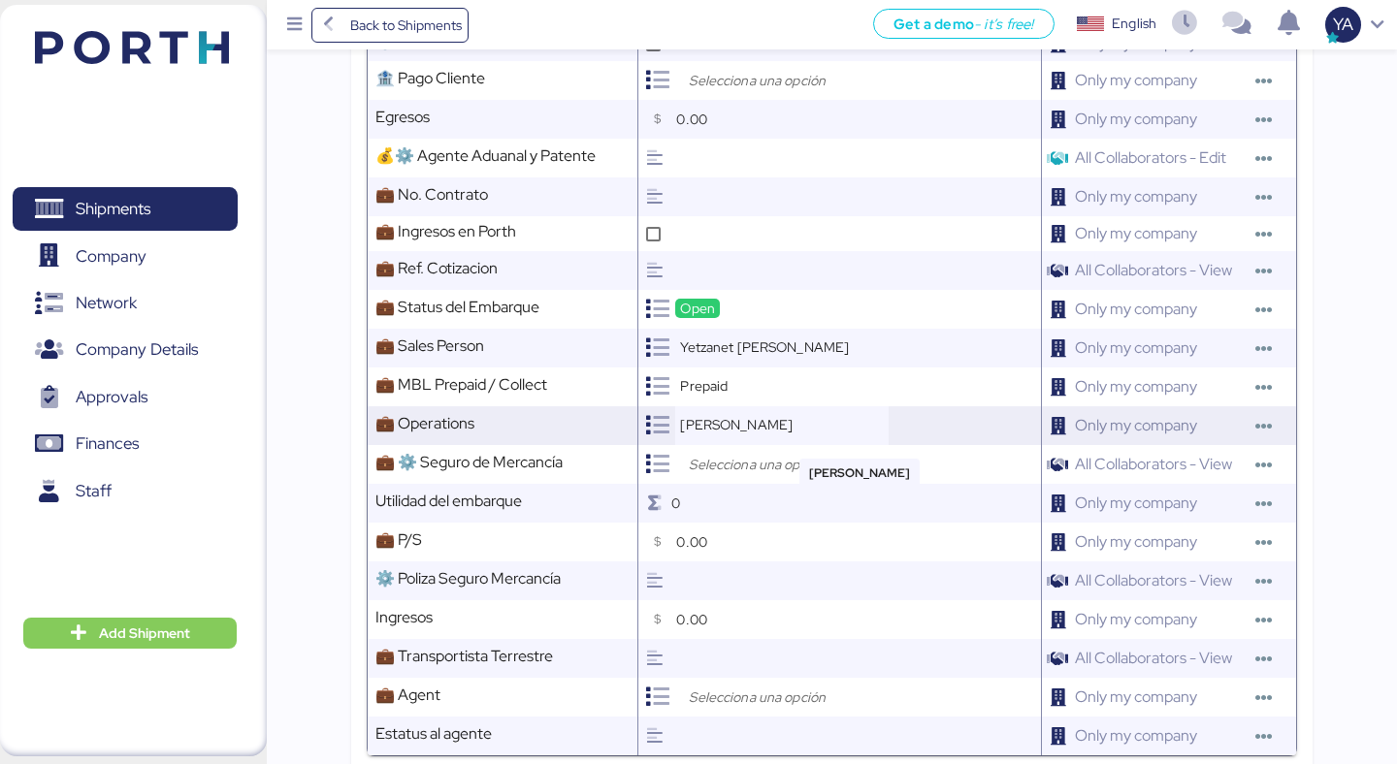
click at [771, 433] on div "[PERSON_NAME]" at bounding box center [781, 425] width 213 height 39
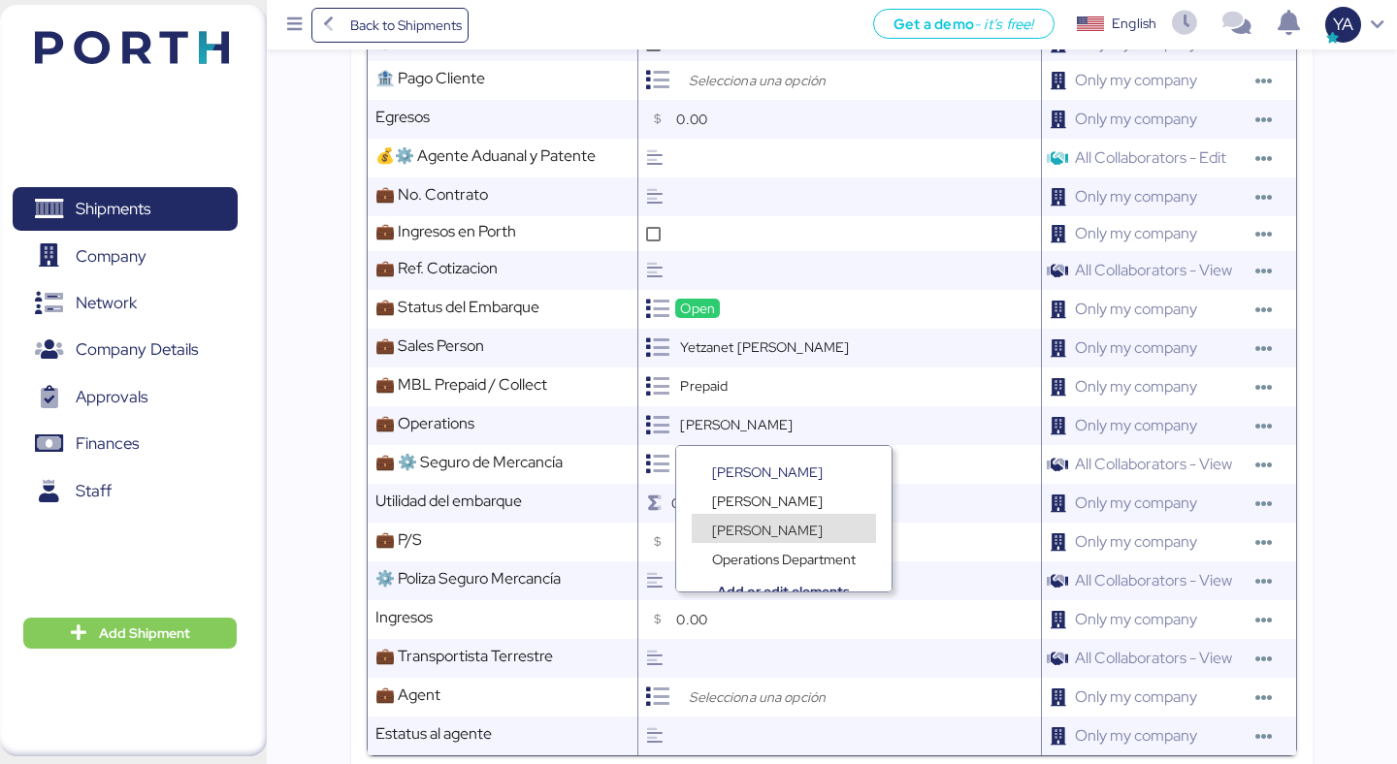
click at [781, 540] on div "Operations Department" at bounding box center [783, 547] width 215 height 29
click at [781, 538] on div "Operations Department" at bounding box center [783, 547] width 215 height 29
click at [775, 527] on span "[PERSON_NAME]" at bounding box center [767, 530] width 111 height 17
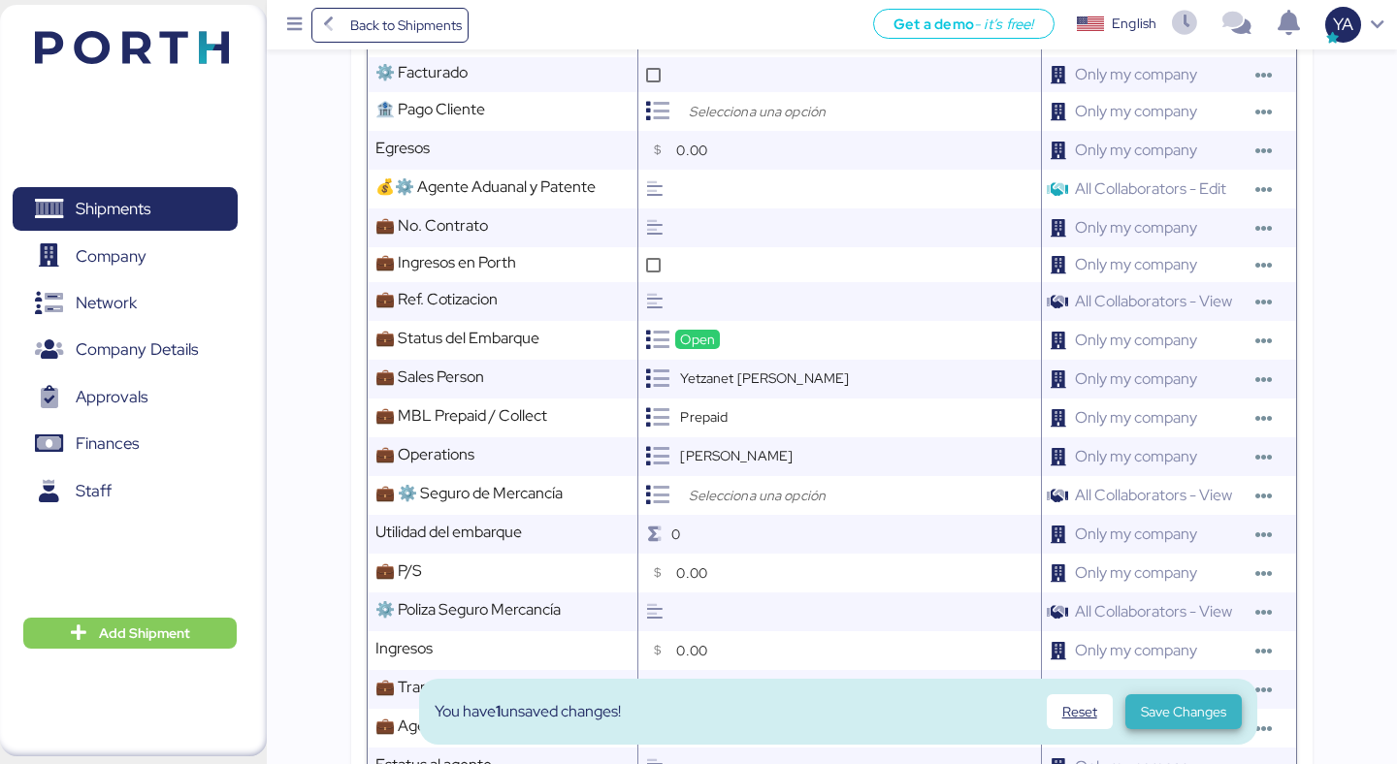
click at [1201, 711] on span "Save Changes" at bounding box center [1183, 711] width 85 height 23
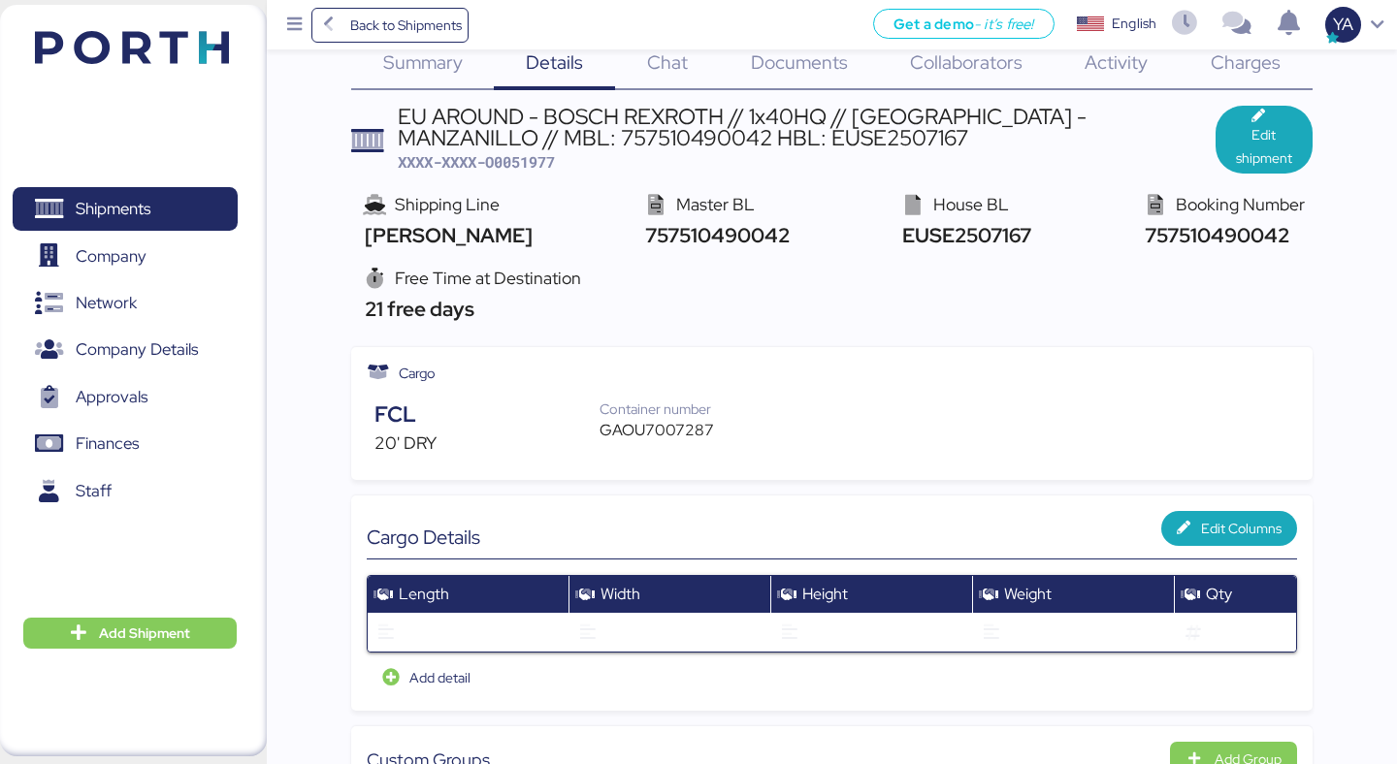
scroll to position [0, 0]
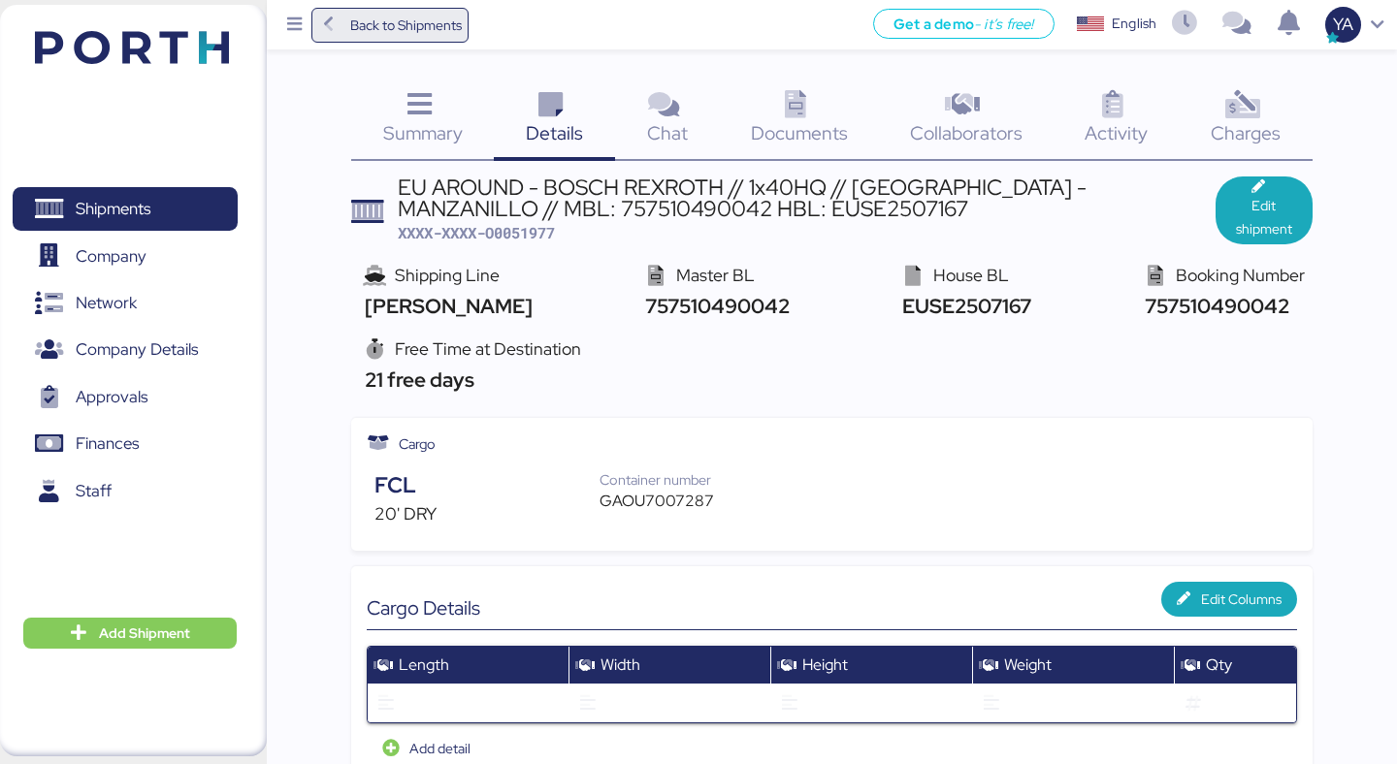
click at [349, 31] on span "Back to Shipments" at bounding box center [390, 25] width 145 height 35
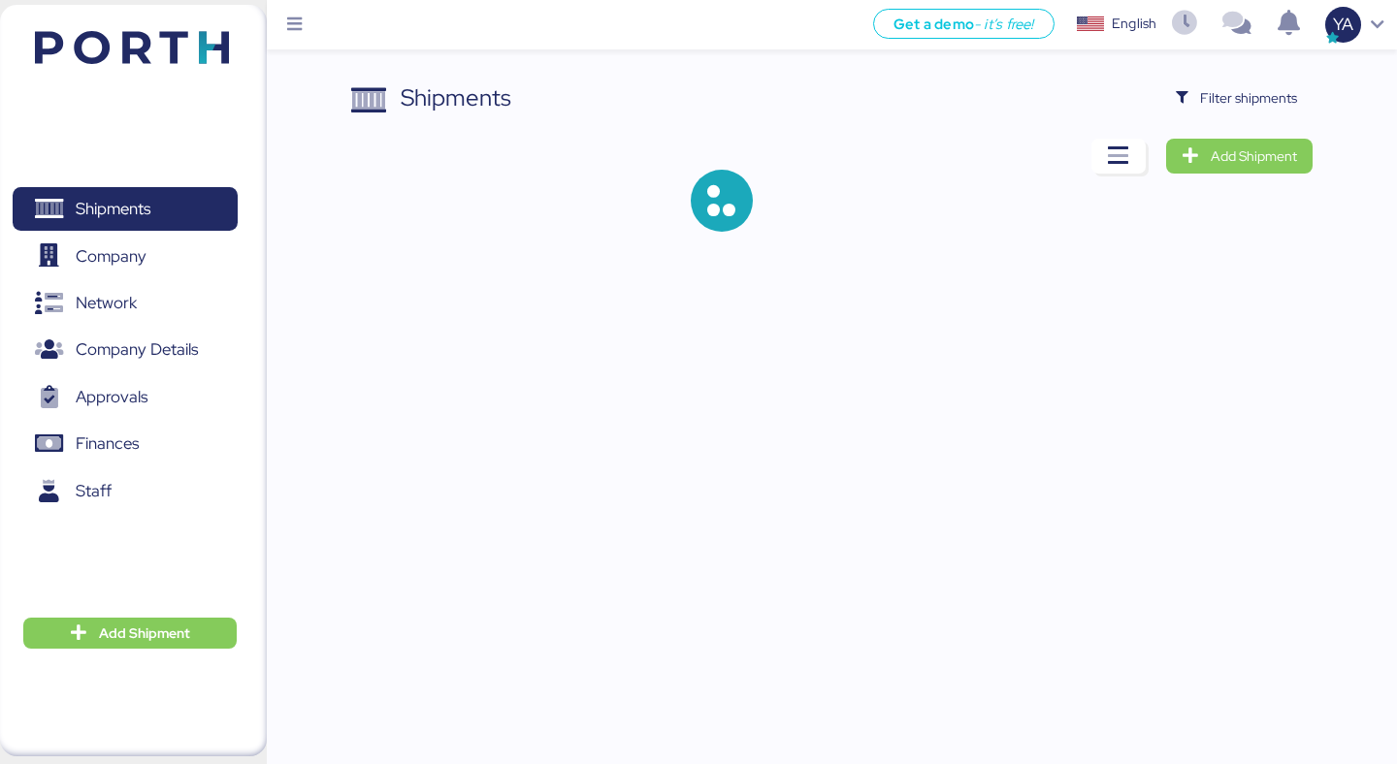
click at [1273, 79] on div "Shipments Filter shipments Add Shipment" at bounding box center [698, 131] width 1397 height 263
click at [1264, 109] on span "Filter shipments" at bounding box center [1248, 97] width 97 height 23
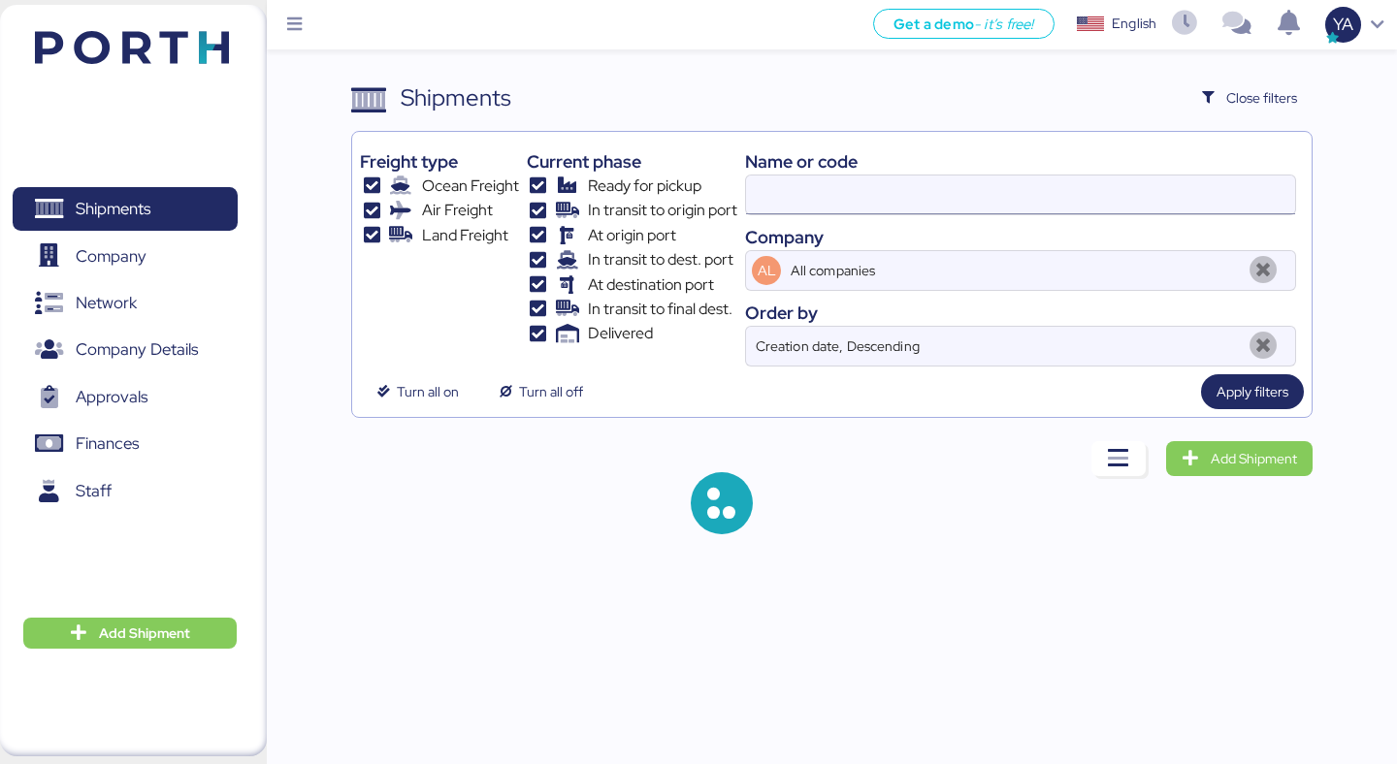
click at [914, 212] on input at bounding box center [1020, 195] width 549 height 39
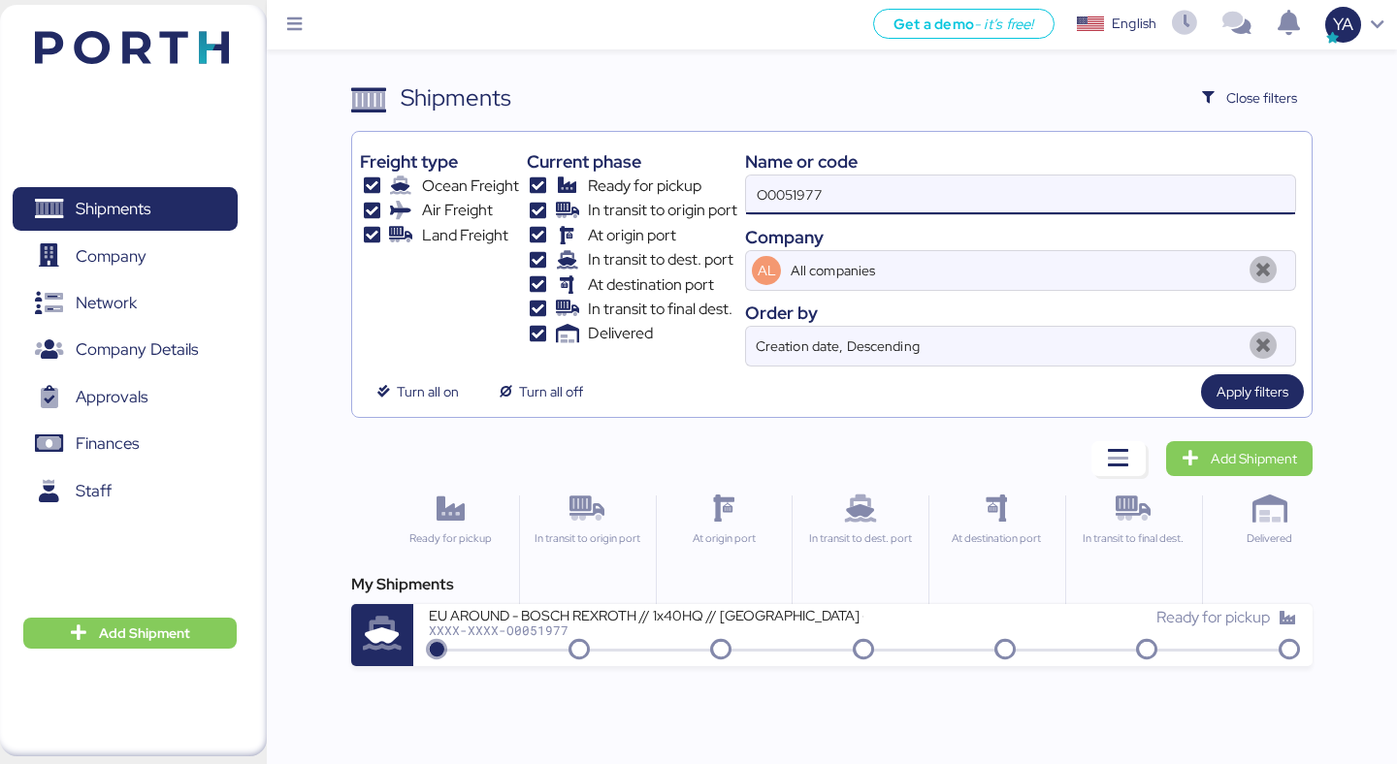
click at [779, 205] on input "O0051977" at bounding box center [1020, 195] width 549 height 39
paste input "12"
type input "O0051912"
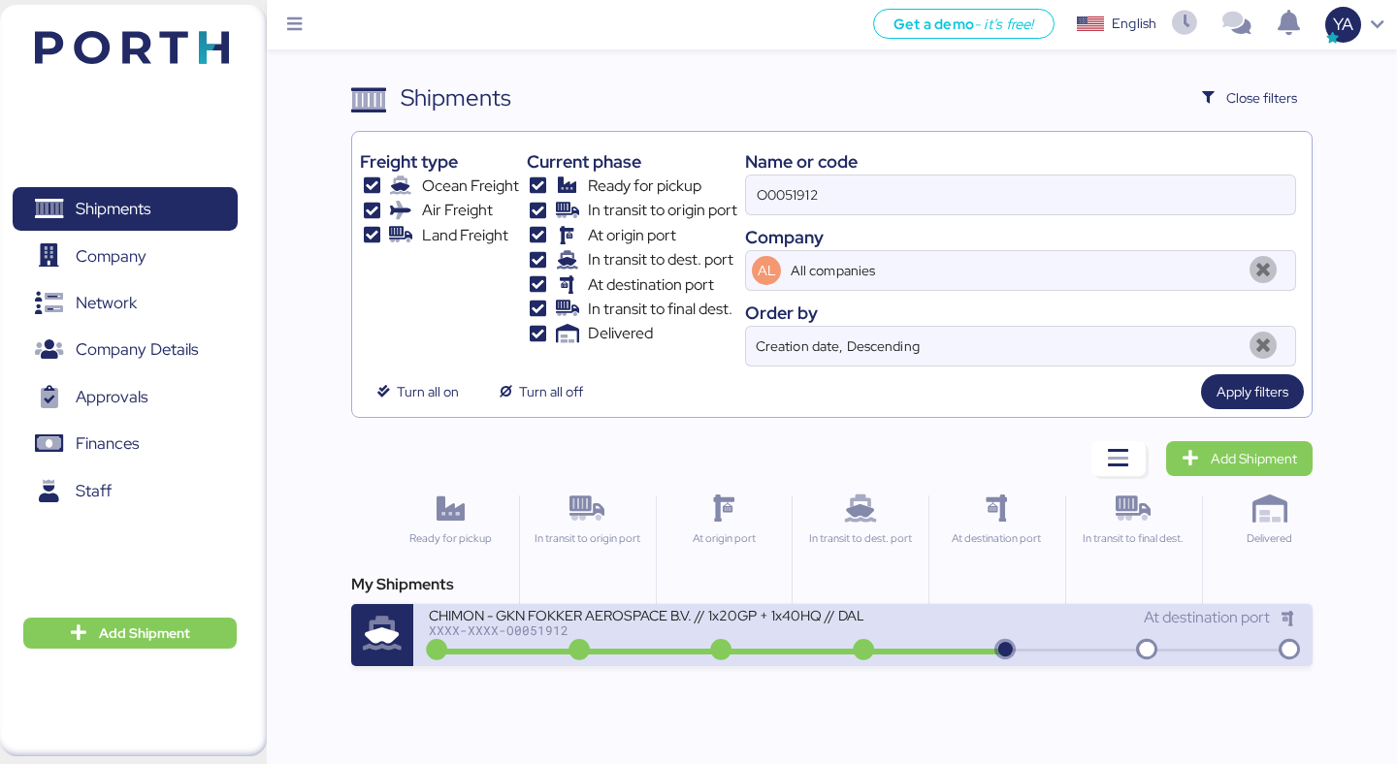
click at [595, 630] on div "XXXX-XXXX-O0051912" at bounding box center [646, 631] width 434 height 14
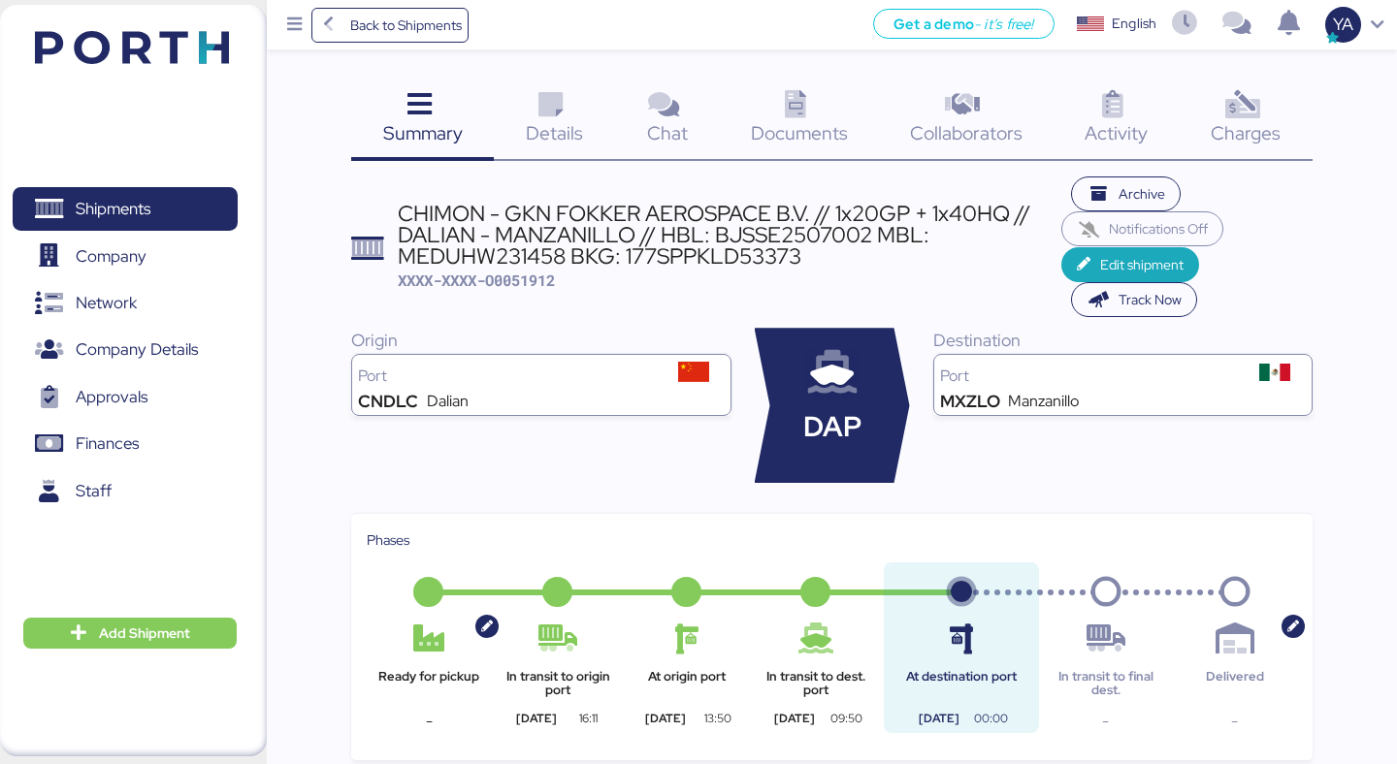
click at [575, 99] on div "Details 0" at bounding box center [554, 121] width 121 height 81
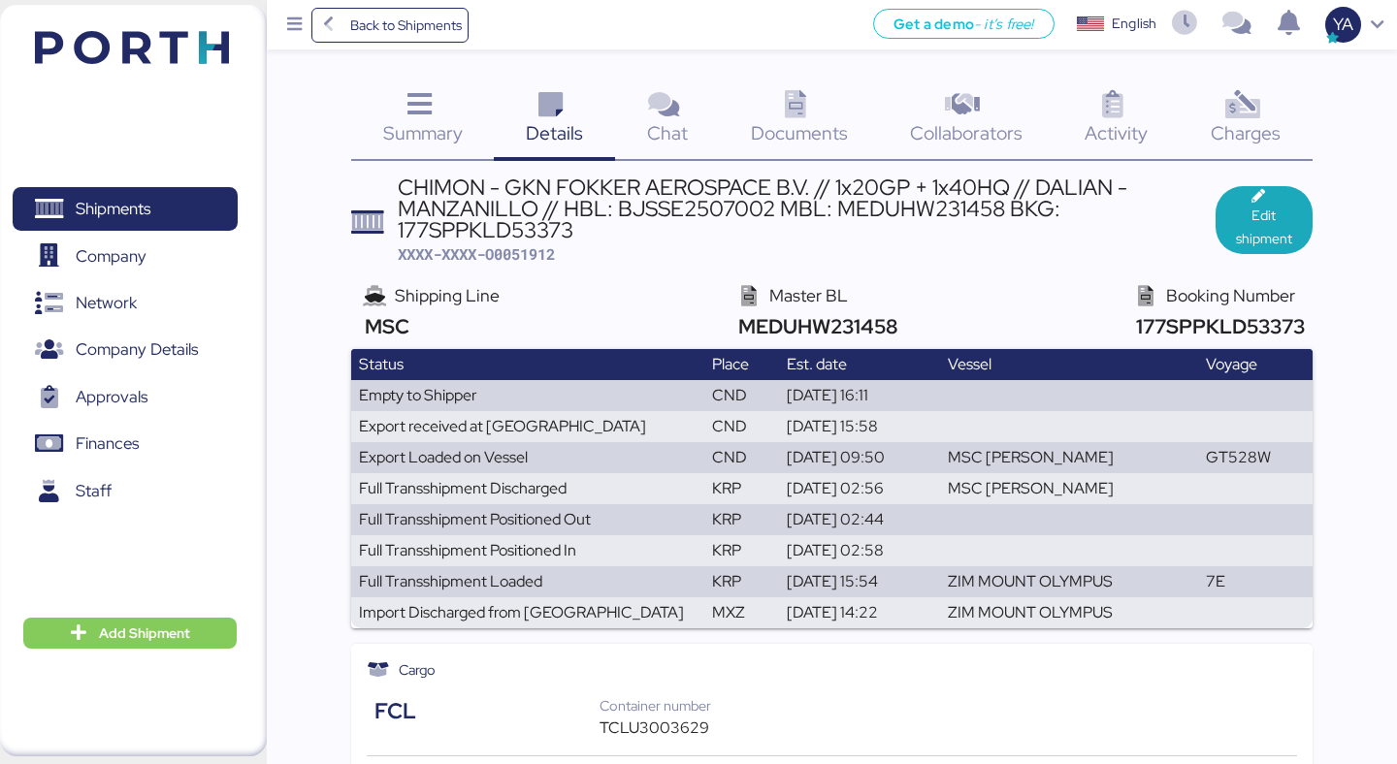
click at [884, 200] on div "CHIMON - GKN FOKKER AEROSPACE B.V. // 1x20GP + 1x40HQ // DALIAN - MANZANILLO //…" at bounding box center [807, 209] width 818 height 65
click at [511, 226] on div "CHIMON - GKN FOKKER AEROSPACE B.V. // 1x20GP + 1x40HQ // DALIAN - MANZANILLO //…" at bounding box center [807, 209] width 818 height 65
copy div "177SPPKLD53373"
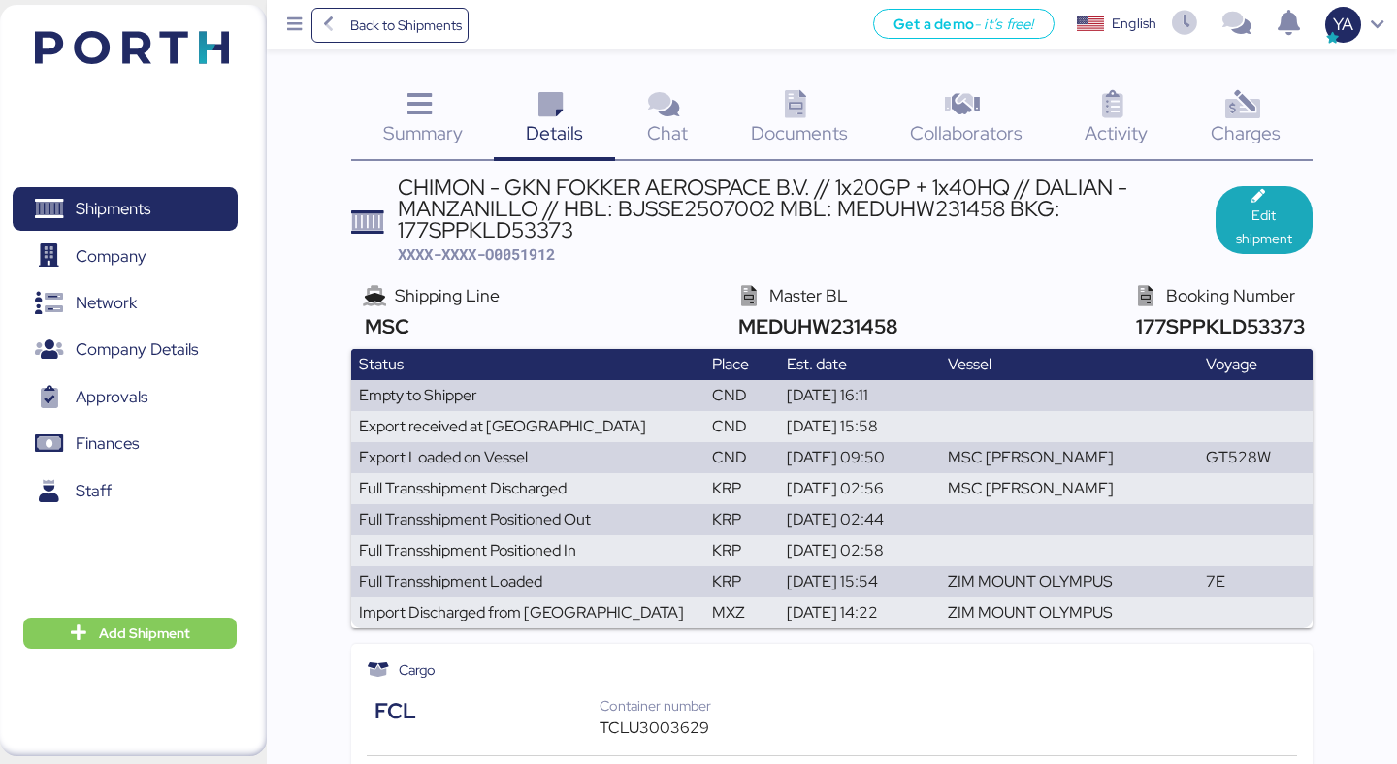
click at [958, 217] on div "CHIMON - GKN FOKKER AEROSPACE B.V. // 1x20GP + 1x40HQ // DALIAN - MANZANILLO //…" at bounding box center [807, 209] width 818 height 65
copy div "MEDUHW231458"
click at [1200, 323] on span "177SPPKLD53373" at bounding box center [1217, 326] width 174 height 26
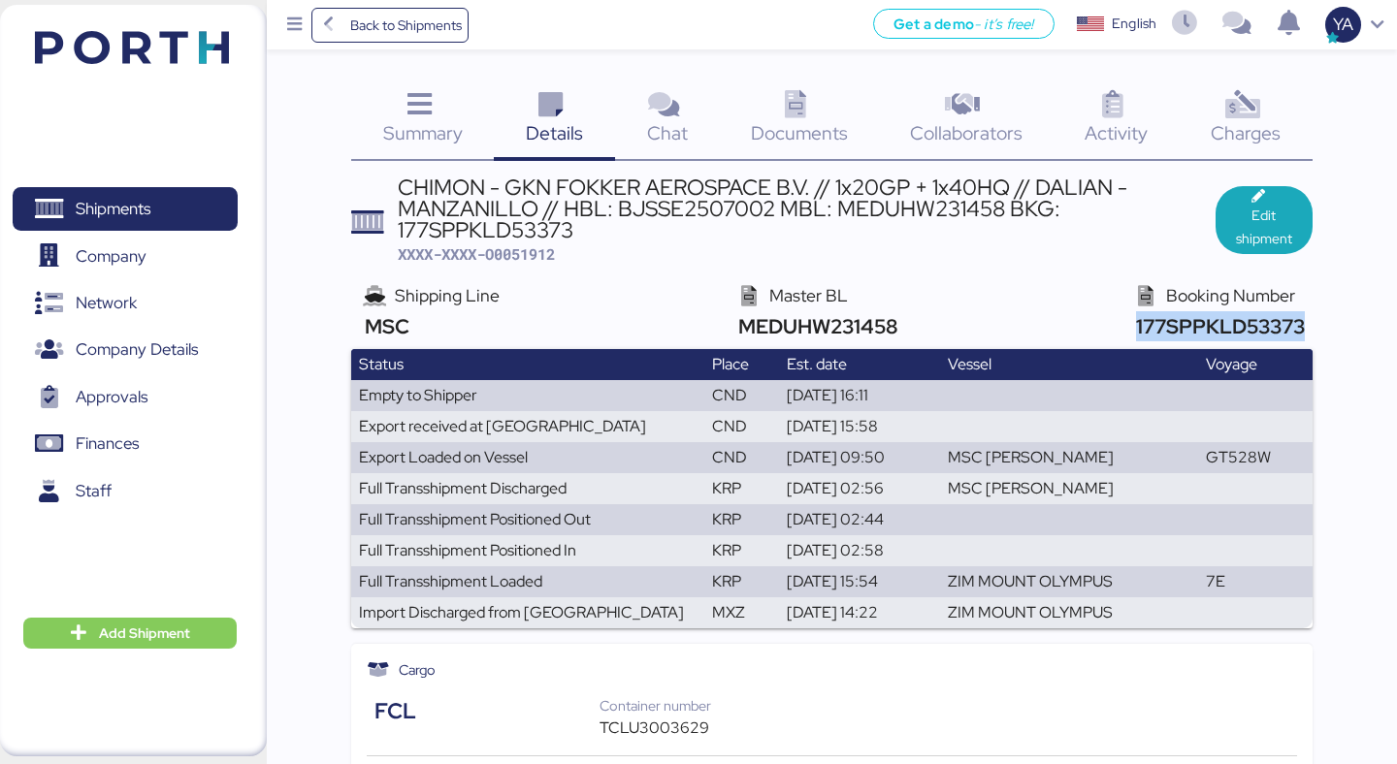
copy span "177SPPKLD53373"
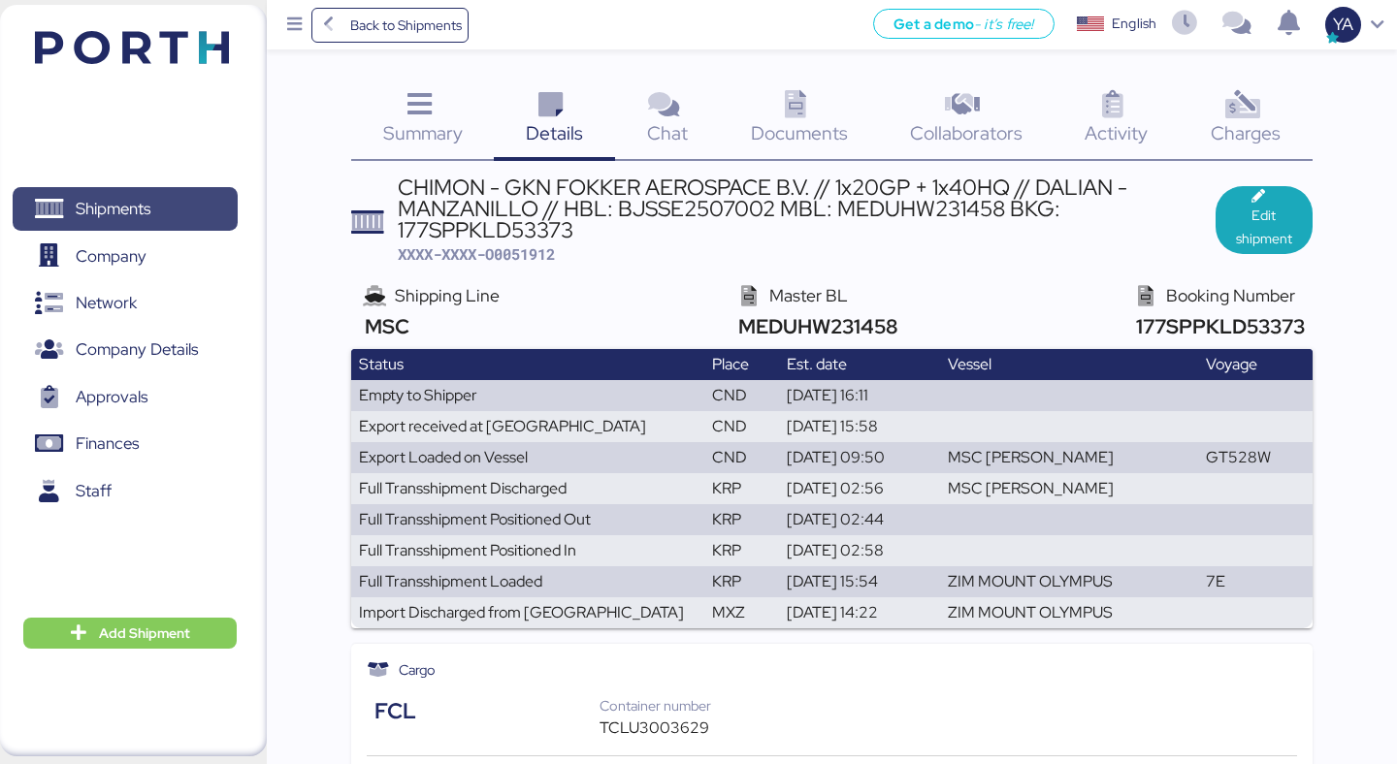
click at [160, 195] on span "Shipments" at bounding box center [124, 209] width 209 height 28
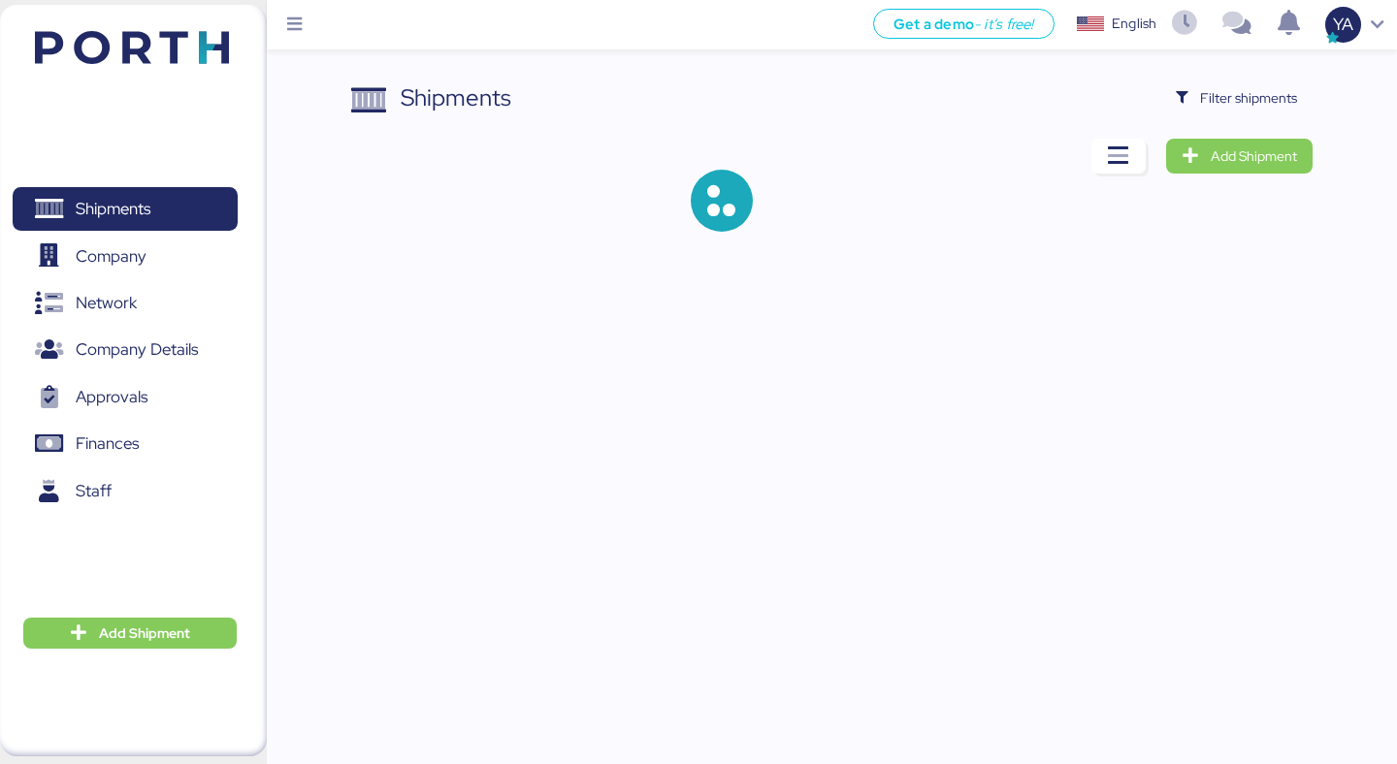
click at [1216, 78] on div "Shipments Filter shipments Add Shipment" at bounding box center [698, 131] width 1397 height 263
click at [1213, 88] on span "Filter shipments" at bounding box center [1248, 97] width 97 height 23
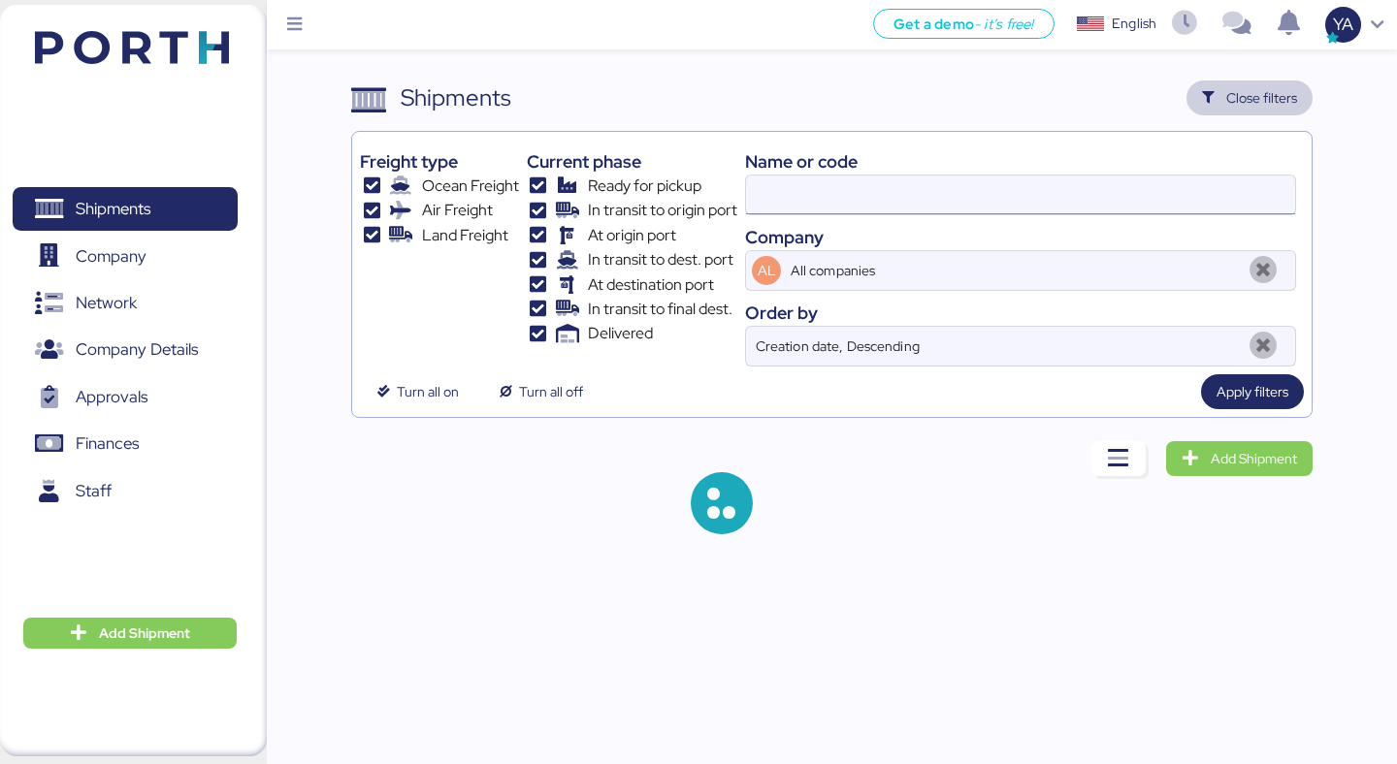
click at [916, 188] on input at bounding box center [1020, 195] width 549 height 39
paste input "O0051972"
type input "O0051972"
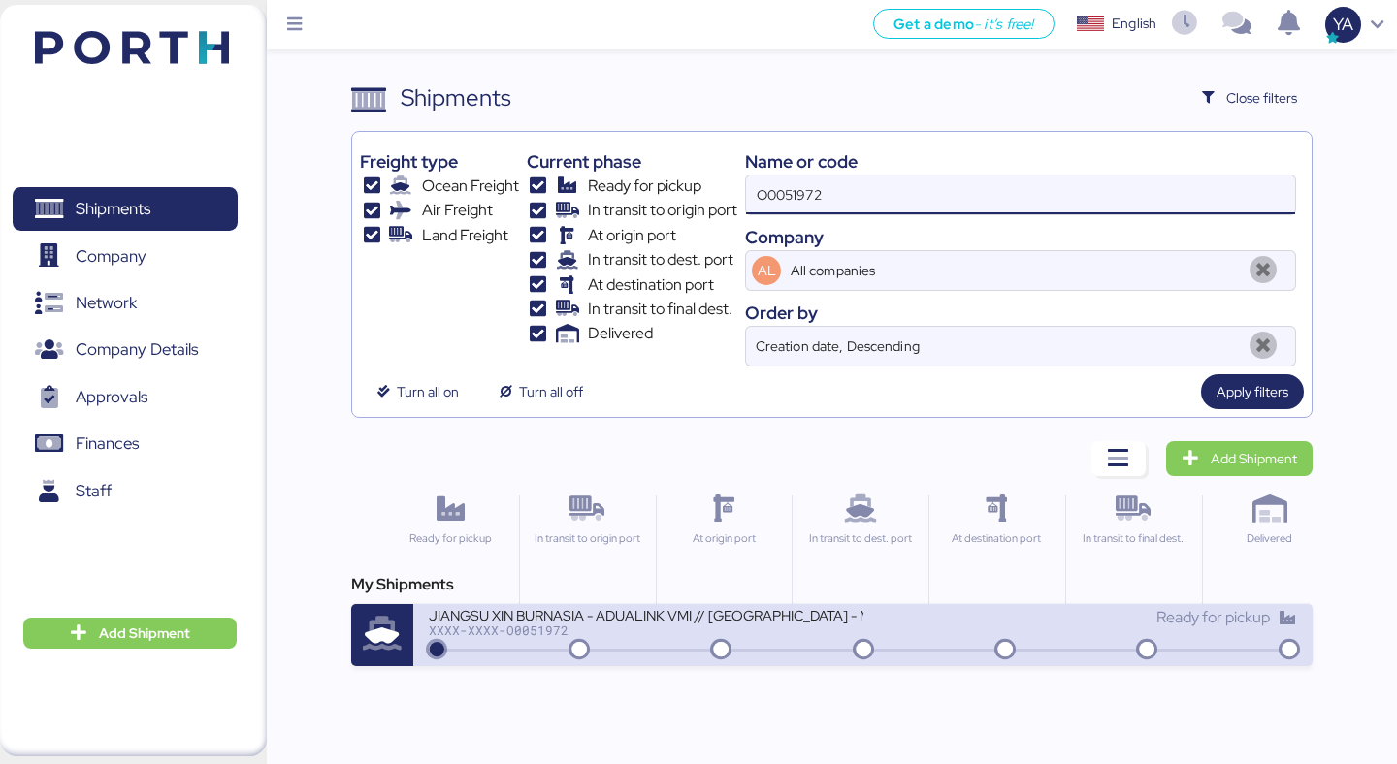
click at [641, 642] on div "JIANGSU XIN BURNASIA - ADUALINK VMI // [GEOGRAPHIC_DATA] - MANZANILLO // MBL: E…" at bounding box center [646, 627] width 434 height 42
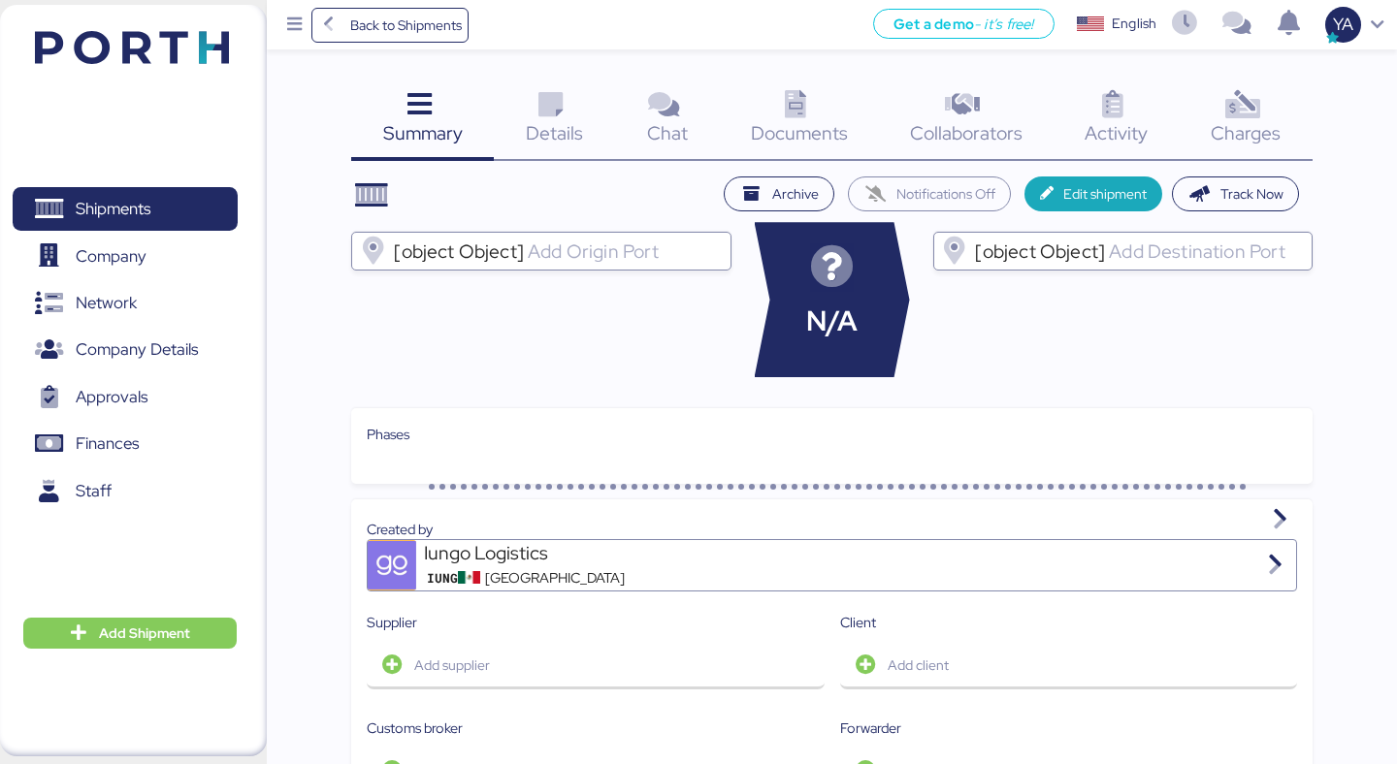
click at [1253, 103] on icon at bounding box center [1242, 105] width 42 height 28
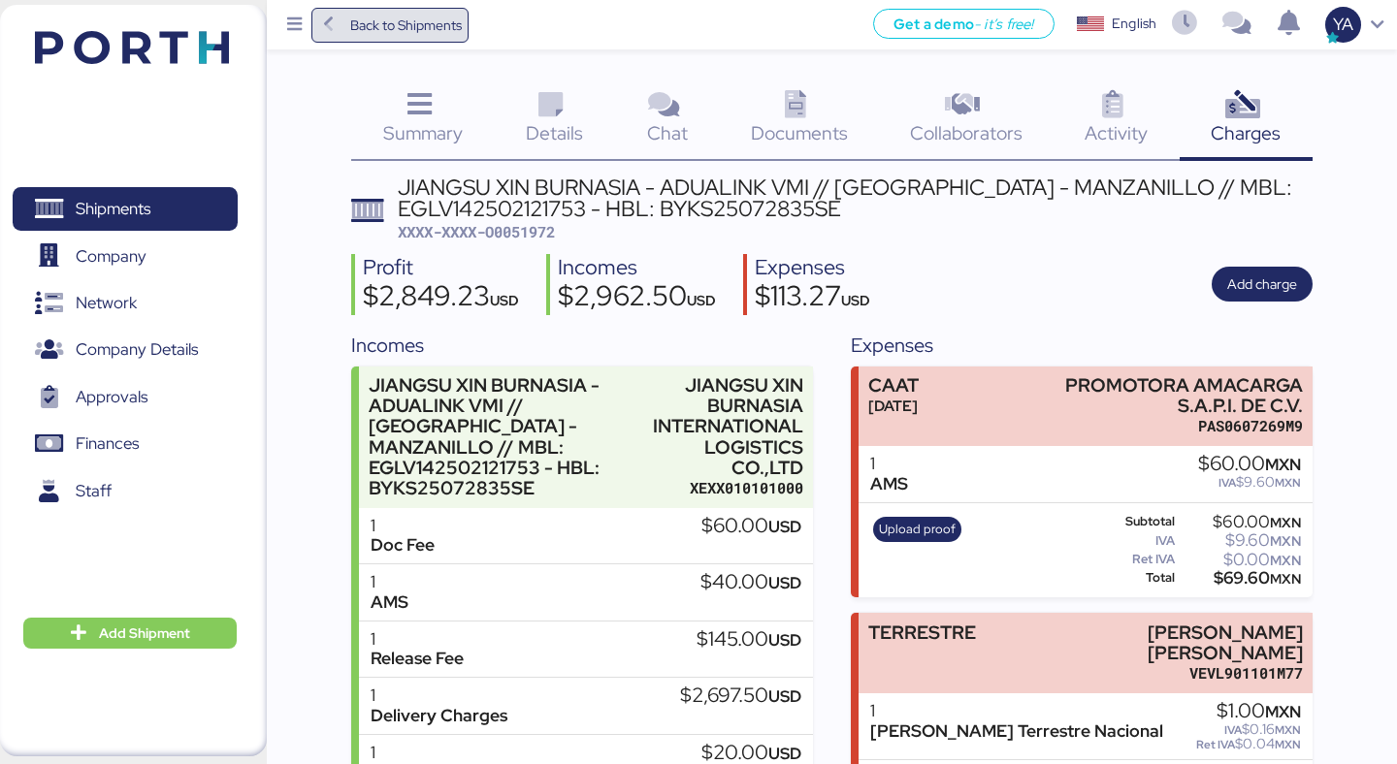
click at [391, 29] on span "Back to Shipments" at bounding box center [406, 25] width 112 height 23
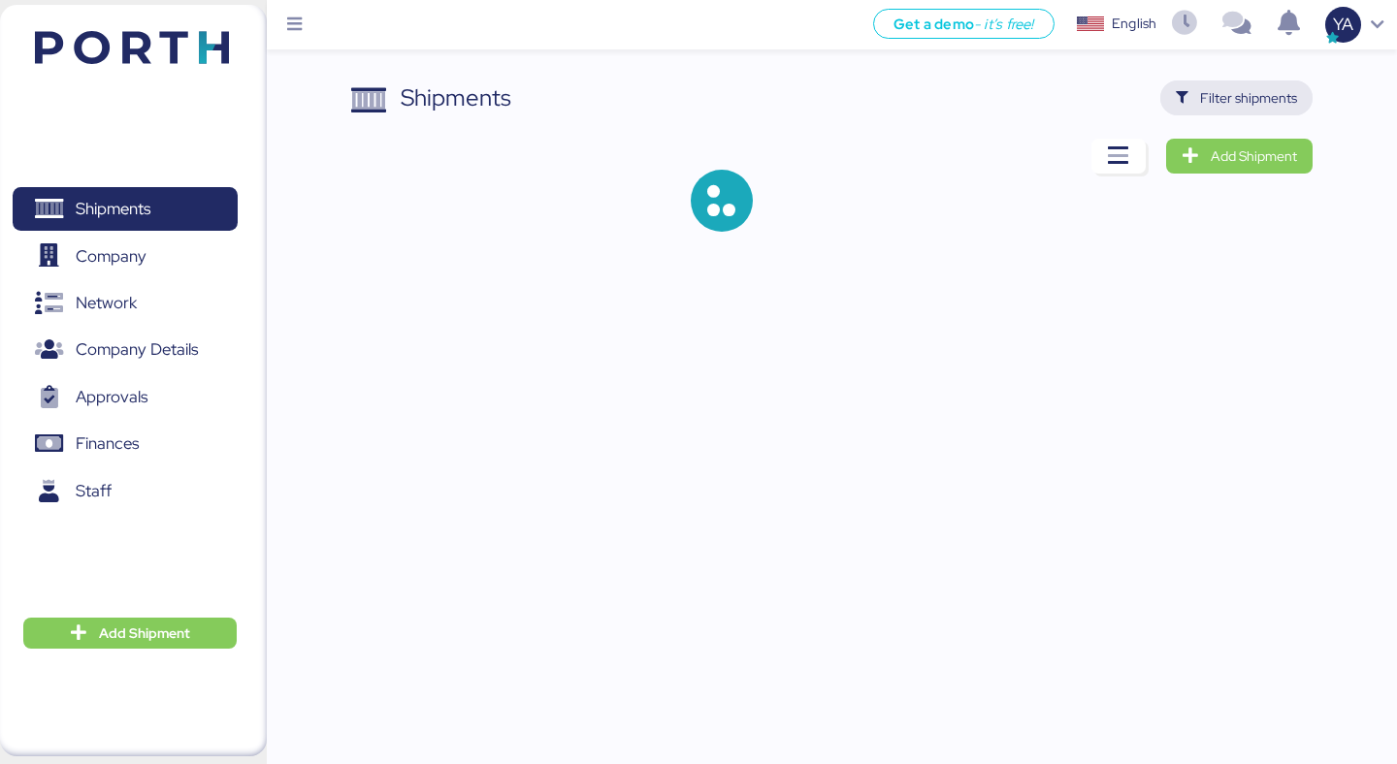
click at [1270, 100] on span "Filter shipments" at bounding box center [1248, 97] width 97 height 23
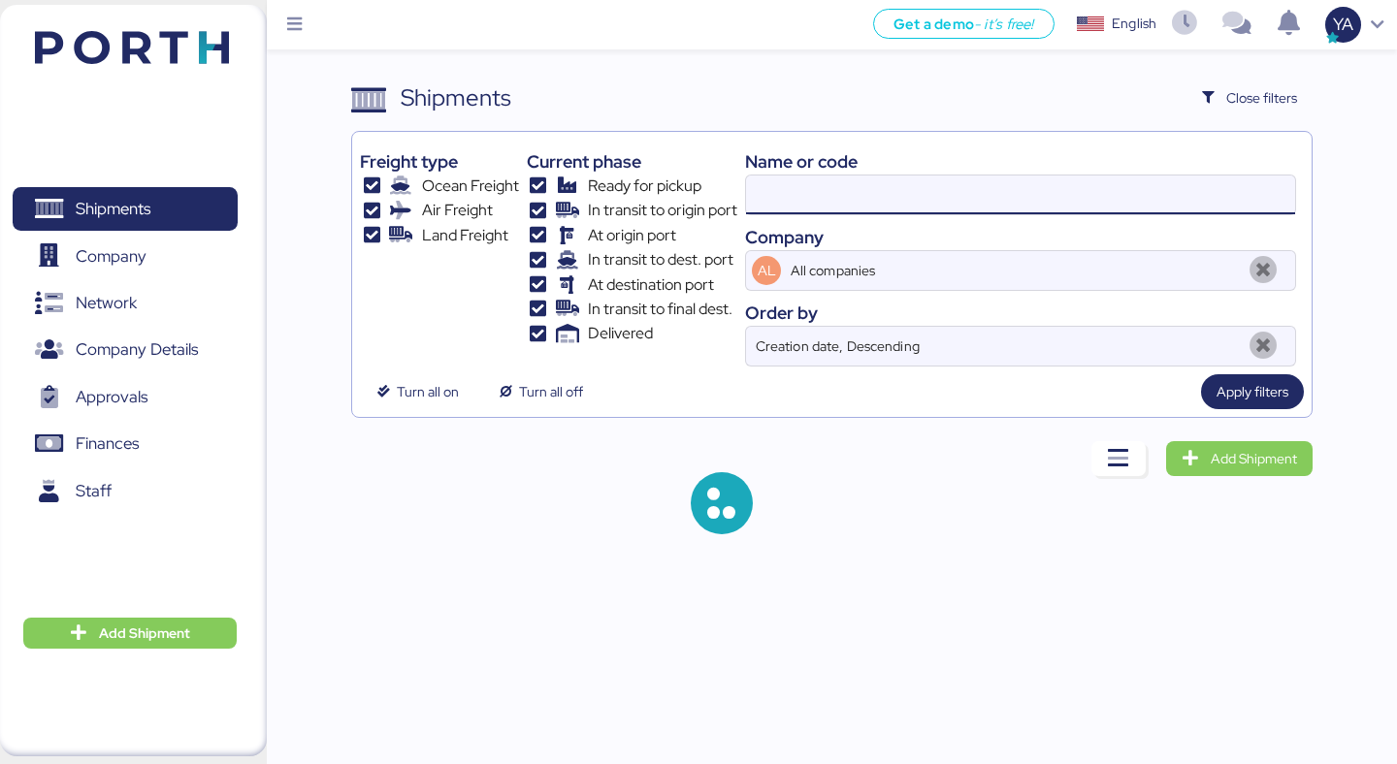
click at [1033, 194] on input at bounding box center [1020, 195] width 549 height 39
paste input "O0051973"
type input "O0051973"
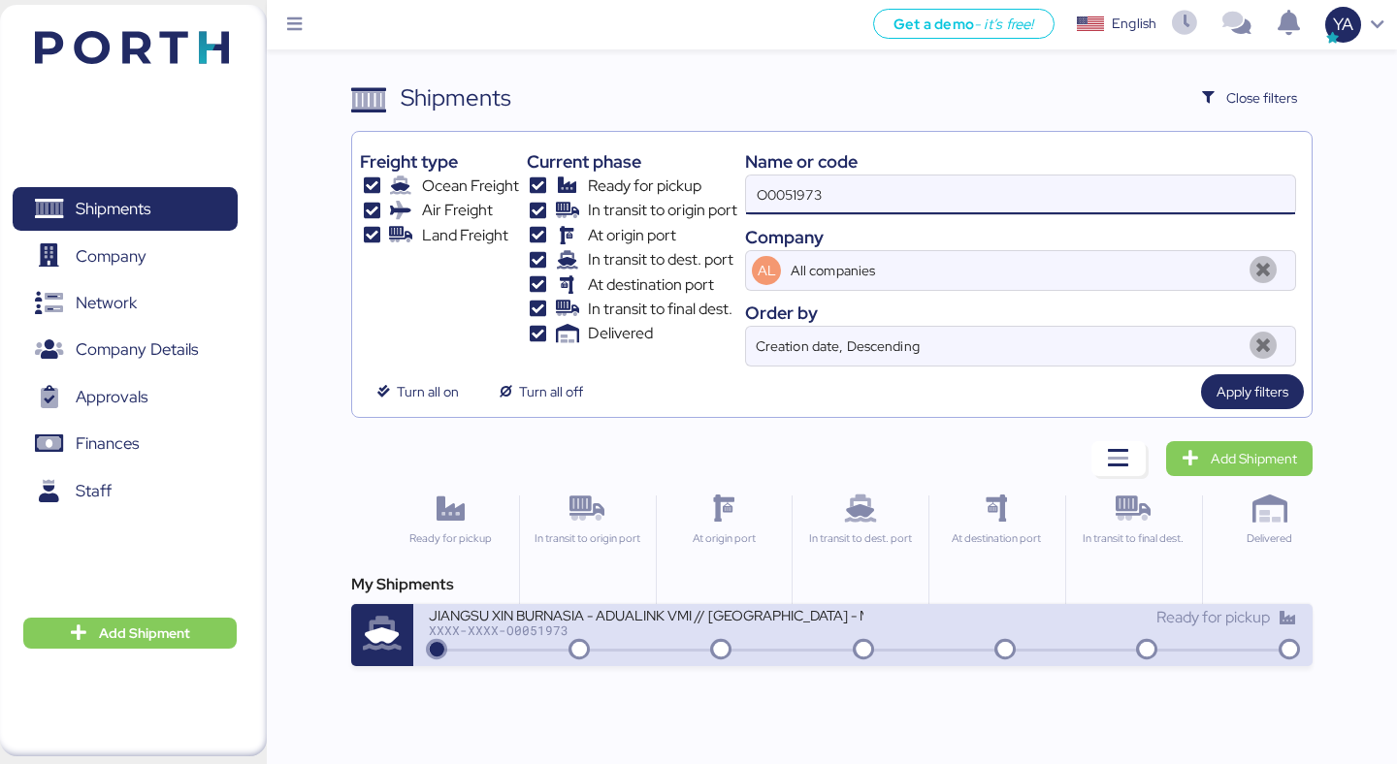
click at [635, 636] on div "XXXX-XXXX-O0051973" at bounding box center [646, 631] width 434 height 14
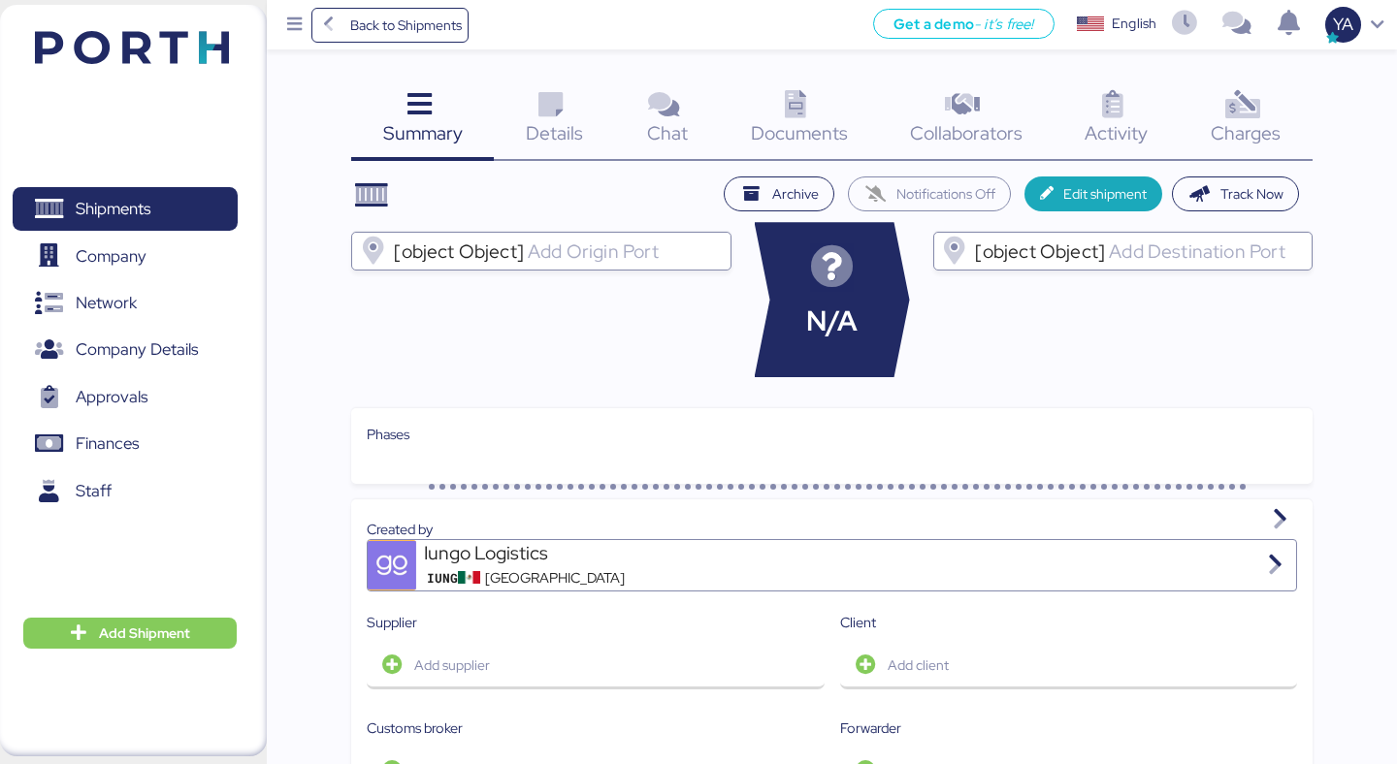
click at [1240, 108] on icon at bounding box center [1242, 105] width 42 height 28
